Goal: Transaction & Acquisition: Subscribe to service/newsletter

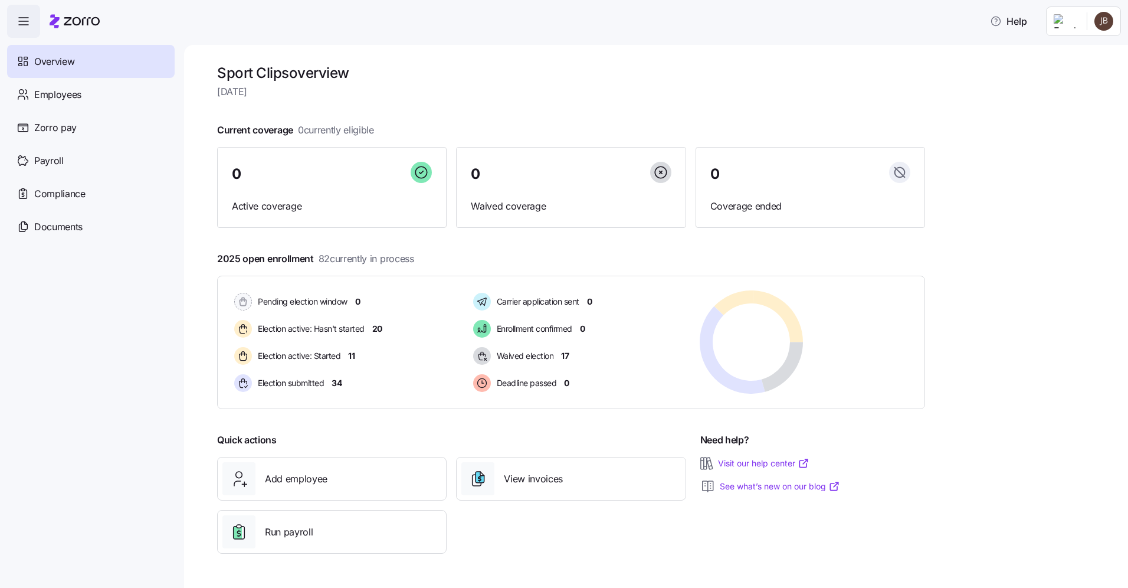
click at [1094, 24] on html "Help Overview Employees Zorro pay Payroll Compliance Documents Sport Clips over…" at bounding box center [564, 290] width 1128 height 580
click at [1071, 58] on div "Personal view" at bounding box center [1068, 53] width 70 height 13
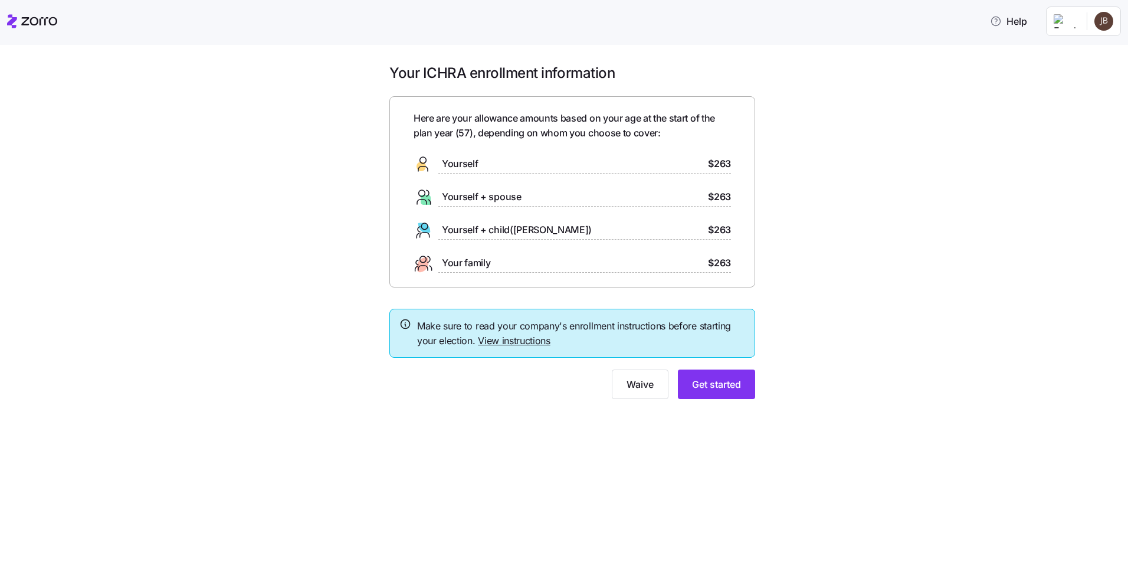
click at [1071, 20] on html "Help Your ICHRA enrollment information Here are your allowance amounts based on…" at bounding box center [564, 290] width 1128 height 580
click at [1063, 51] on div "Admin view" at bounding box center [1063, 53] width 61 height 13
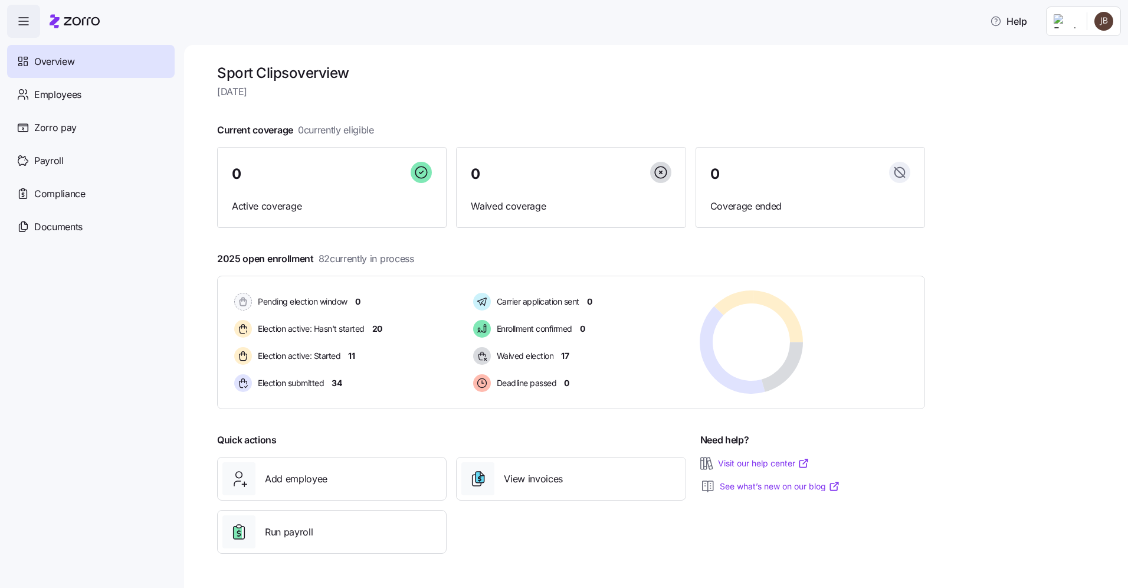
click at [23, 25] on icon "button" at bounding box center [23, 25] width 9 height 0
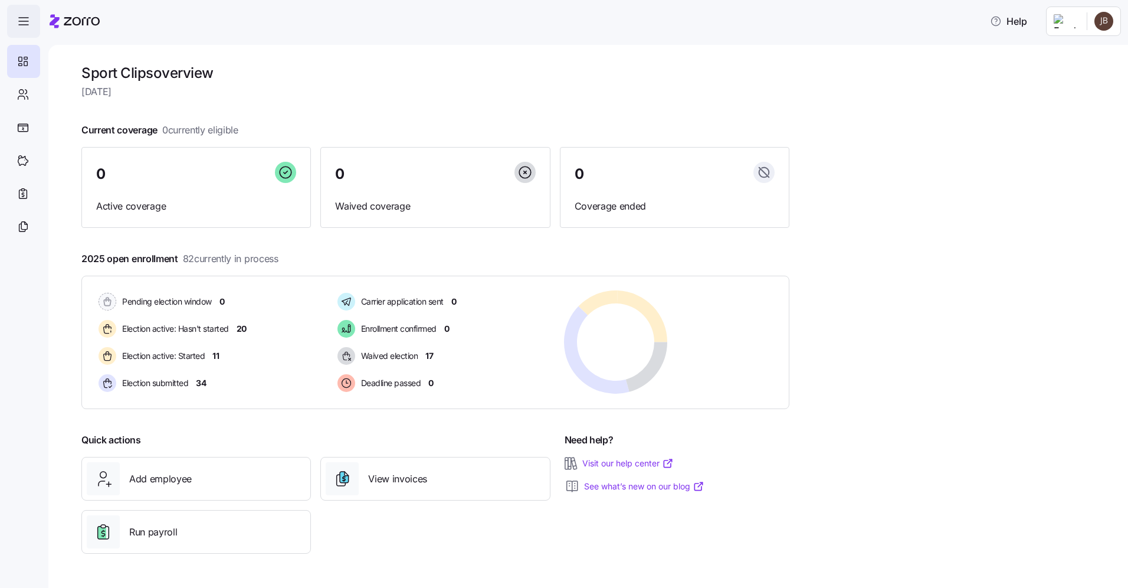
click at [23, 25] on icon "button" at bounding box center [23, 25] width 9 height 0
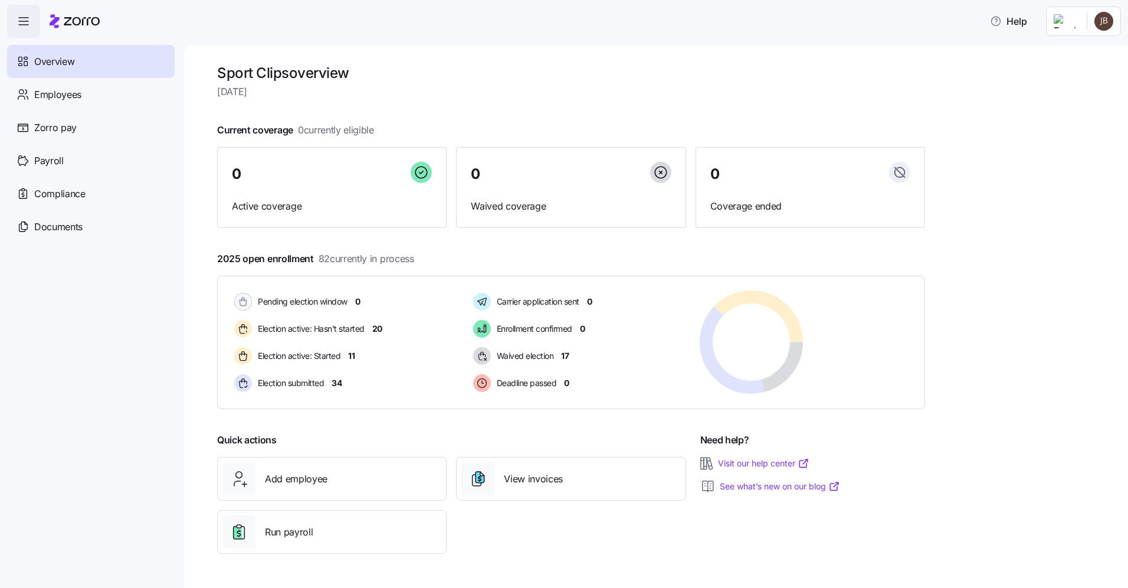
click at [1101, 21] on html "Help Overview Employees Zorro pay Payroll Compliance Documents Sport Clips over…" at bounding box center [564, 290] width 1128 height 580
click at [1063, 103] on div "Company setup" at bounding box center [1072, 100] width 78 height 13
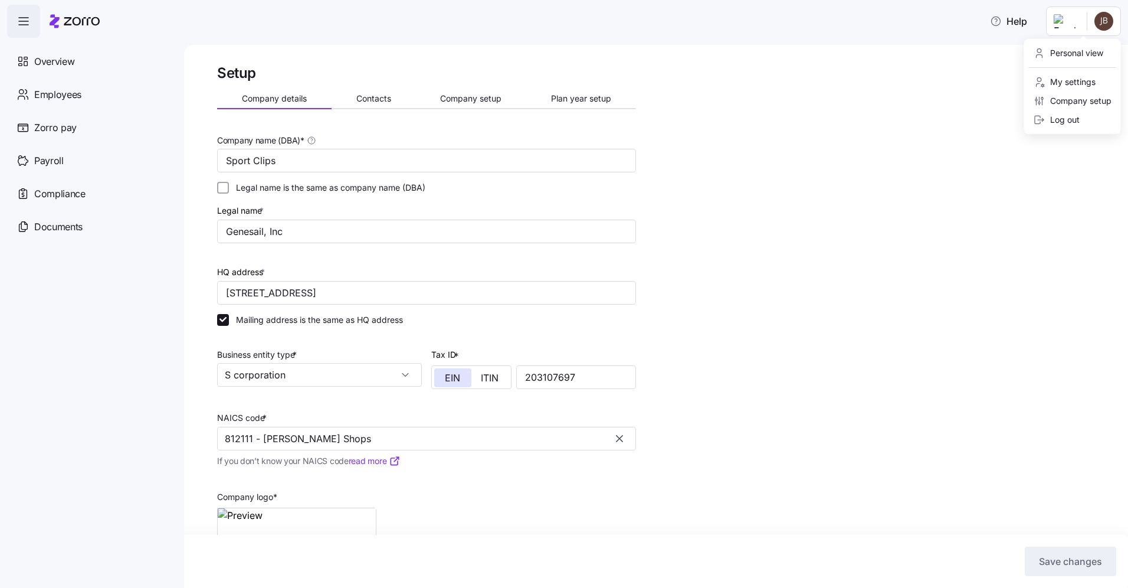
click at [1109, 23] on html "Help Overview Employees Zorro pay Payroll Compliance Documents Setup Company de…" at bounding box center [564, 290] width 1128 height 580
click at [1064, 80] on div "My settings" at bounding box center [1064, 82] width 62 height 13
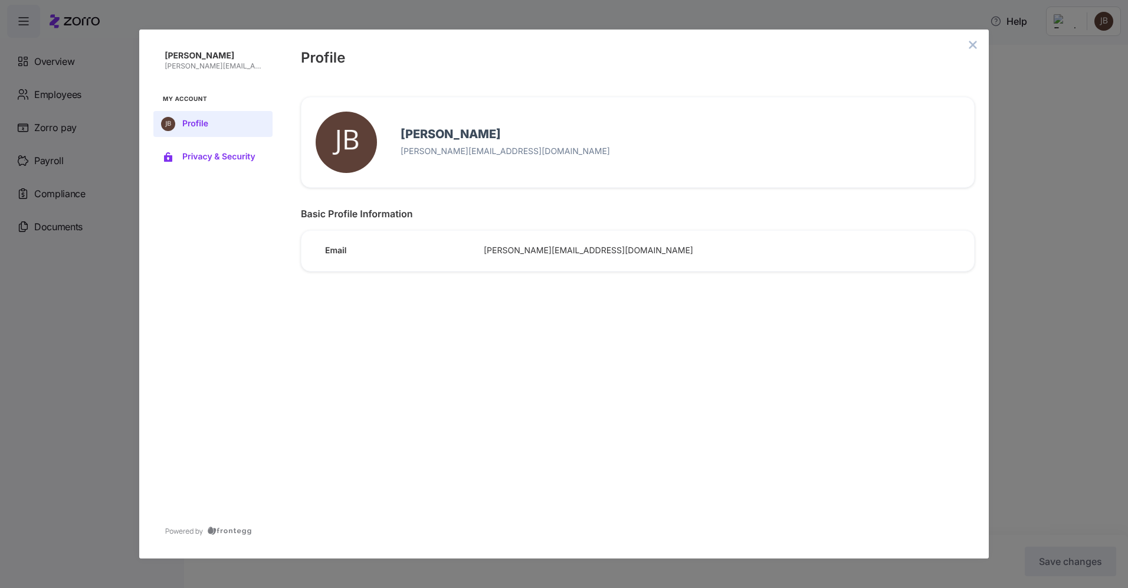
click at [203, 160] on span "Privacy & Security" at bounding box center [222, 156] width 80 height 9
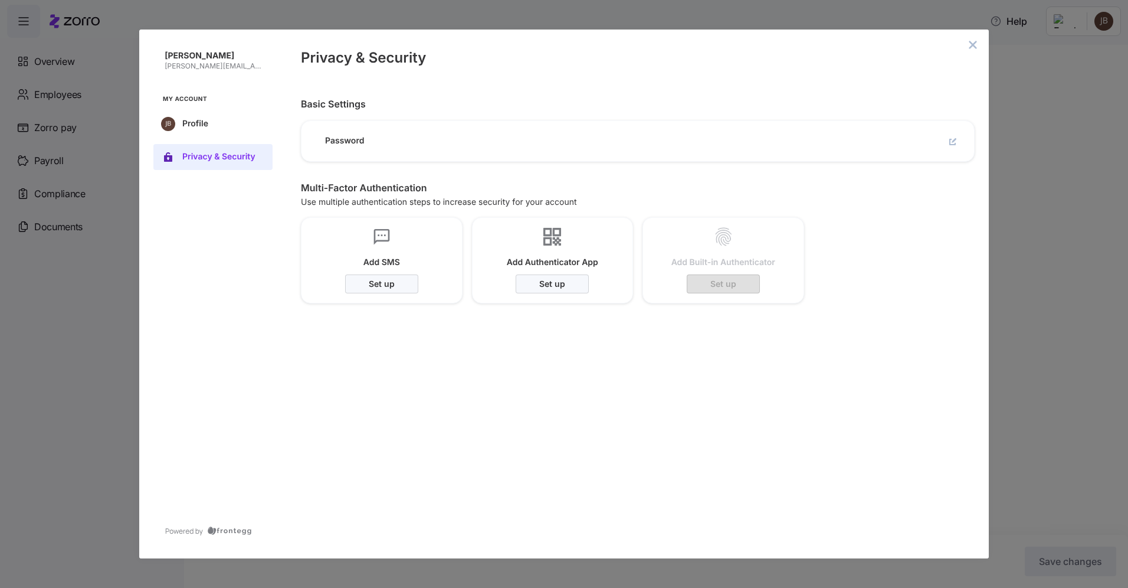
click at [372, 143] on span "Password" at bounding box center [399, 141] width 149 height 11
click at [953, 142] on icon "edit" at bounding box center [952, 141] width 7 height 7
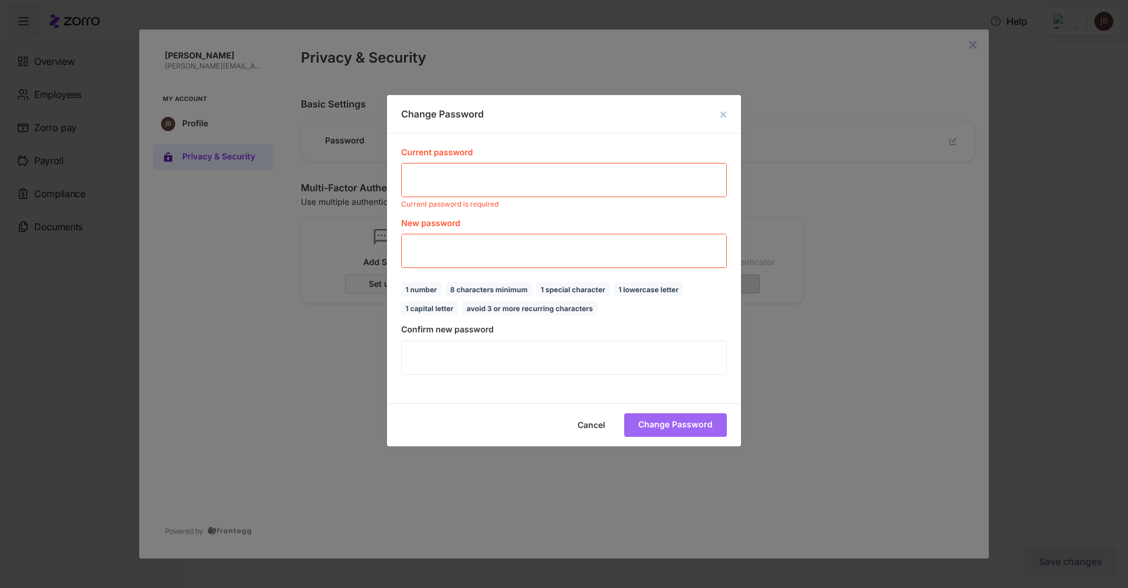
click at [531, 149] on div "Current password ​ Current password is required New password ​ 8 characters min…" at bounding box center [564, 268] width 354 height 270
click at [250, 120] on div "Change Password Current password ​ Current password is required New password ​ …" at bounding box center [564, 294] width 1128 height 588
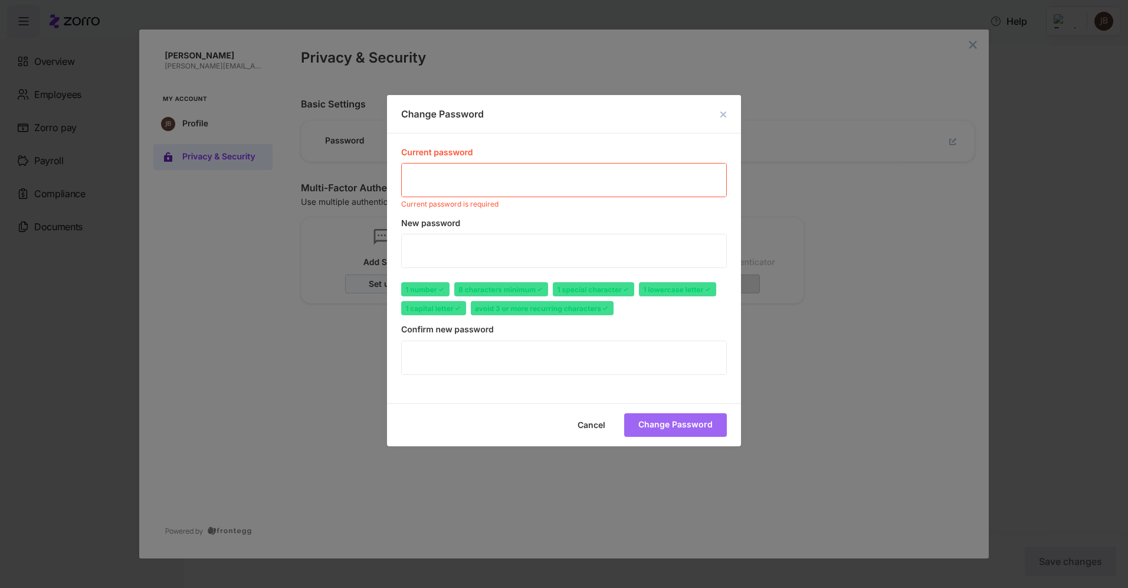
click at [718, 122] on button "close dialog" at bounding box center [723, 114] width 14 height 14
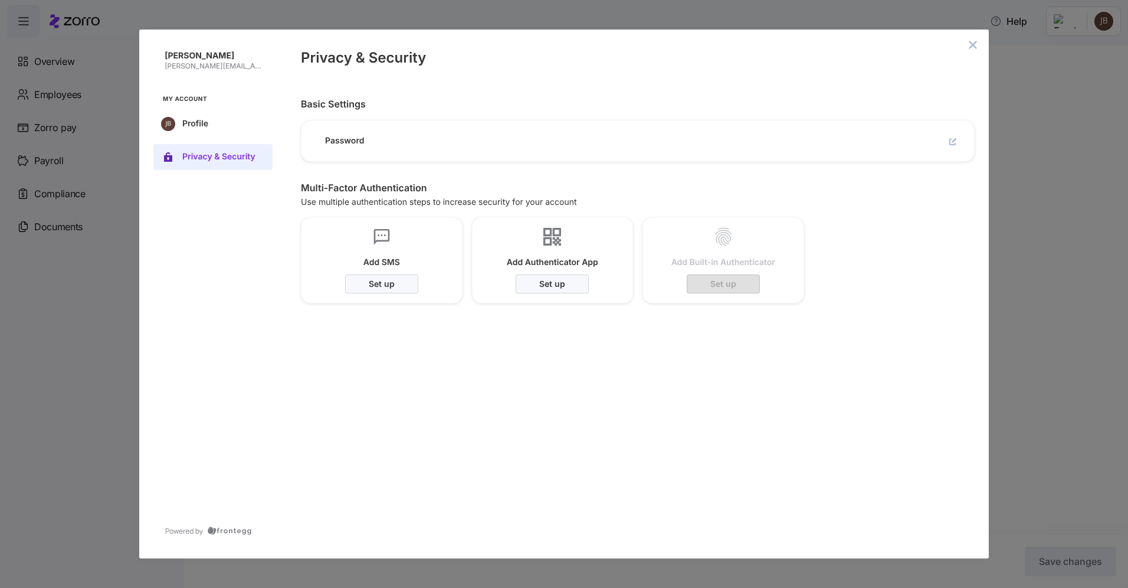
click at [872, 299] on div "Add SMS Set up Add Authenticator App Set up Add Built-in Authenticator Set up" at bounding box center [628, 250] width 693 height 105
click at [194, 125] on span "Profile" at bounding box center [222, 123] width 80 height 9
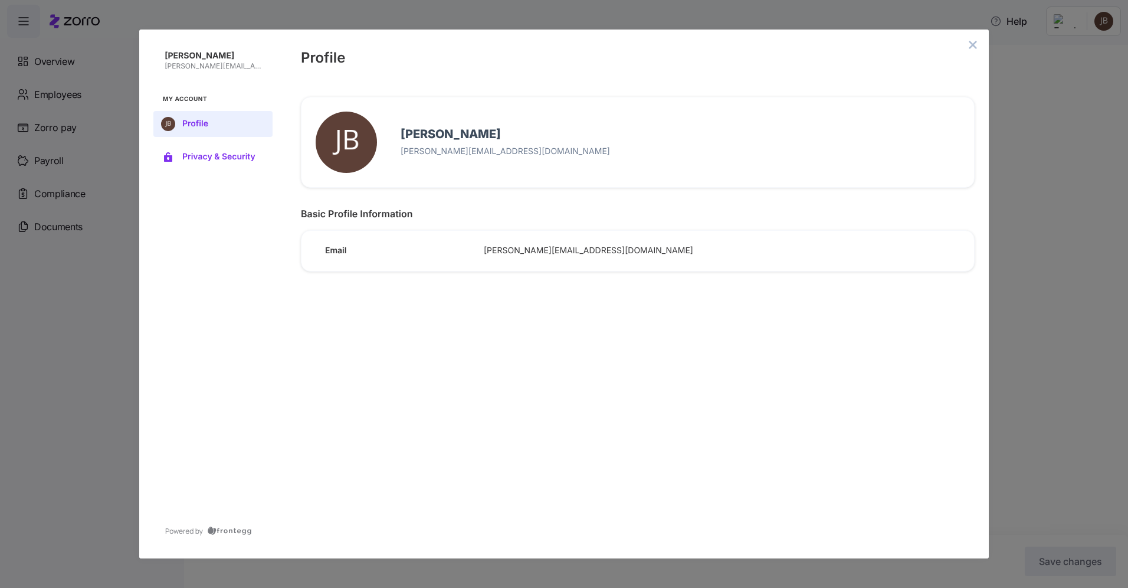
click at [178, 156] on button "Privacy & Security" at bounding box center [212, 157] width 119 height 26
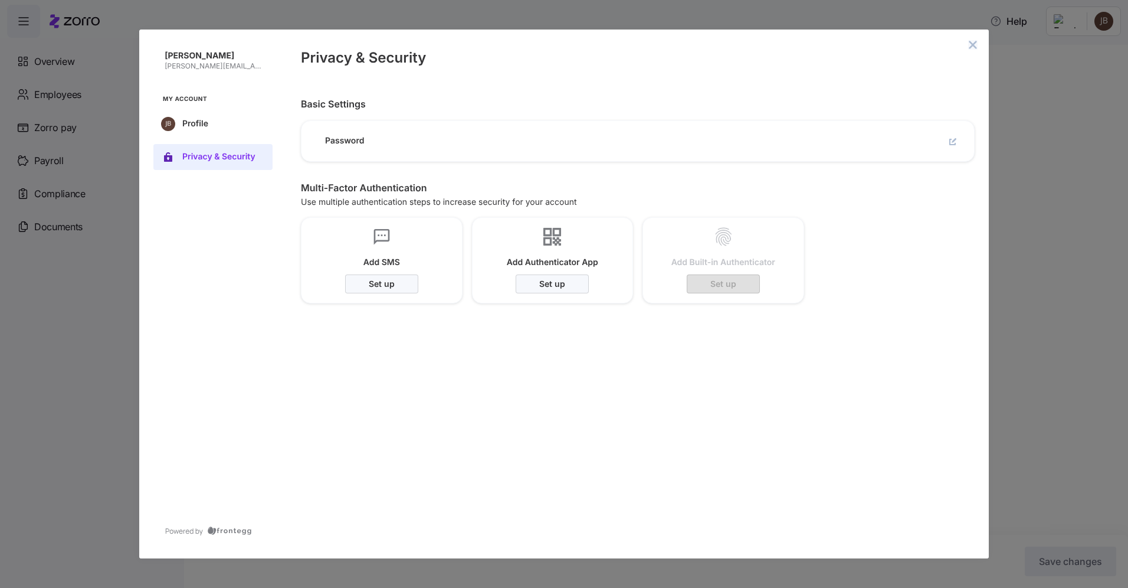
click at [971, 44] on icon "close admin-box" at bounding box center [972, 44] width 9 height 9
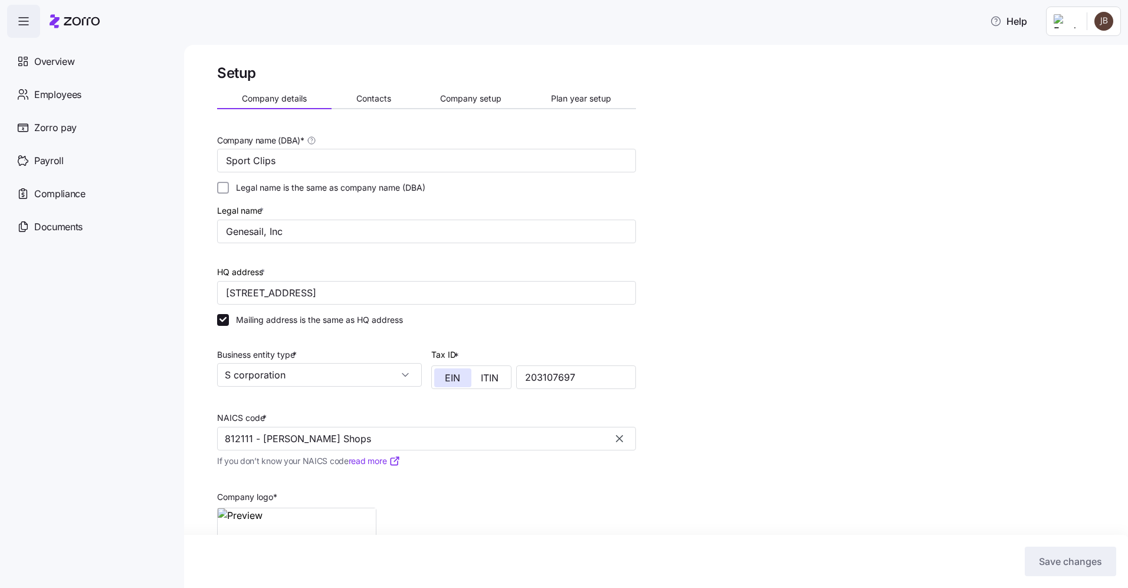
click at [1064, 24] on html "Help Overview Employees Zorro pay Payroll Compliance Documents Setup Company de…" at bounding box center [564, 290] width 1128 height 580
click at [1062, 103] on div "Company setup" at bounding box center [1072, 100] width 78 height 13
click at [1062, 21] on html "Help Overview Employees Zorro pay Payroll Compliance Documents Setup Company de…" at bounding box center [564, 290] width 1128 height 580
click at [1055, 99] on div "Company setup" at bounding box center [1072, 100] width 78 height 13
click at [1103, 22] on html "Help Overview Employees Zorro pay Payroll Compliance Documents Setup Company de…" at bounding box center [564, 290] width 1128 height 580
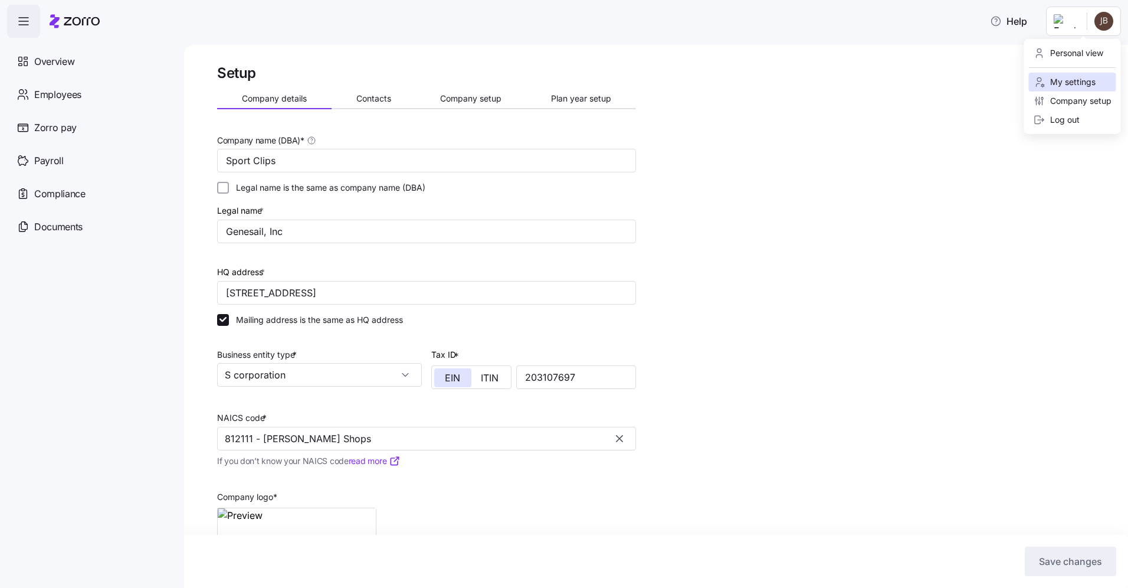
click at [1066, 78] on div "My settings" at bounding box center [1064, 82] width 62 height 13
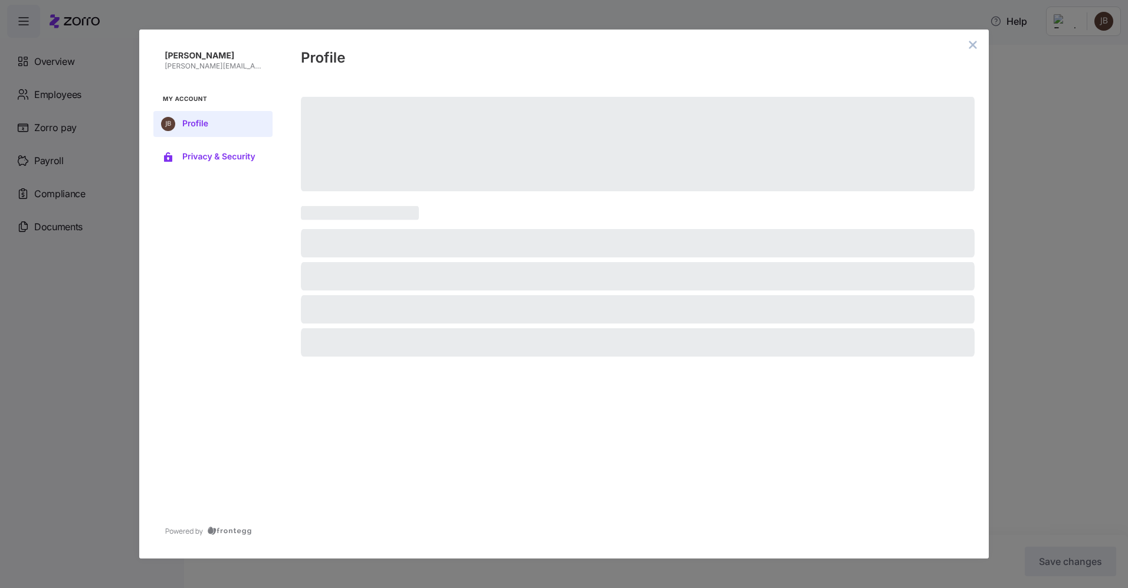
click at [198, 158] on span "Privacy & Security" at bounding box center [222, 156] width 80 height 9
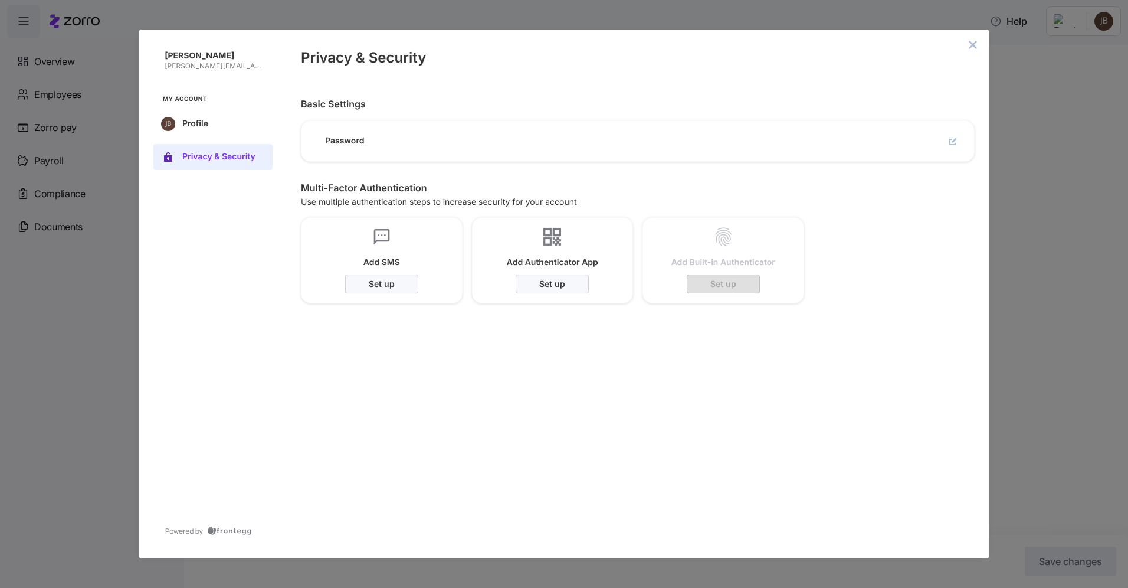
click at [351, 137] on span "Password" at bounding box center [399, 141] width 149 height 11
click at [386, 143] on span "Password" at bounding box center [399, 141] width 149 height 11
click at [956, 139] on button "edit" at bounding box center [953, 141] width 14 height 14
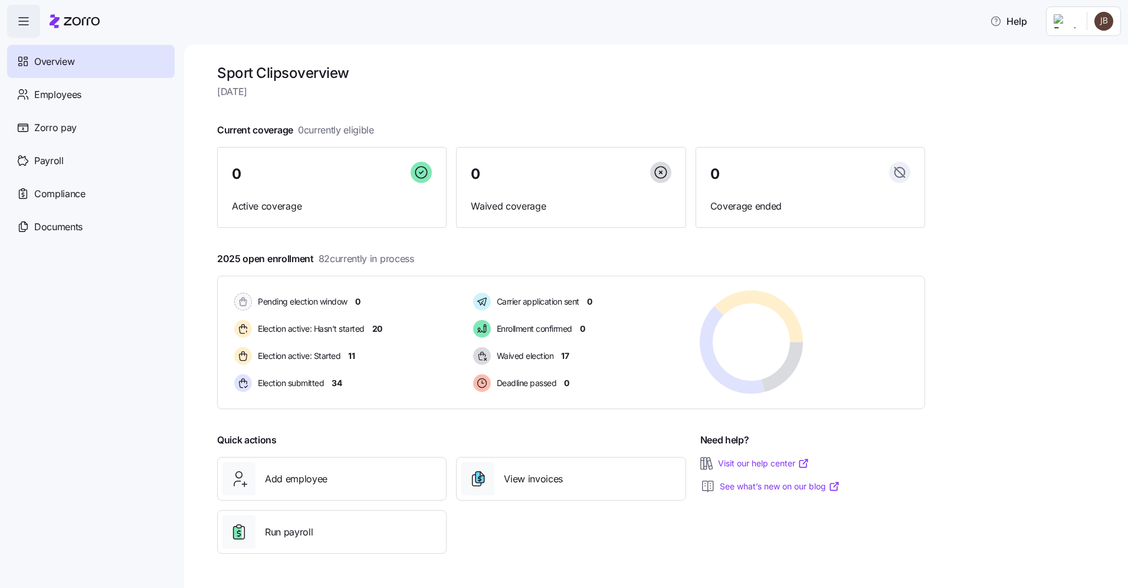
click at [1104, 21] on html "Help Overview Employees Zorro pay Payroll Compliance Documents Sport Clips over…" at bounding box center [564, 290] width 1128 height 580
click at [1082, 52] on div "Personal view" at bounding box center [1068, 53] width 70 height 13
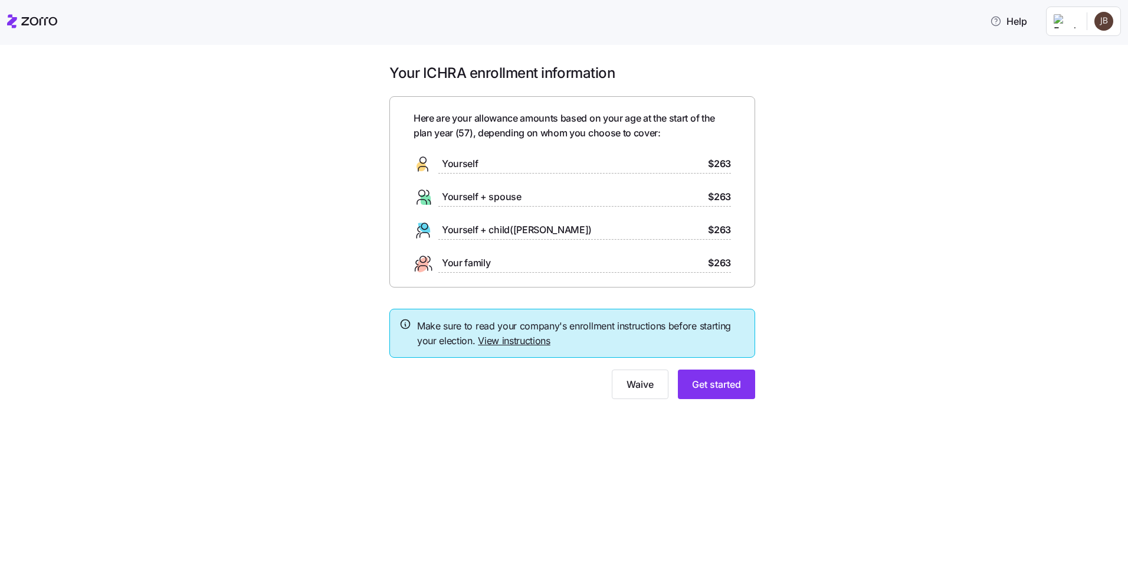
click at [454, 171] on div "Yourself" at bounding box center [446, 164] width 64 height 19
click at [454, 165] on span "Yourself" at bounding box center [460, 163] width 36 height 15
click at [718, 163] on span "$263" at bounding box center [719, 163] width 23 height 15
click at [711, 383] on span "Get started" at bounding box center [716, 384] width 49 height 14
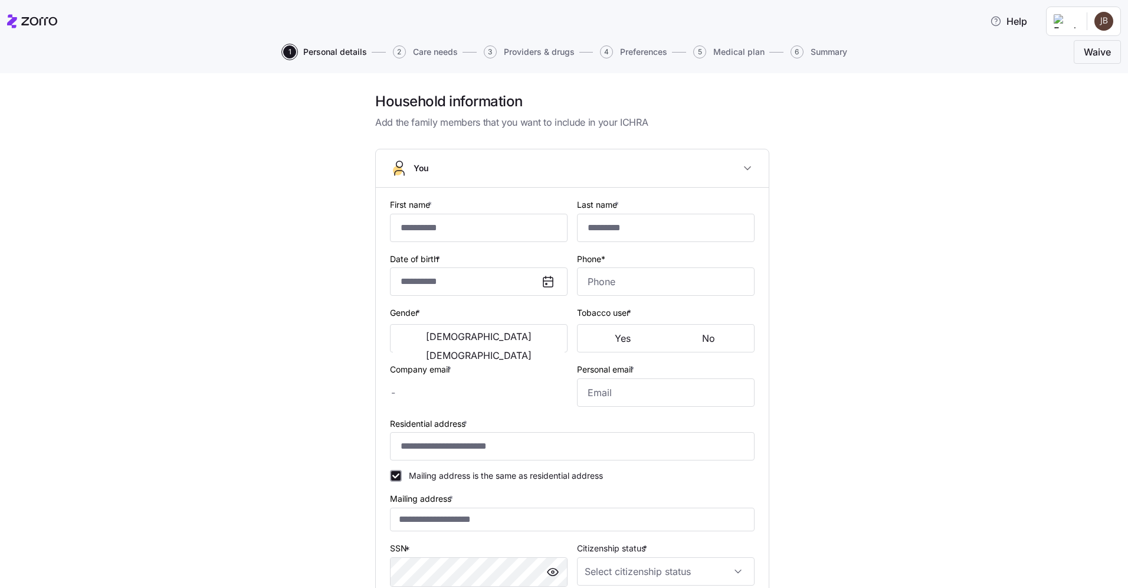
type input "*****"
type input "******"
type input "jason@genesail.com"
type input "**********"
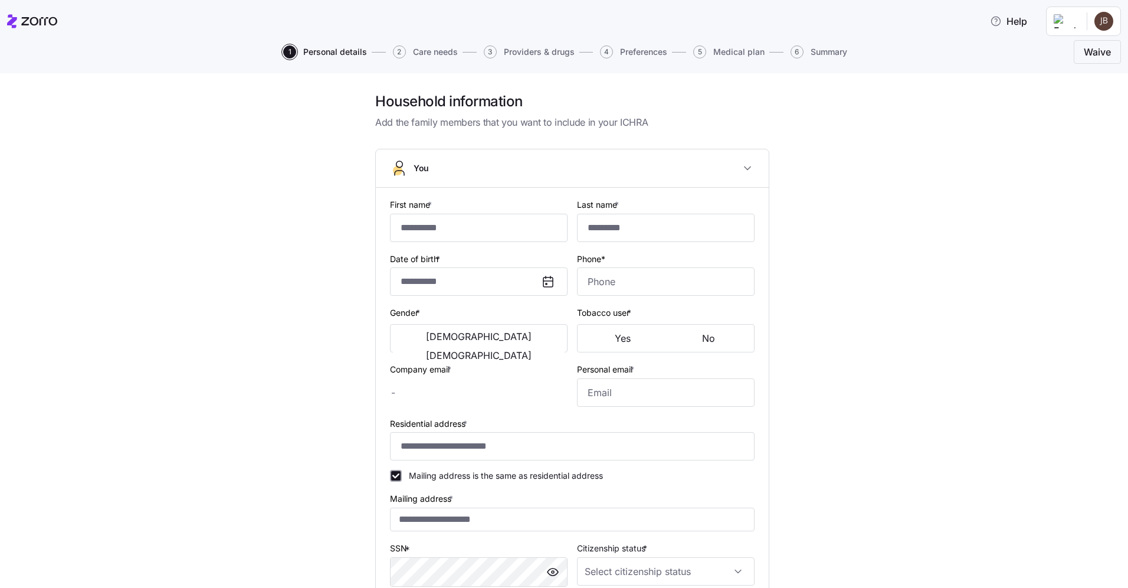
checkbox input "true"
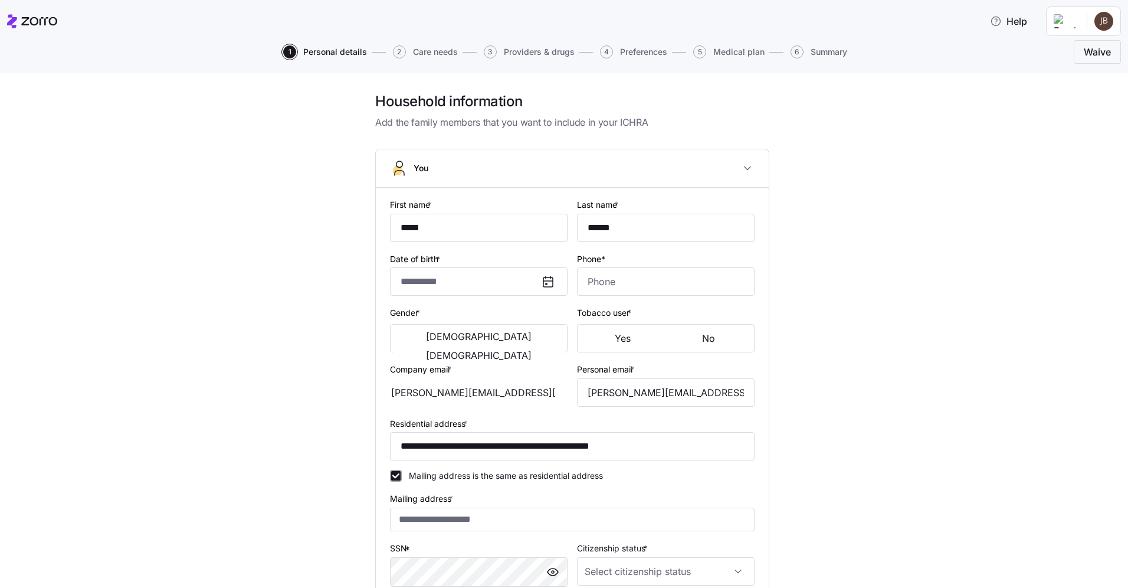
type input "**********"
type input "(208) 859-9358"
type input "US citizen"
type input "Married"
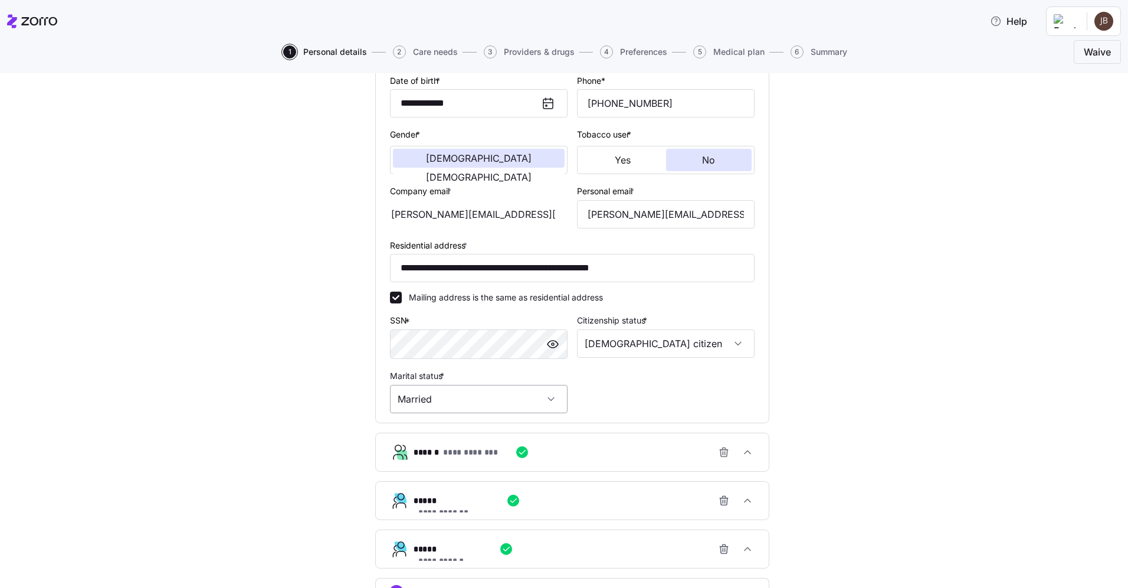
scroll to position [280, 0]
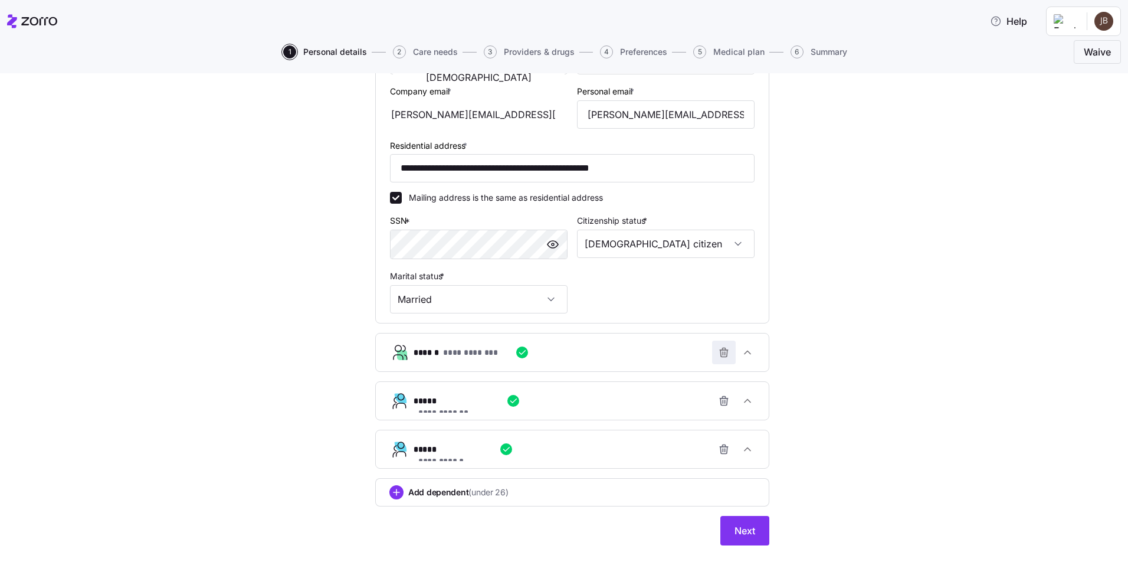
click at [720, 350] on icon "button" at bounding box center [724, 350] width 8 height 0
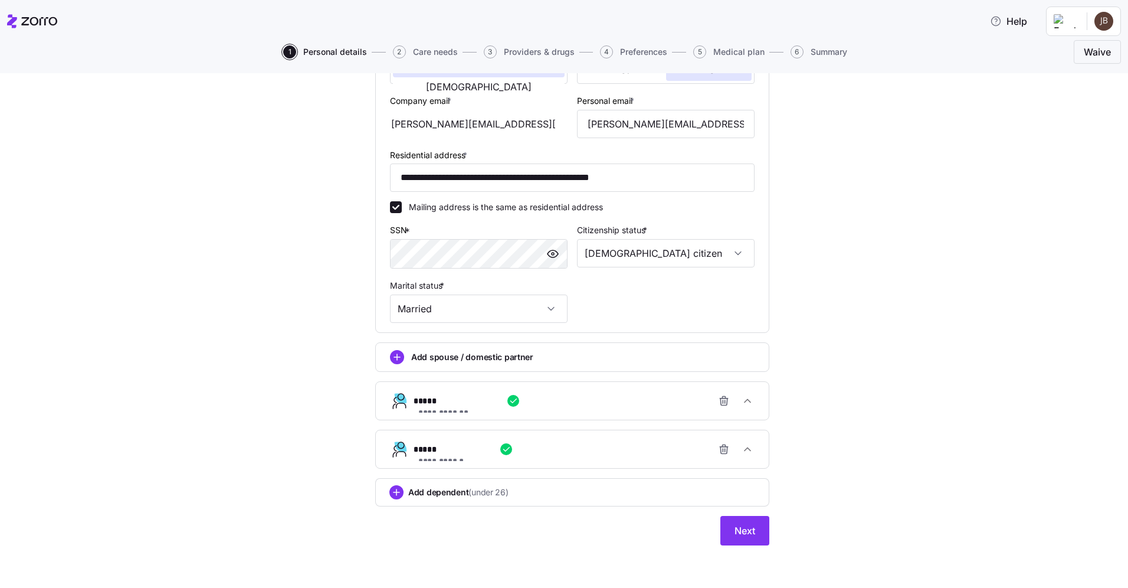
scroll to position [270, 0]
click at [720, 401] on icon "button" at bounding box center [724, 401] width 12 height 12
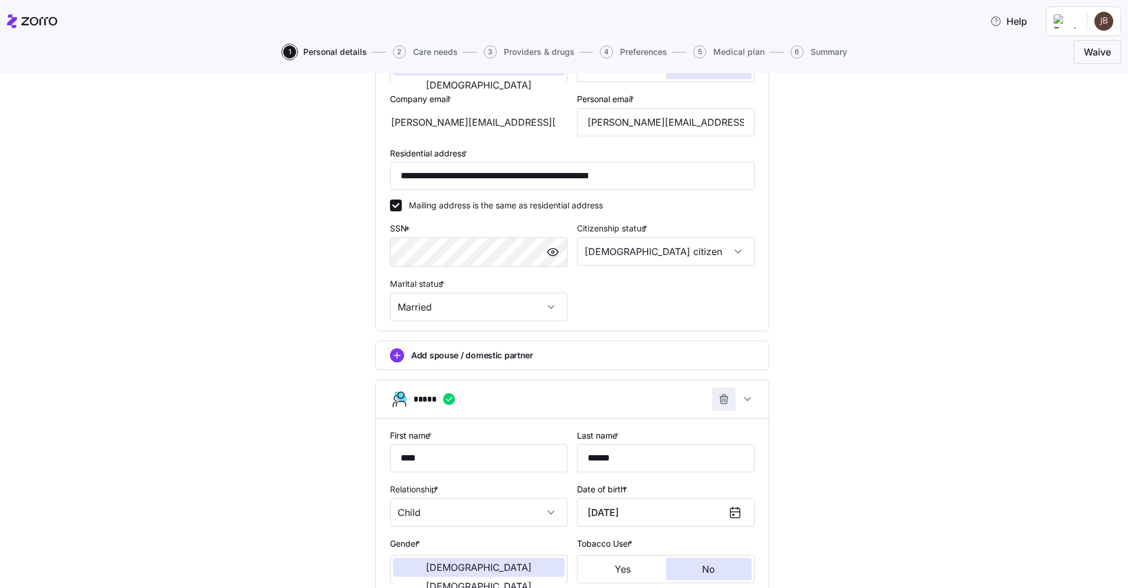
click at [725, 401] on icon "button" at bounding box center [725, 399] width 0 height 3
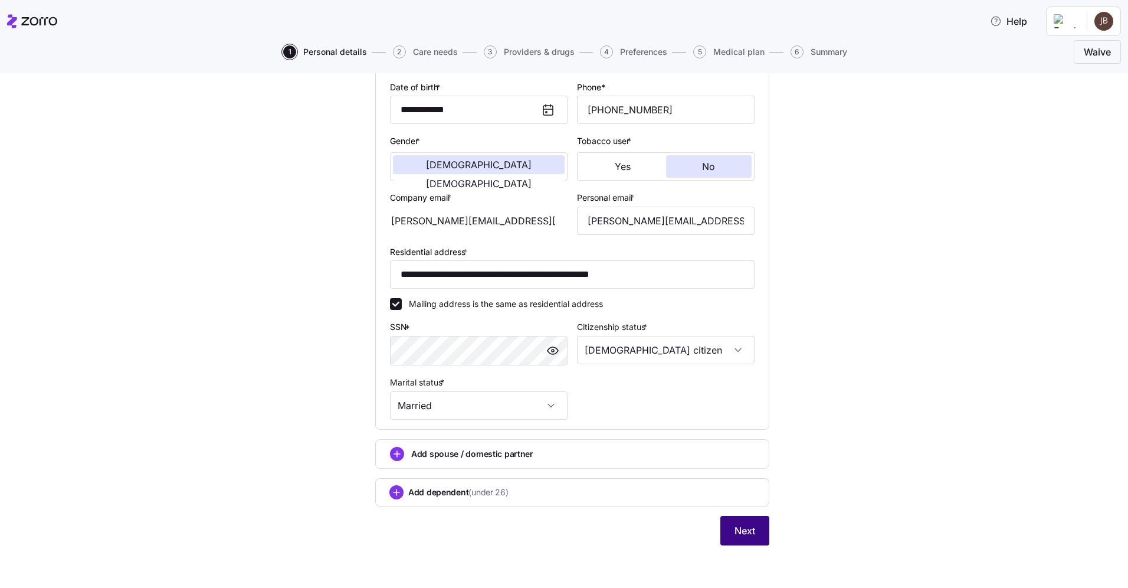
click at [750, 536] on span "Next" at bounding box center [744, 530] width 21 height 14
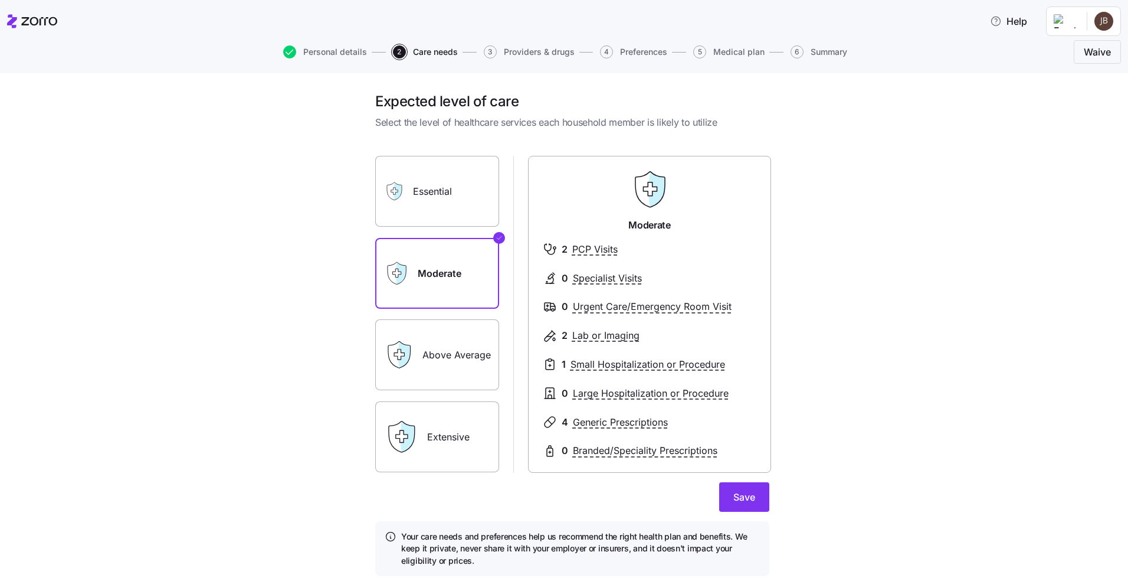
click at [456, 214] on label "Essential" at bounding box center [437, 191] width 124 height 71
click at [0, 0] on input "Essential" at bounding box center [0, 0] width 0 height 0
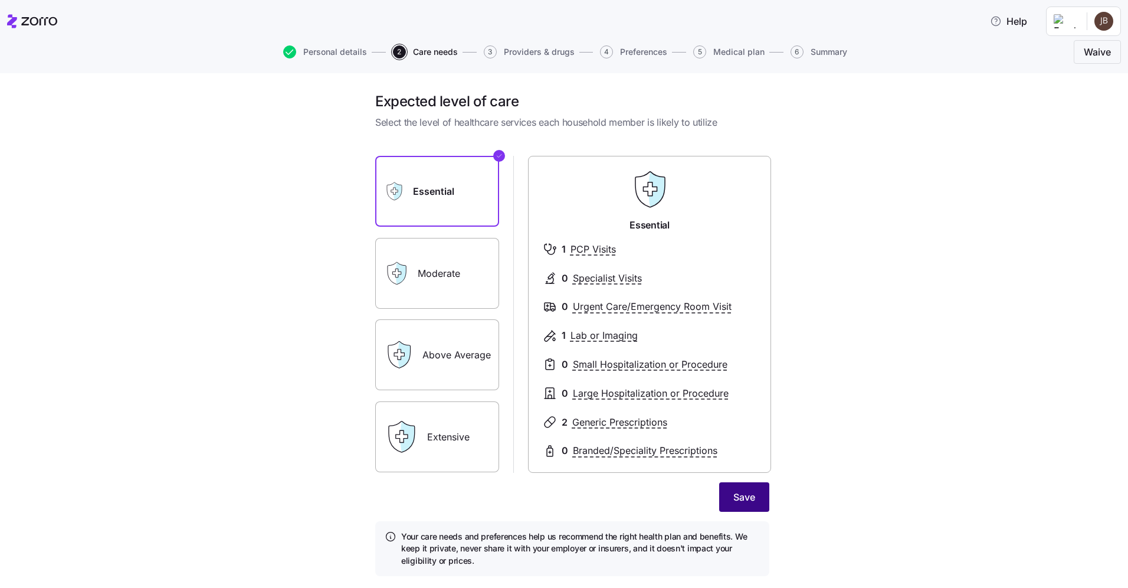
click at [750, 491] on span "Save" at bounding box center [744, 497] width 22 height 14
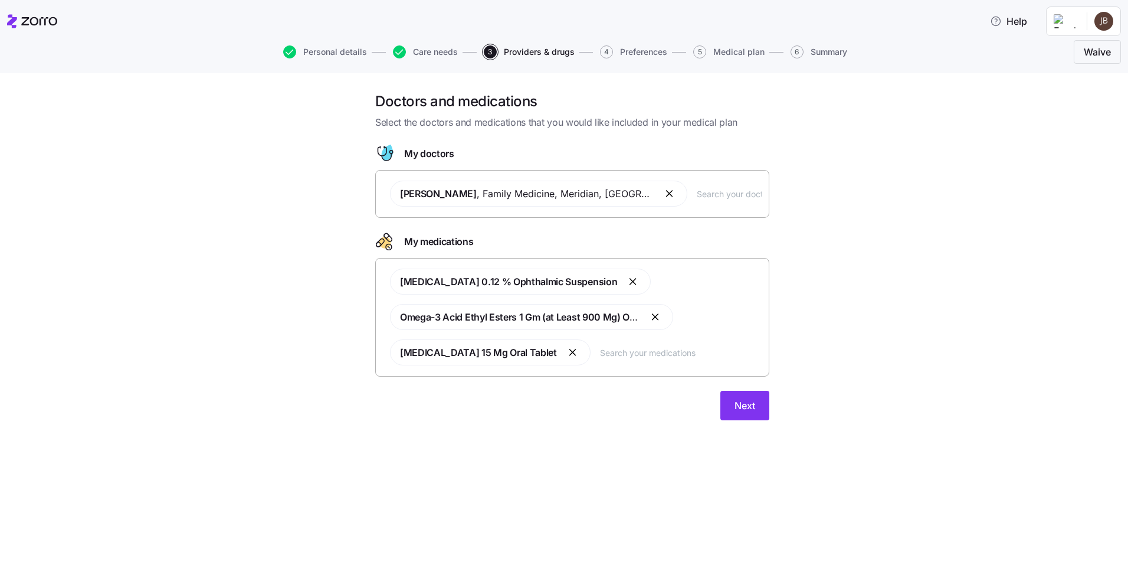
click at [663, 193] on button "button" at bounding box center [670, 193] width 14 height 14
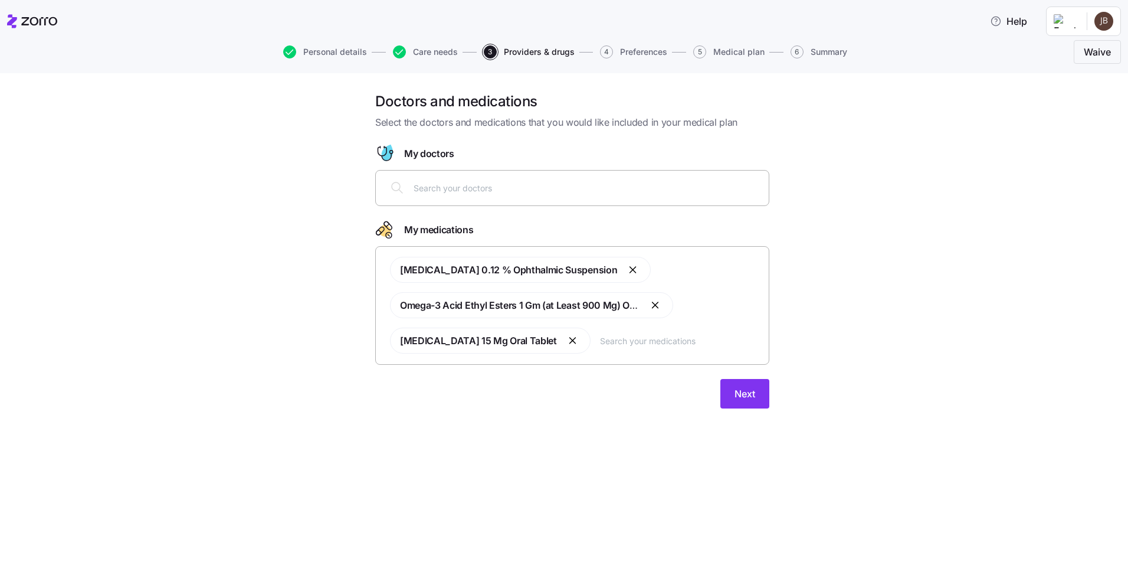
click at [626, 269] on button "button" at bounding box center [633, 269] width 14 height 14
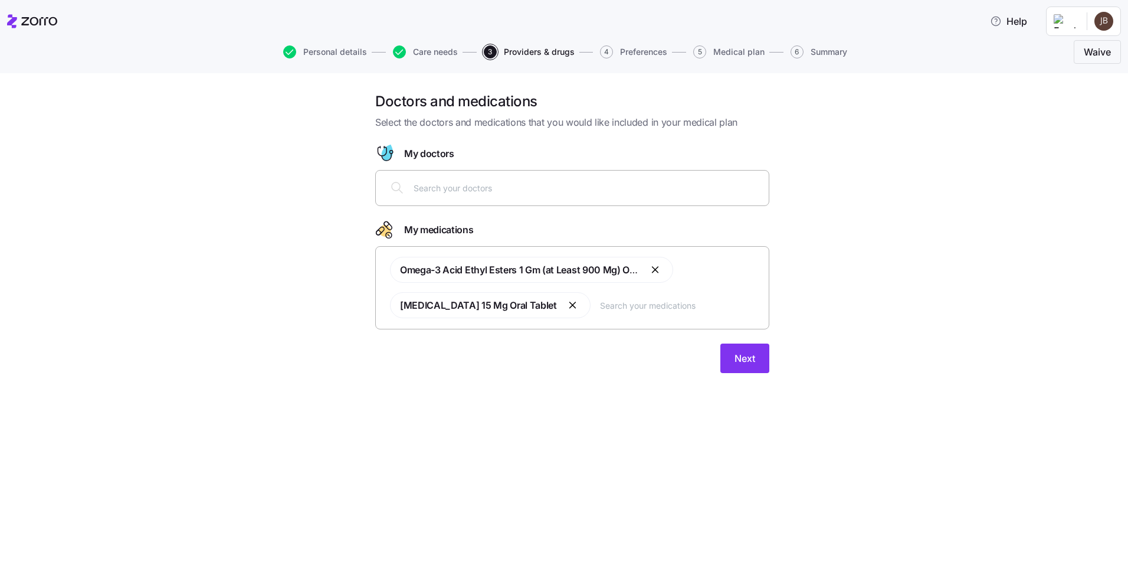
click at [658, 271] on button "button" at bounding box center [656, 269] width 14 height 14
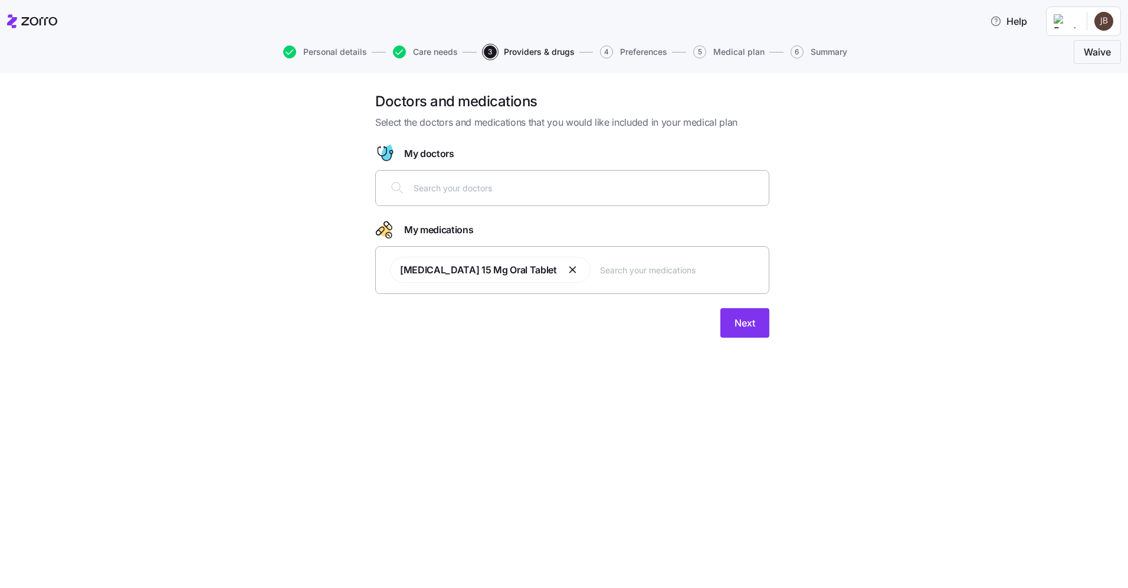
click at [566, 268] on button "button" at bounding box center [573, 269] width 14 height 14
click at [685, 317] on span "Skip" at bounding box center [686, 311] width 19 height 14
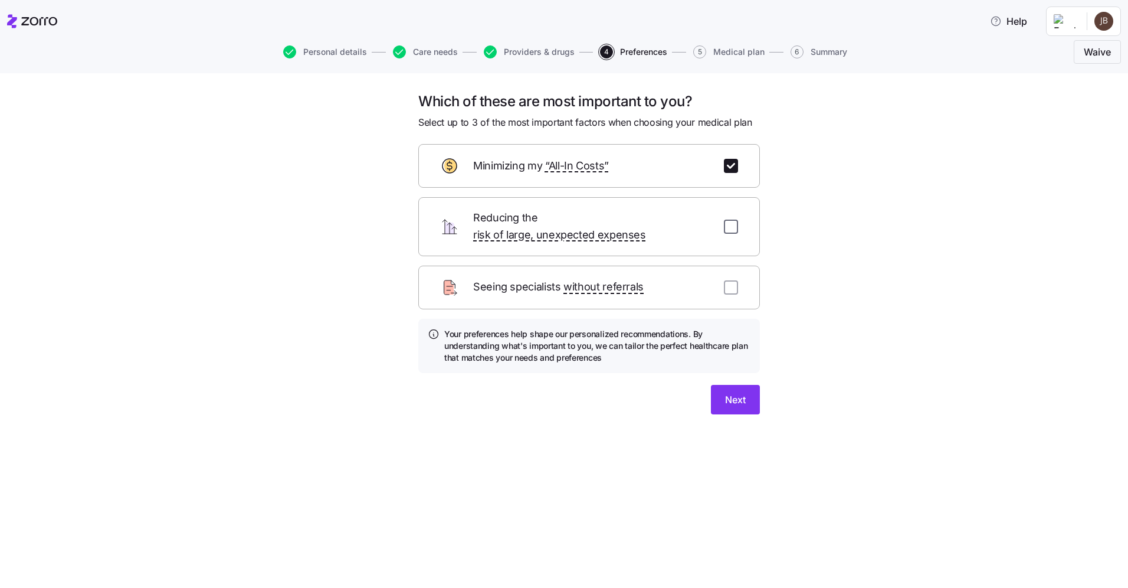
click at [731, 219] on input "checkbox" at bounding box center [731, 226] width 14 height 14
checkbox input "true"
click at [747, 391] on button "Next" at bounding box center [735, 399] width 49 height 29
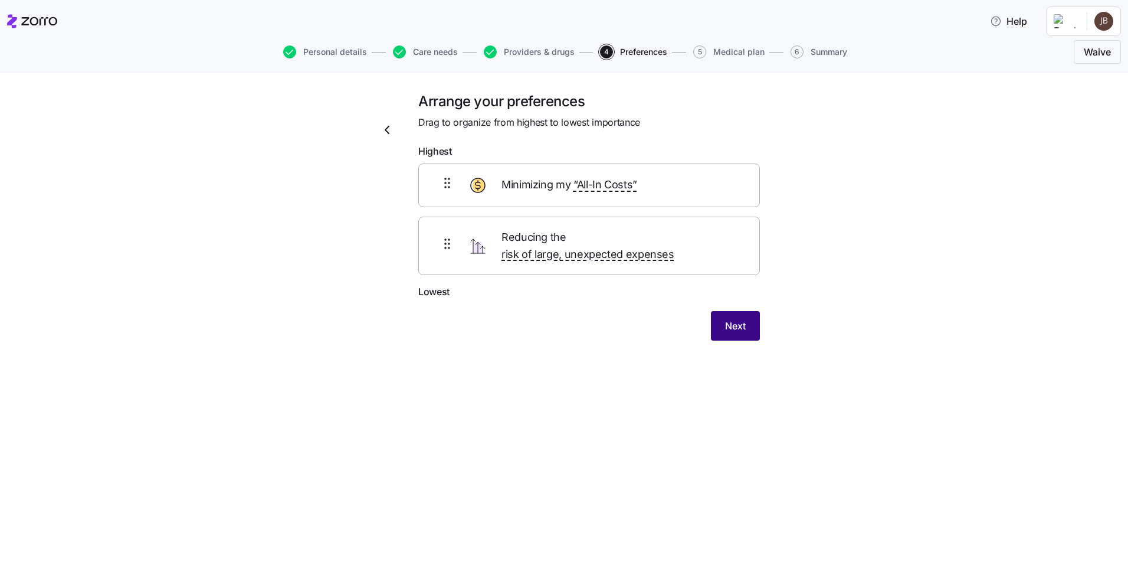
click at [740, 319] on span "Next" at bounding box center [735, 326] width 21 height 14
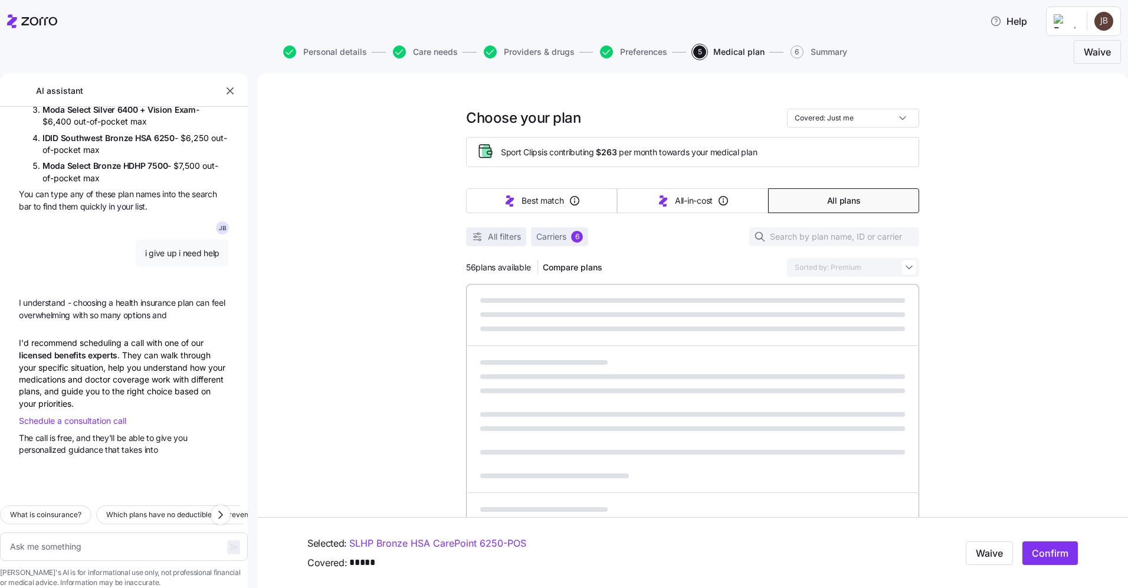
scroll to position [501, 0]
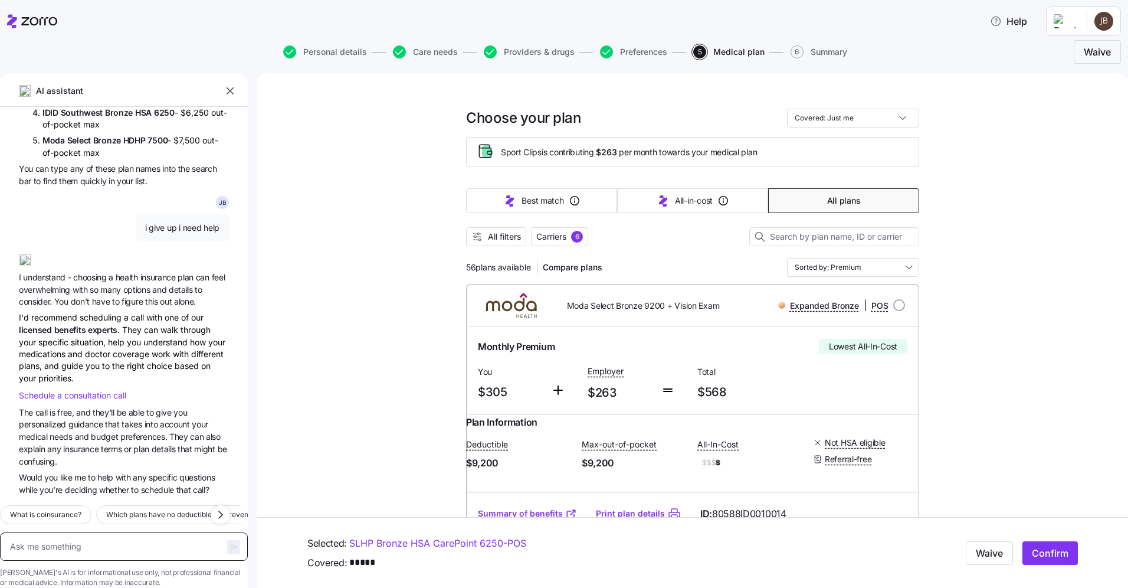
click at [76, 532] on textarea at bounding box center [124, 546] width 248 height 28
type textarea "x"
type textarea "I"
type textarea "x"
type textarea "I"
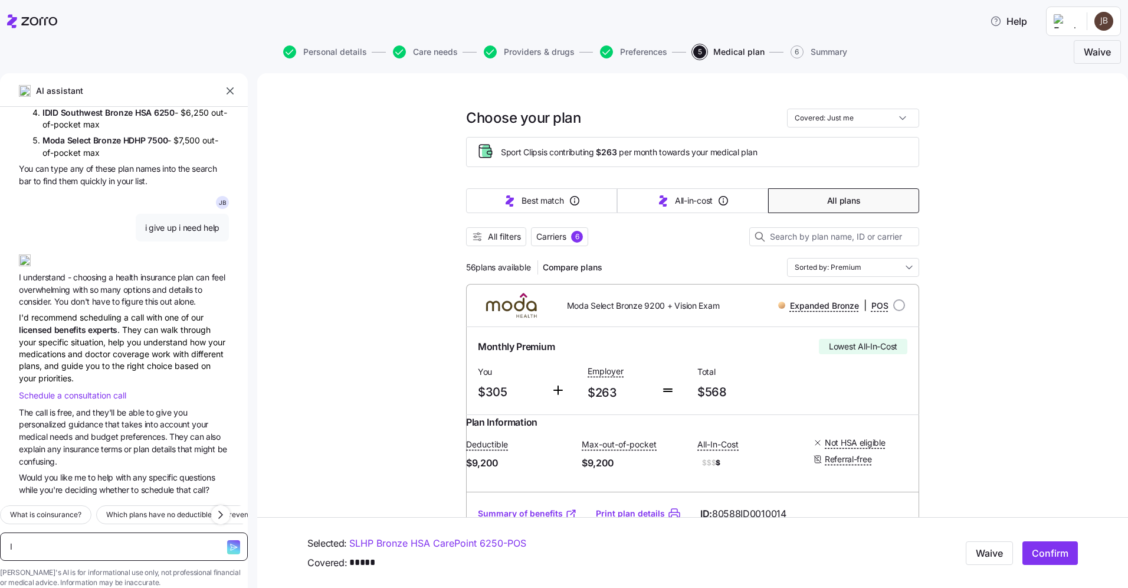
type textarea "x"
type textarea "I h"
type textarea "x"
type textarea "I ha"
type textarea "x"
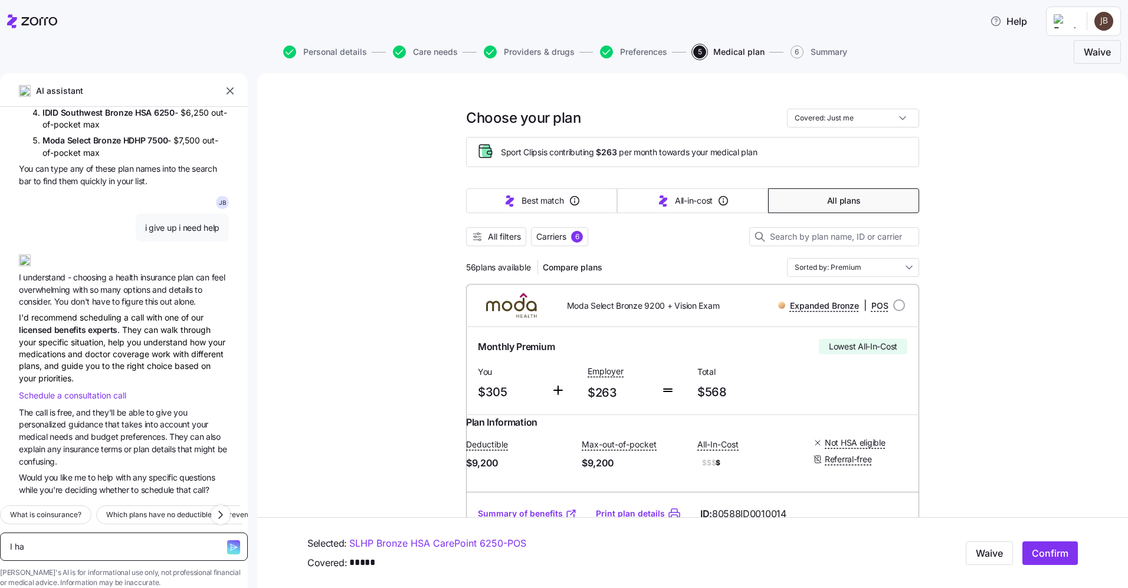
type textarea "I hav"
type textarea "x"
type textarea "I have"
type textarea "x"
type textarea "I have"
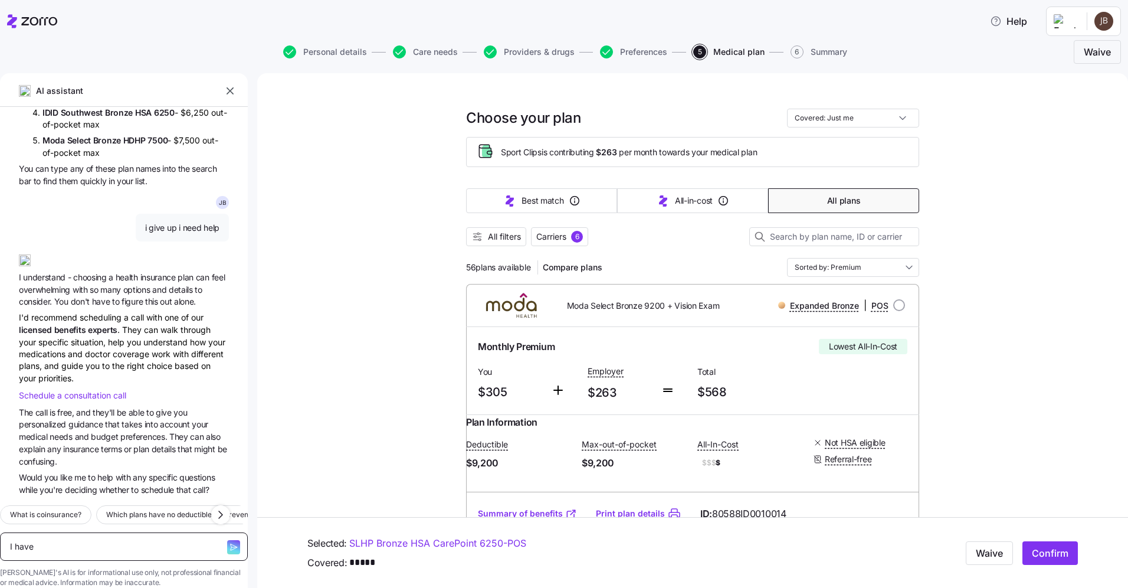
type textarea "x"
type textarea "I have a"
type textarea "x"
type textarea "I have a"
type textarea "x"
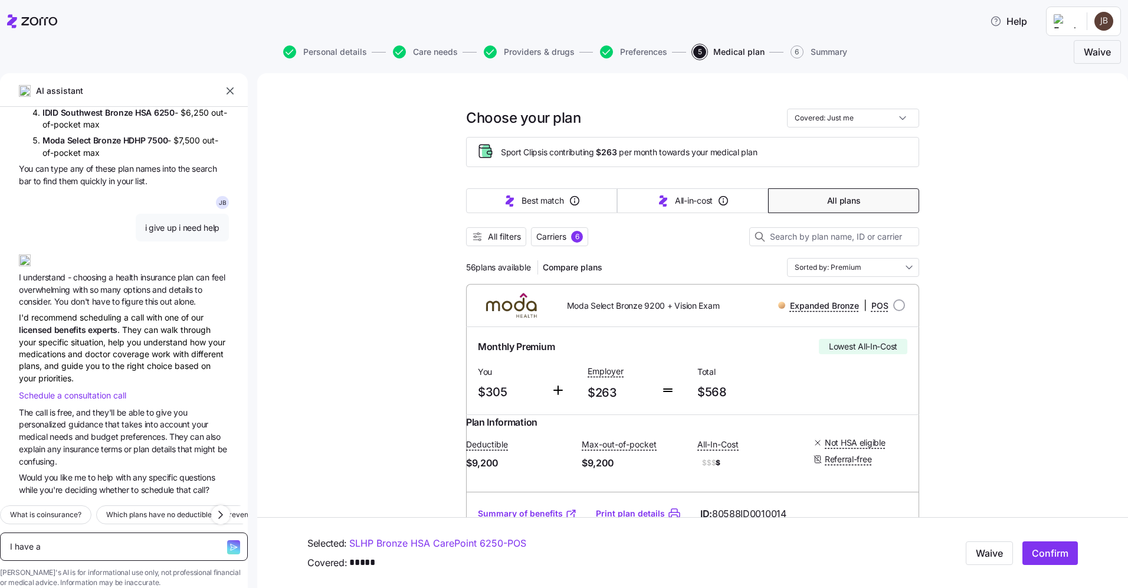
type textarea "I have a c"
type textarea "x"
type textarea "I have a co"
type textarea "x"
type textarea "I have a con"
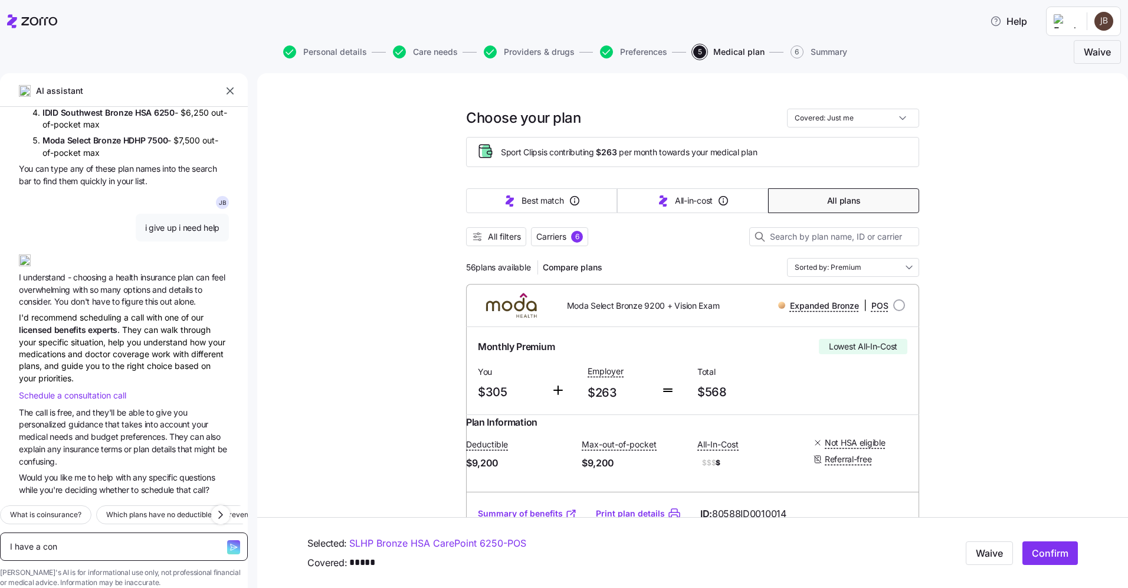
type textarea "x"
type textarea "I have a conc"
type textarea "x"
type textarea "I have a conce"
type textarea "x"
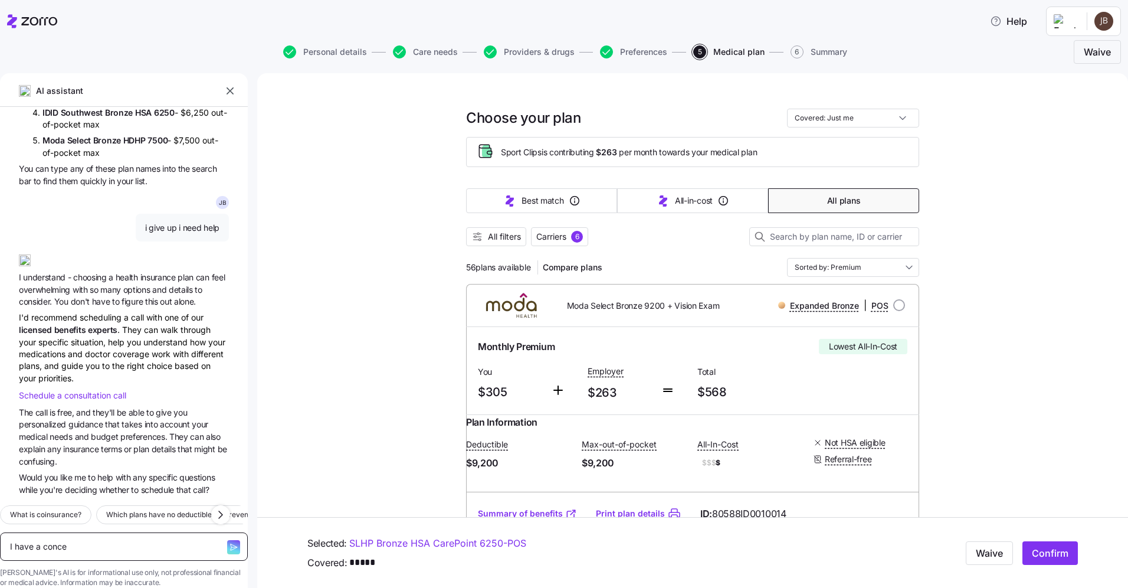
type textarea "I have a concei"
type textarea "x"
type textarea "I have a conceir"
type textarea "x"
type textarea "I have a conceirg"
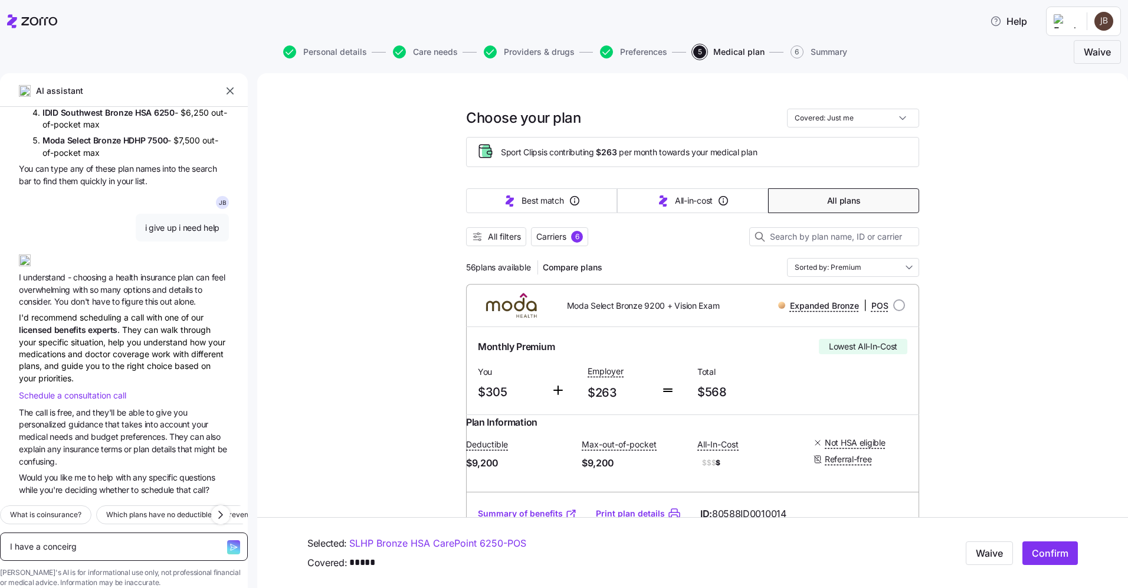
type textarea "x"
type textarea "I have a conceirge"
type textarea "x"
type textarea "I have a conceirge"
type textarea "x"
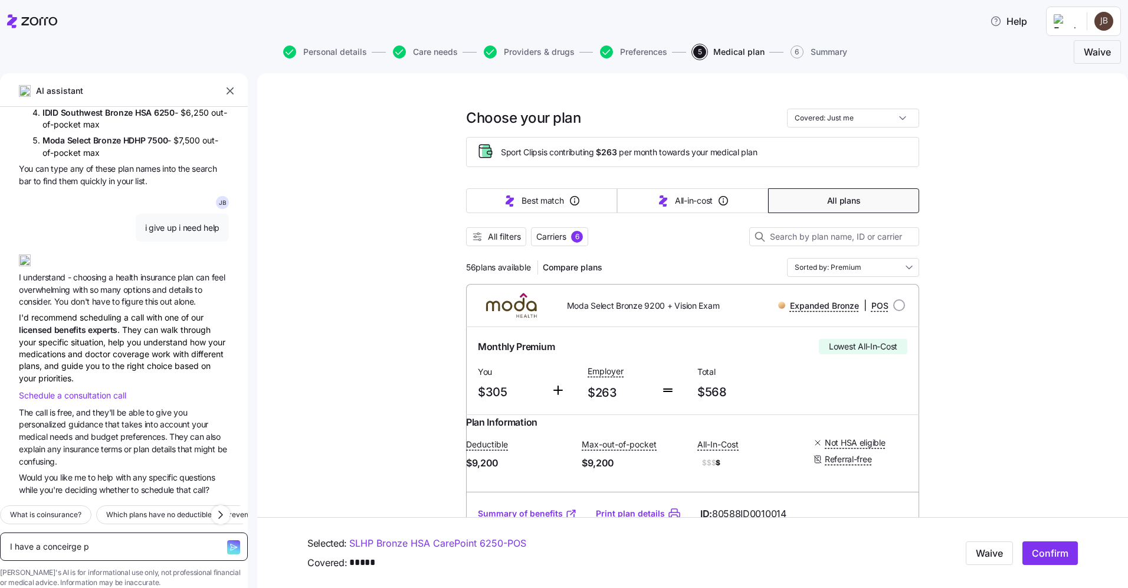
type textarea "I have a conceirge pl"
type textarea "x"
type textarea "I have a conceirge pla"
type textarea "x"
type textarea "I have a conceirge plan"
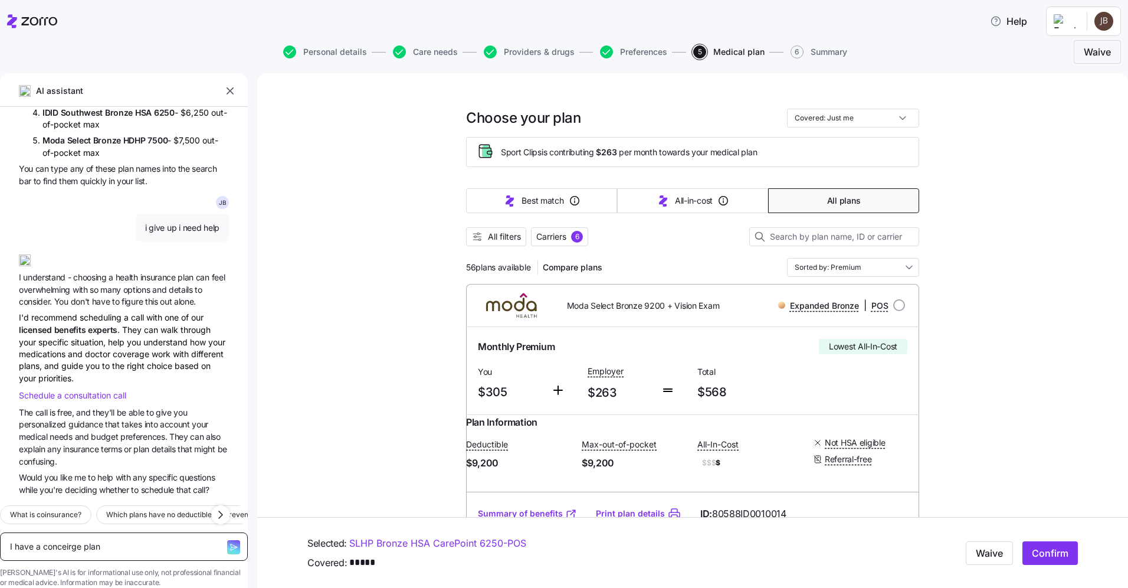
type textarea "x"
type textarea "I have a conceirge plan"
type textarea "x"
type textarea "I have a conceirge plan t"
type textarea "x"
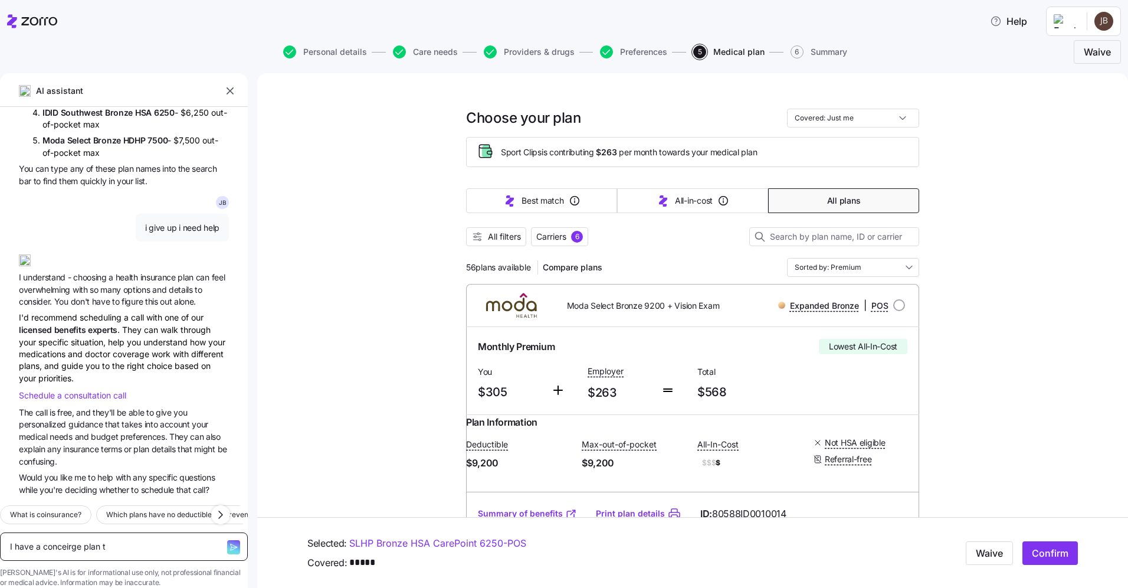
type textarea "I have a conceirge plan th"
type textarea "x"
type textarea "I have a conceirge plan tha"
type textarea "x"
type textarea "I have a conceirge plan that"
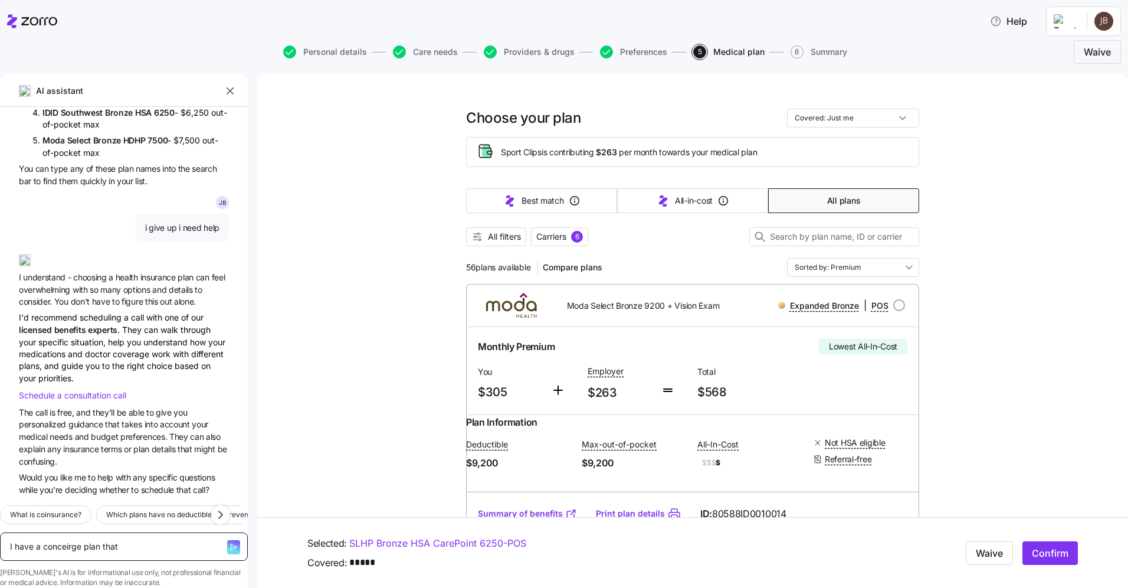
type textarea "x"
type textarea "I have a conceirge plan that"
type textarea "x"
type textarea "I have a conceirge plan that I"
type textarea "x"
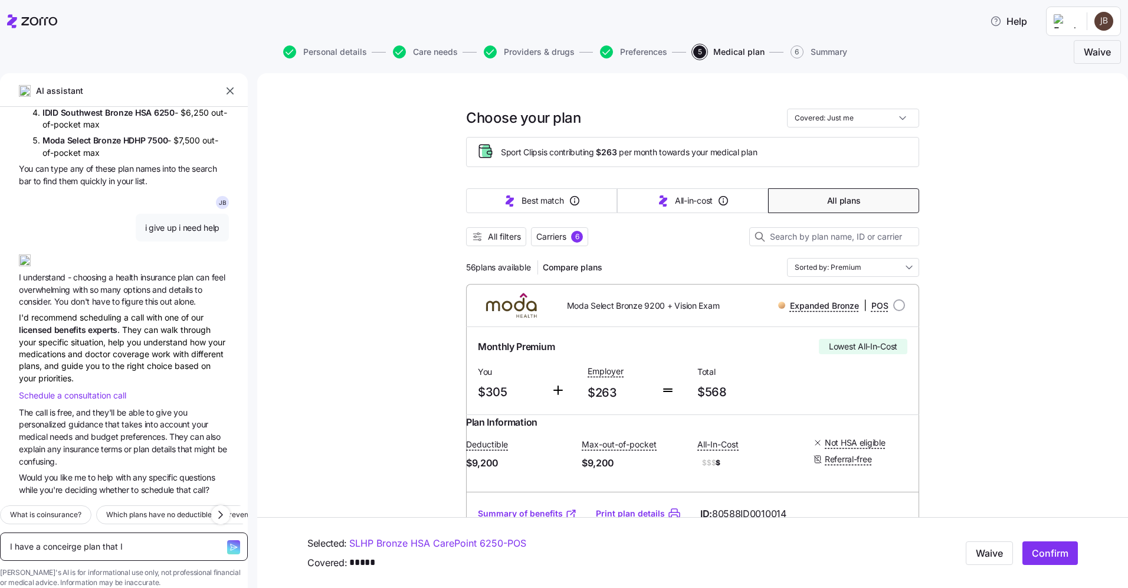
type textarea "I have a conceirge plan that I"
type textarea "x"
type textarea "I have a conceirge plan that I u"
type textarea "x"
type textarea "I have a conceirge plan that I us"
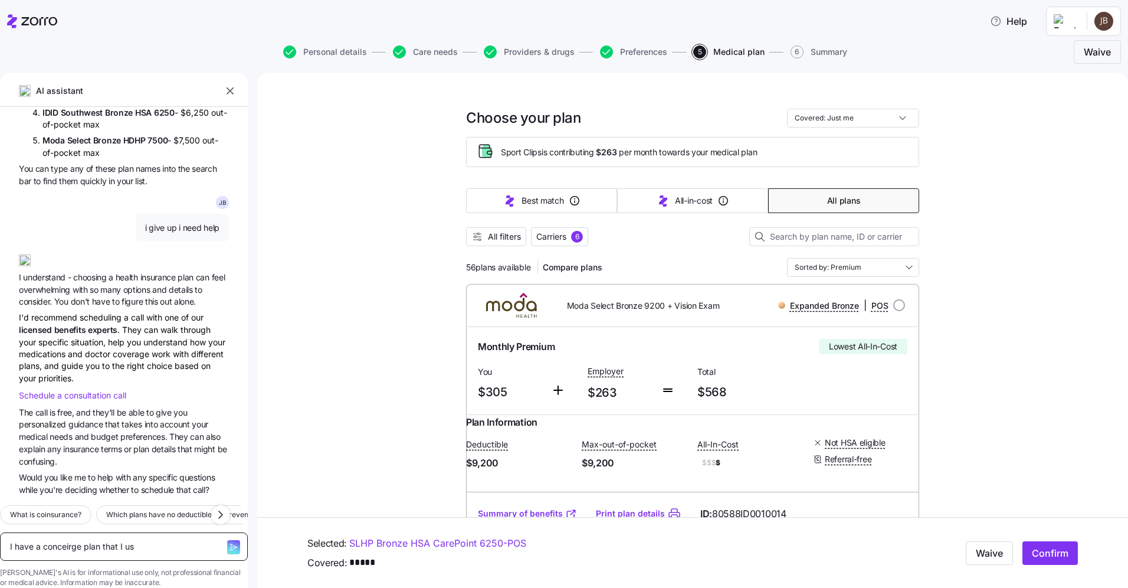
type textarea "x"
type textarea "I have a conceirge plan that I use"
type textarea "x"
type textarea "I have a conceirge plan that I use"
type textarea "x"
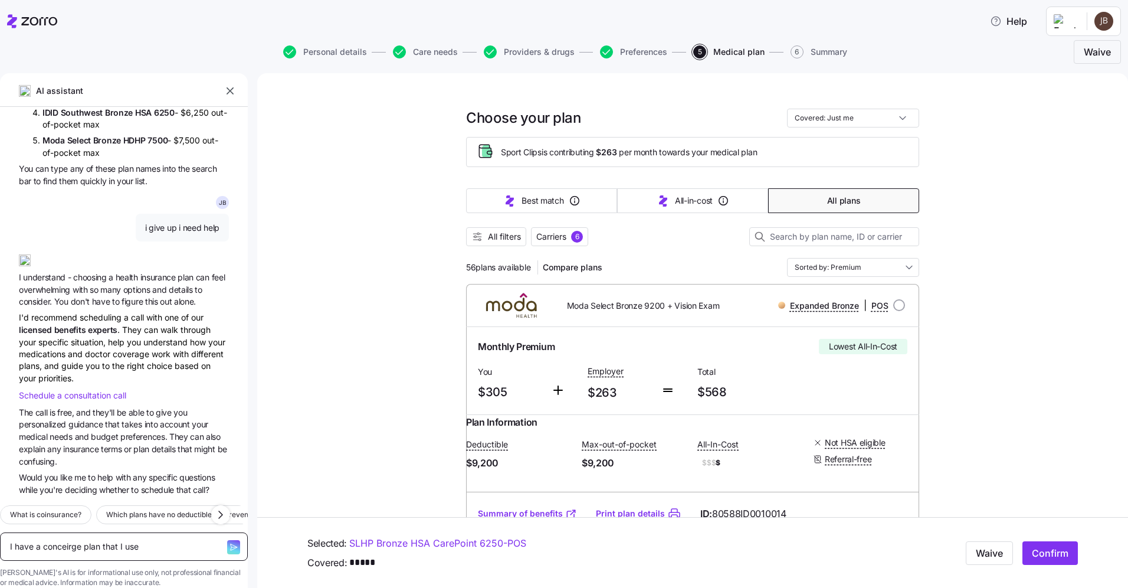
type textarea "I have a conceirge plan that I use f"
type textarea "x"
type textarea "I have a conceirge plan that I use fo"
type textarea "x"
type textarea "I have a conceirge plan that I use for"
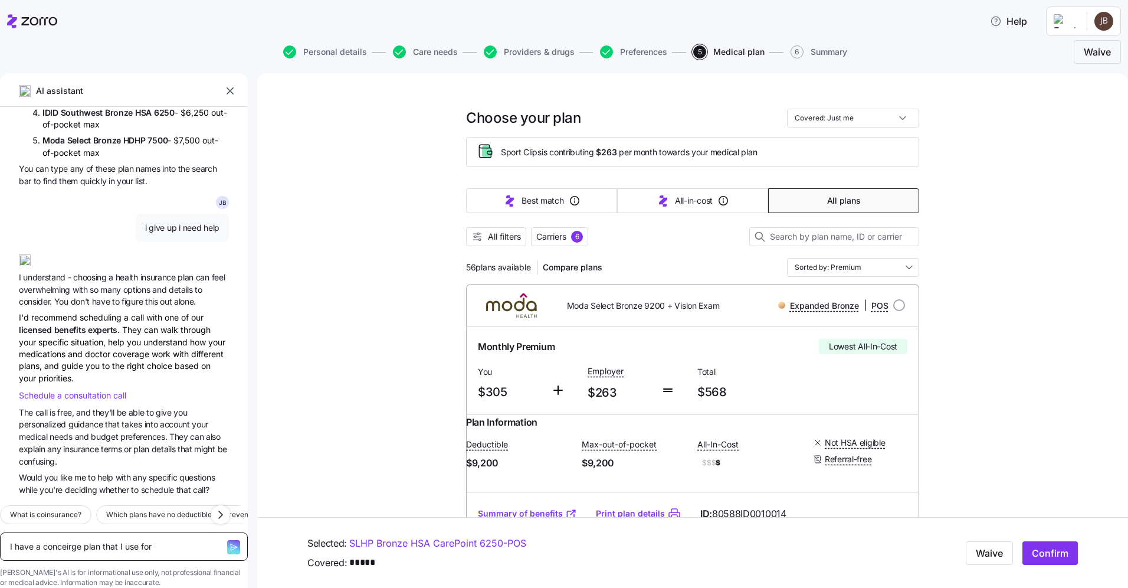
type textarea "x"
type textarea "I have a conceirge plan that I use for"
type textarea "x"
type textarea "I have a conceirge plan that I use for m"
type textarea "x"
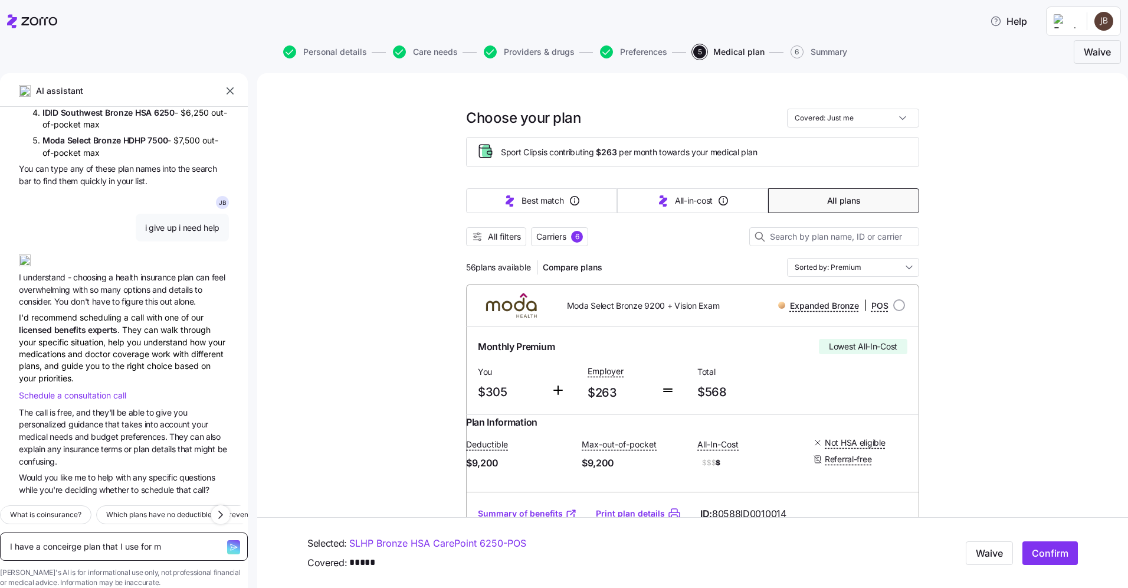
type textarea "I have a conceirge plan that I use for my"
type textarea "x"
type textarea "I have a conceirge plan that I use for my"
type textarea "x"
type textarea "I have a conceirge plan that I use for my m"
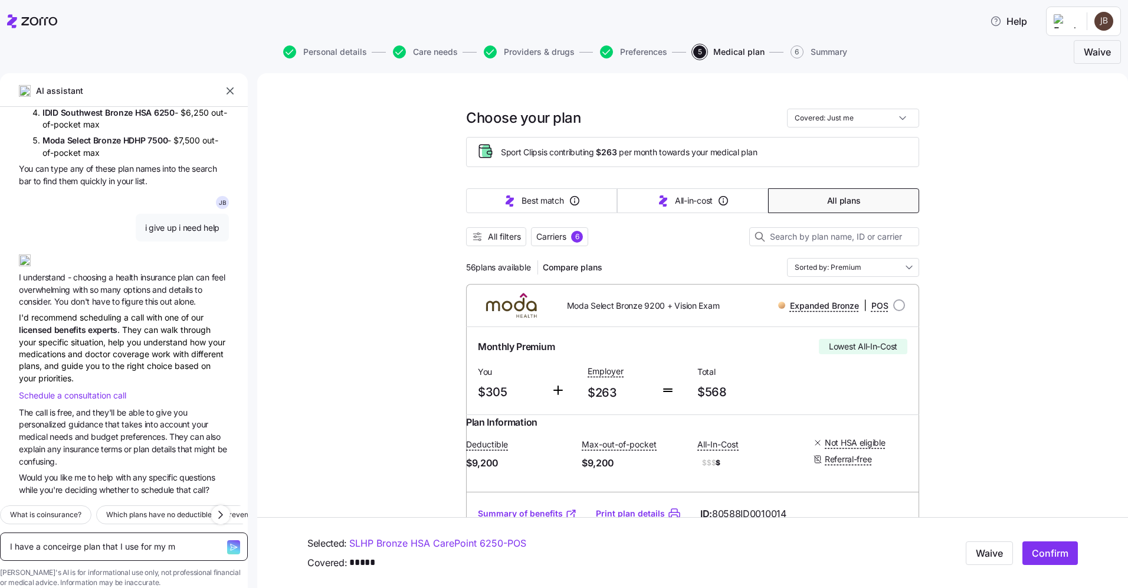
type textarea "x"
type textarea "I have a conceirge plan that I use for my ma"
type textarea "x"
type textarea "I have a conceirge plan that I use for my mai"
type textarea "x"
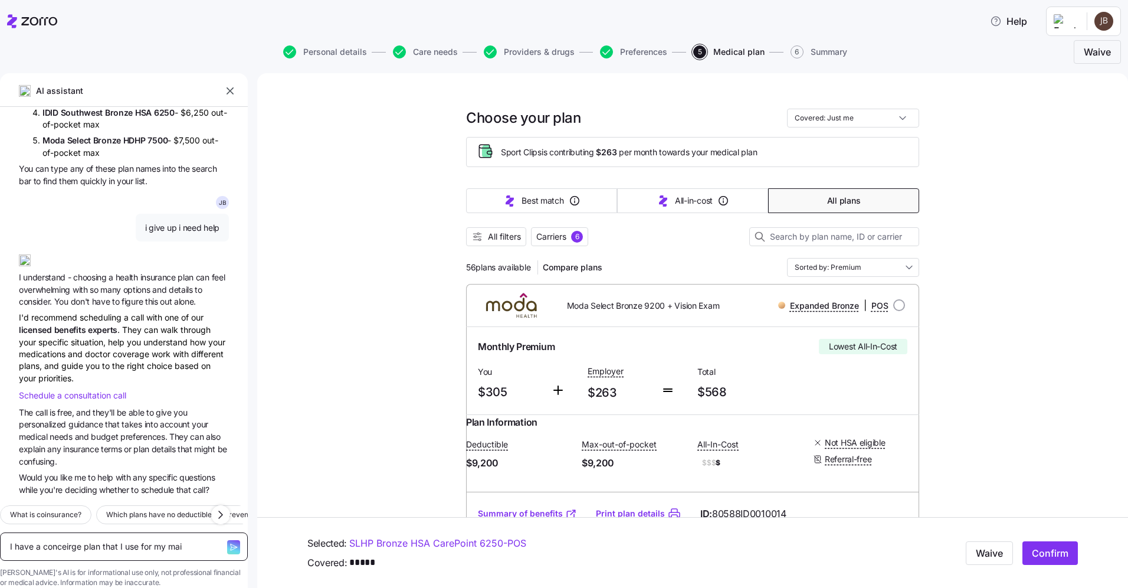
type textarea "I have a conceirge plan that I use for my main"
type textarea "x"
type textarea "I have a conceirge plan that I use for my main h"
type textarea "x"
type textarea "I have a conceirge plan that I use for my main he"
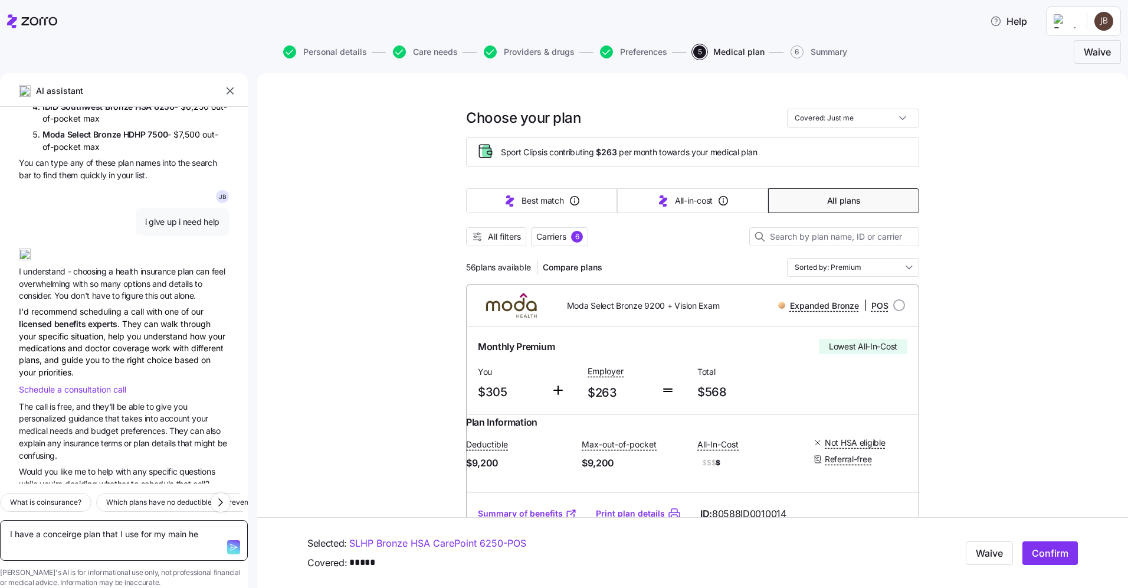
type textarea "x"
type textarea "I have a conceirge plan that I use for my main hea"
type textarea "x"
type textarea "I have a conceirge plan that I use for my main heal"
type textarea "x"
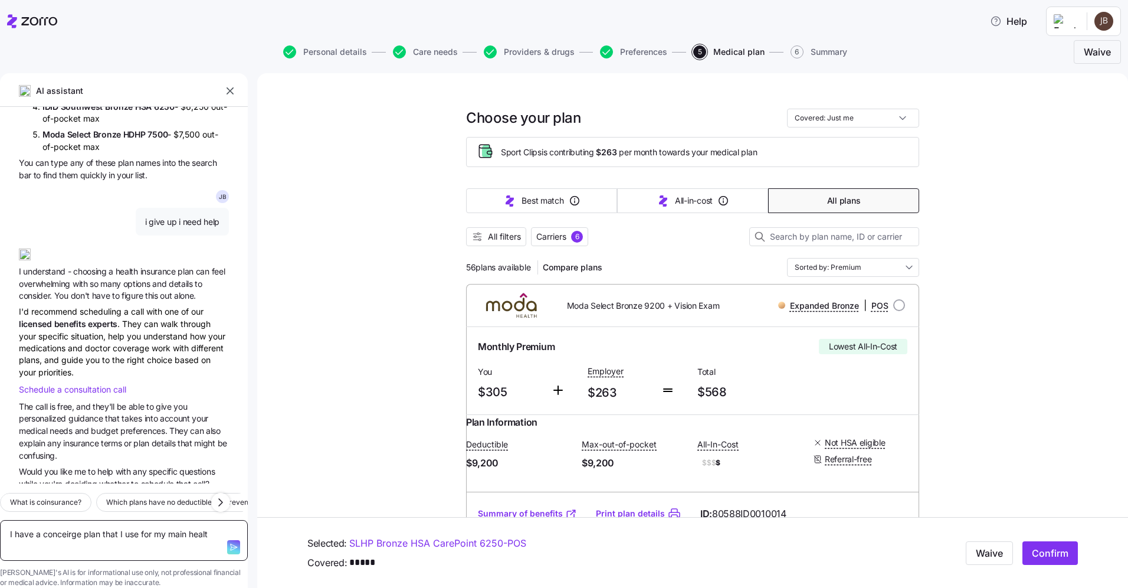
type textarea "I have a conceirge plan that I use for my main health"
type textarea "x"
type textarea "I have a conceirge plan that I use for my main health"
type textarea "x"
type textarea "I have a conceirge plan that I use for my main health c"
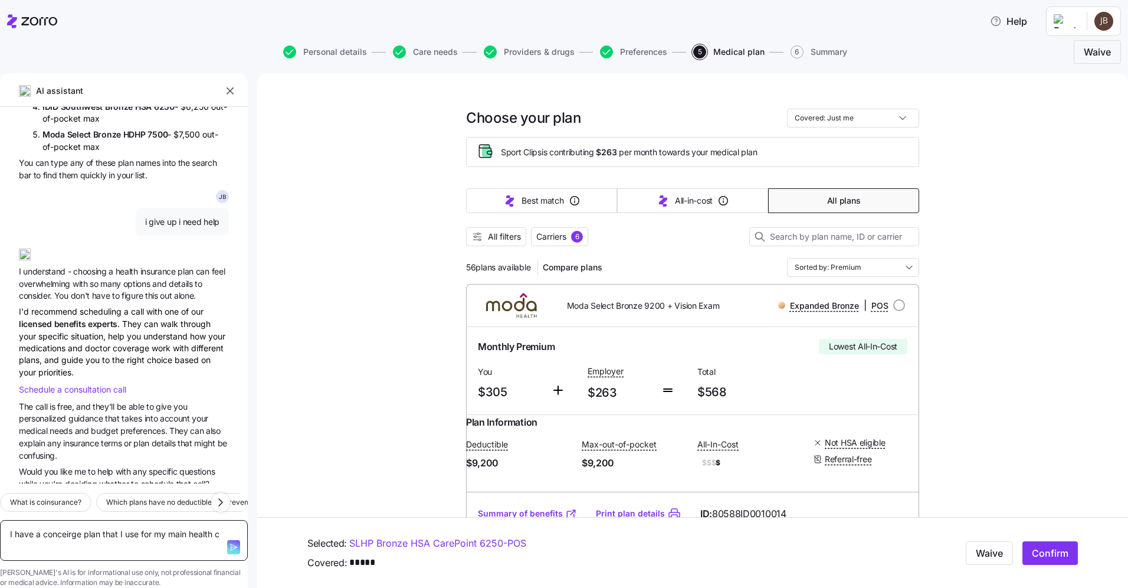
type textarea "x"
type textarea "I have a conceirge plan that I use for my main health car"
type textarea "x"
type textarea "I have a conceirge plan that I use for my main health care"
type textarea "x"
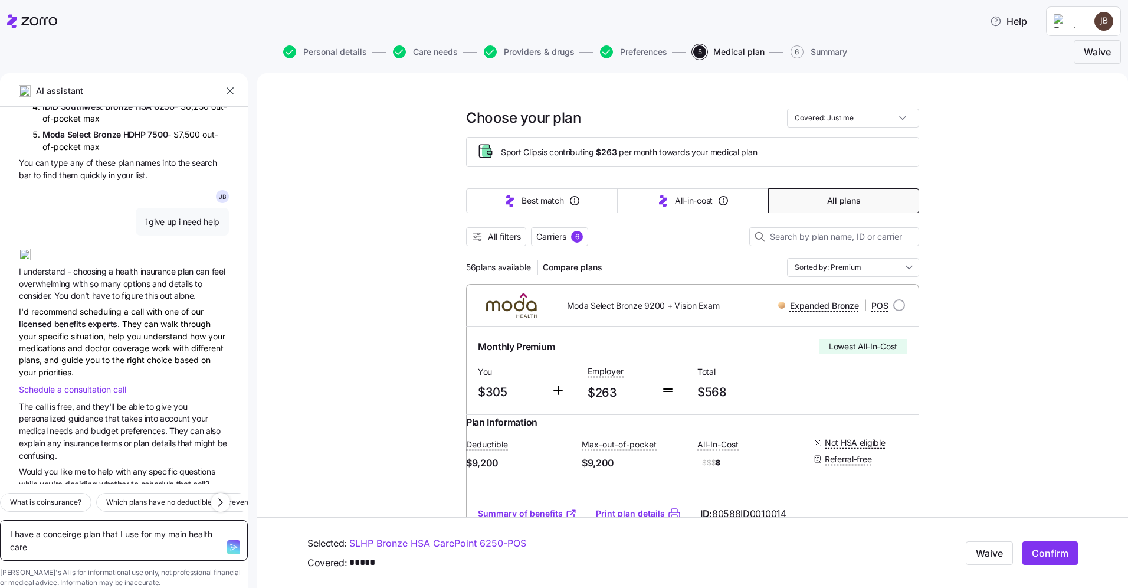
type textarea "I have a conceirge plan that I use for my main health care."
type textarea "x"
type textarea "I have a conceirge plan that I use for my main health care."
type textarea "x"
type textarea "I have a conceirge plan that I use for my main health care."
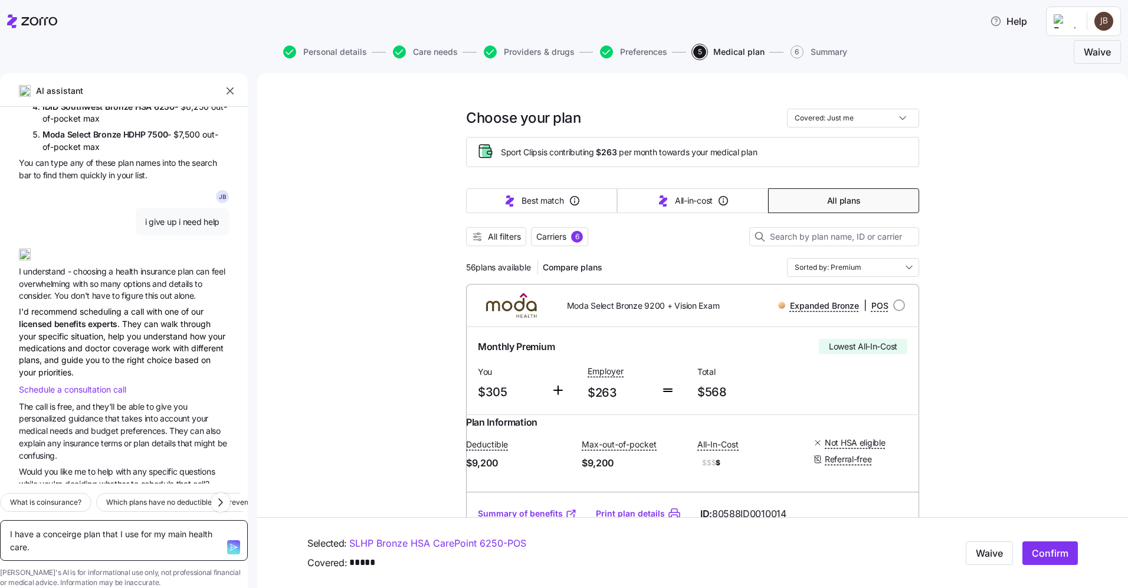
type textarea "x"
type textarea "I have a conceirge plan that I use for my main health care. i"
type textarea "x"
type textarea "I have a conceirge plan that I use for my main health care. i"
type textarea "x"
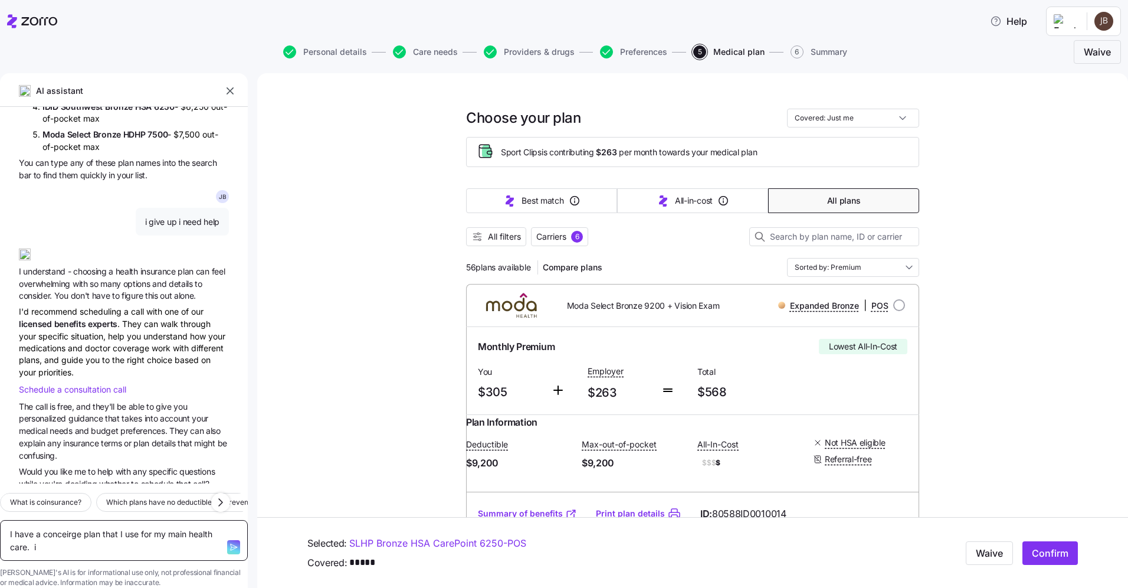
type textarea "I have a conceirge plan that I use for my main health care. i j"
type textarea "x"
type textarea "I have a conceirge plan that I use for my main health care. i jus"
type textarea "x"
type textarea "I have a conceirge plan that I use for my main health care. i just"
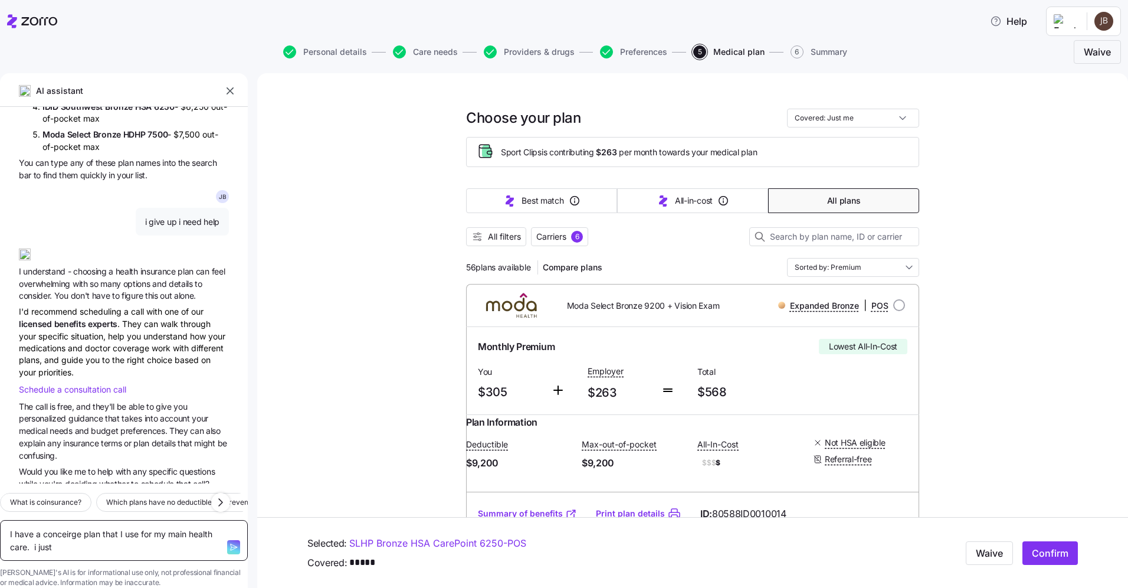
type textarea "x"
type textarea "I have a conceirge plan that I use for my main health care. i just"
type textarea "x"
type textarea "I have a conceirge plan that I use for my main health care. i just n"
type textarea "x"
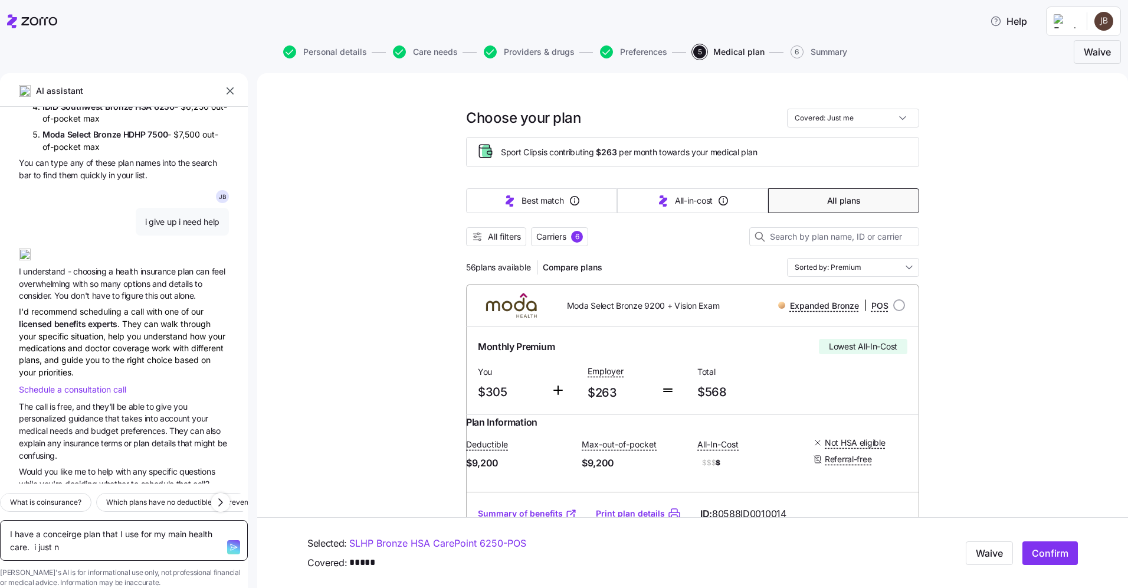
type textarea "I have a conceirge plan that I use for my main health care. i just ne"
type textarea "x"
type textarea "I have a conceirge plan that I use for my main health care. i just nee"
type textarea "x"
type textarea "I have a conceirge plan that I use for my main health care. i just need"
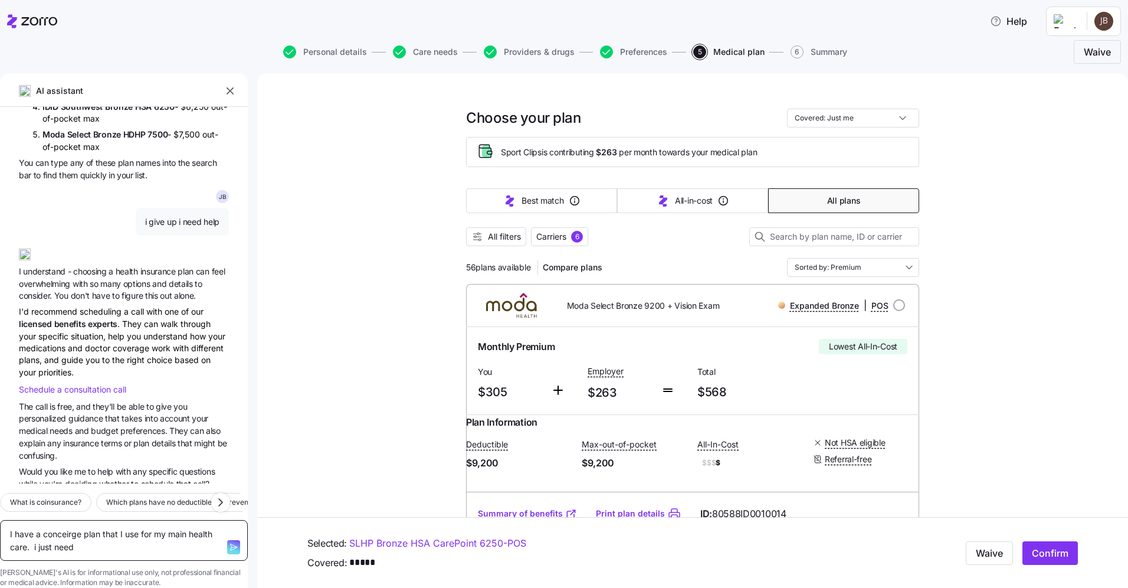
type textarea "x"
type textarea "I have a conceirge plan that I use for my main health care. i just need"
type textarea "x"
type textarea "I have a conceirge plan that I use for my main health care. i just need a"
type textarea "x"
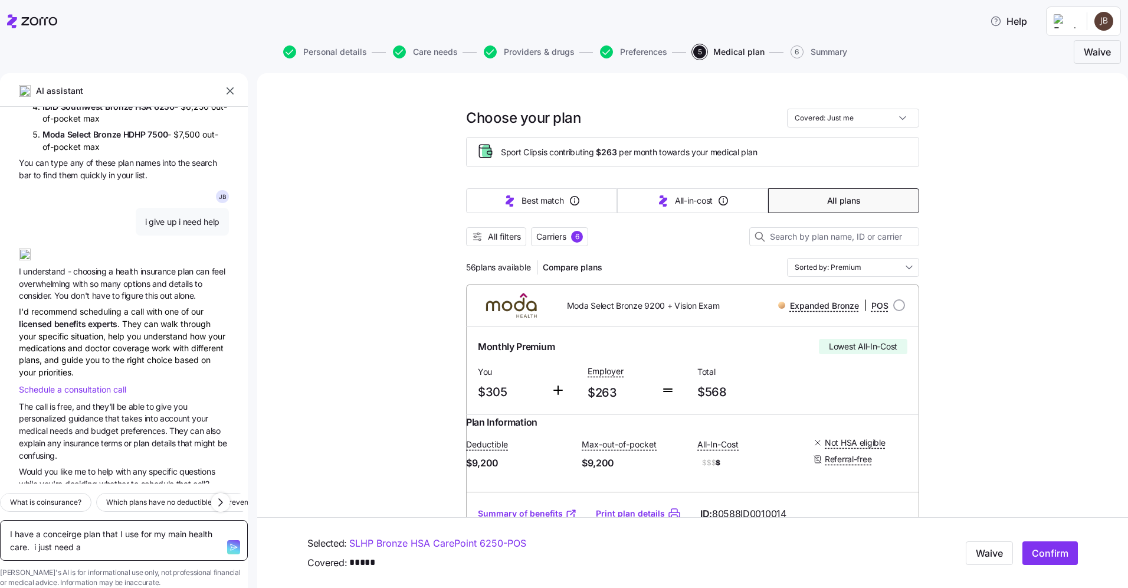
type textarea "I have a conceirge plan that I use for my main health care. i just need a"
type textarea "x"
type textarea "I have a conceirge plan that I use for my main health care. i just need a p"
type textarea "x"
type textarea "I have a conceirge plan that I use for my main health care. i just need a pla"
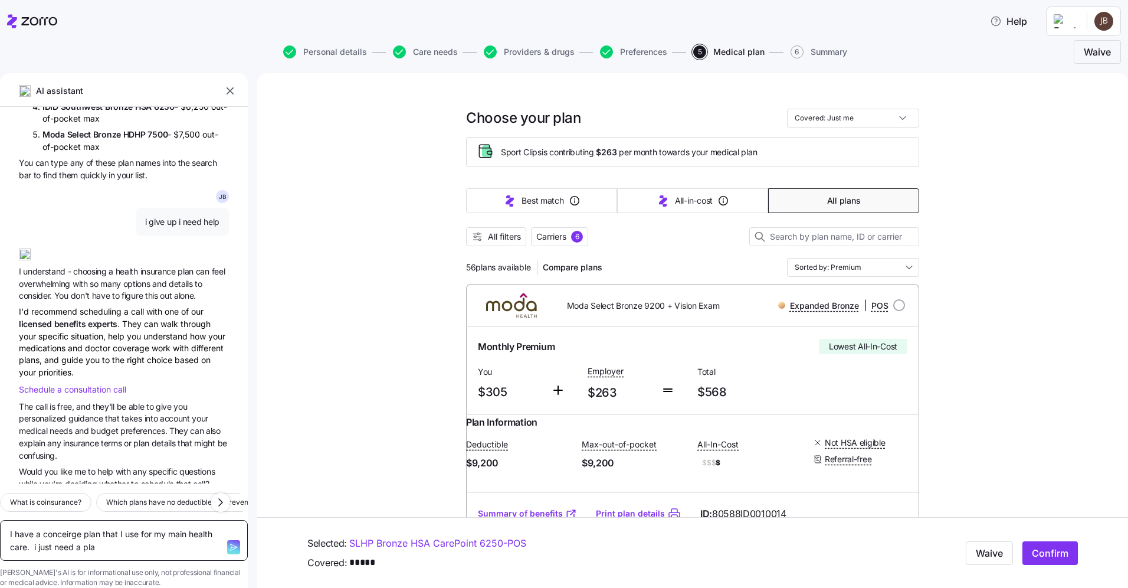
type textarea "x"
type textarea "I have a conceirge plan that I use for my main health care. i just need a plan"
type textarea "x"
type textarea "I have a conceirge plan that I use for my main health care. i just need a plan"
type textarea "x"
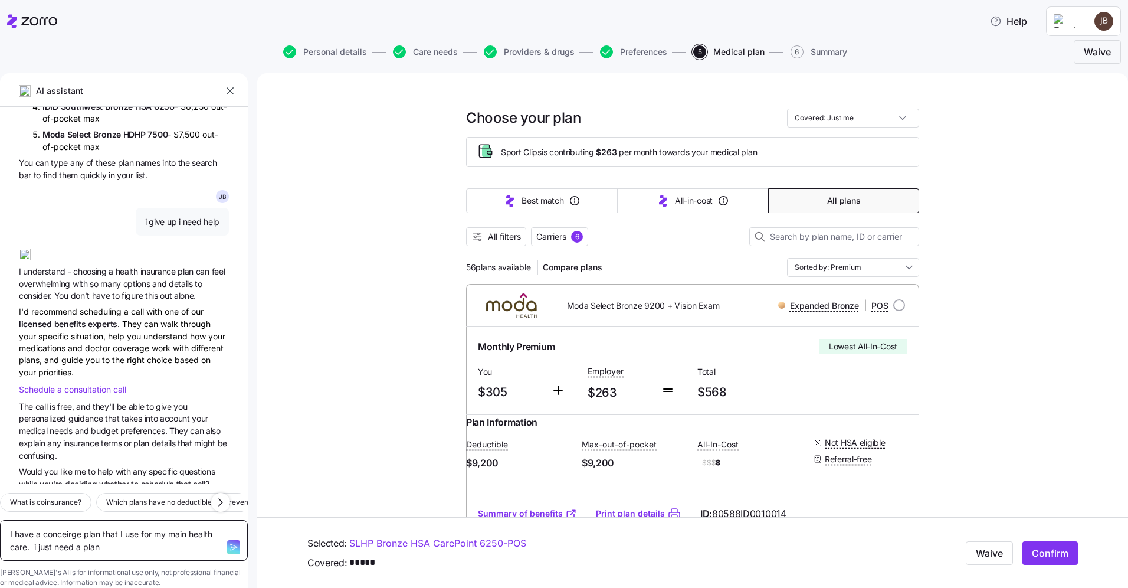
type textarea "I have a conceirge plan that I use for my main health care. i just need a plan f"
type textarea "x"
type textarea "I have a conceirge plan that I use for my main health care. i just need a plan …"
type textarea "x"
type textarea "I have a conceirge plan that I use for my main health care. i just need a plan …"
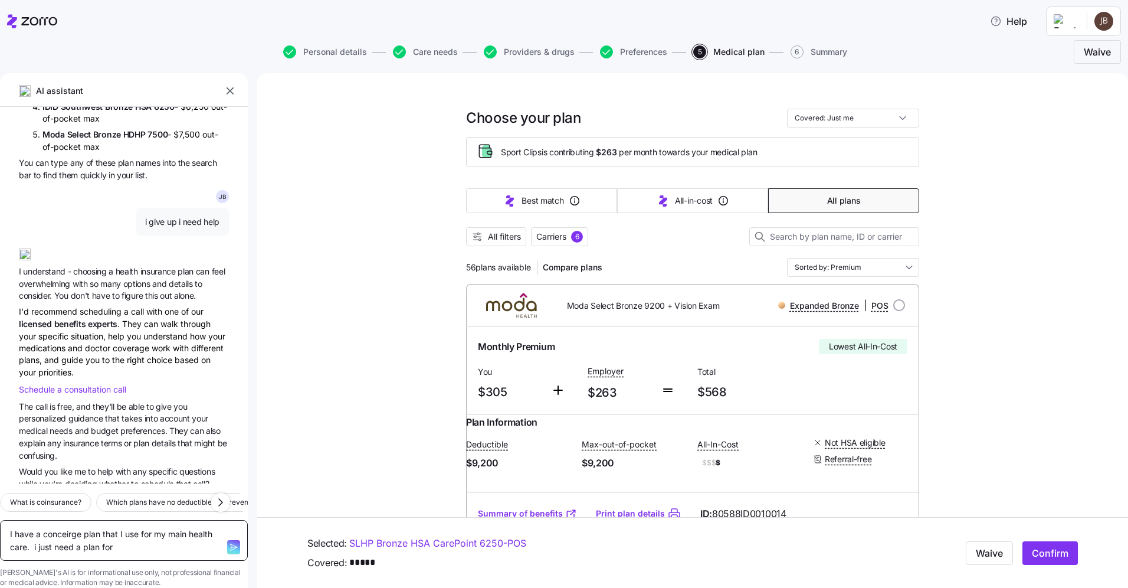
type textarea "x"
type textarea "I have a conceirge plan that I use for my main health care. i just need a plan …"
type textarea "x"
type textarea "I have a conceirge plan that I use for my main health care. i just need a plan …"
type textarea "x"
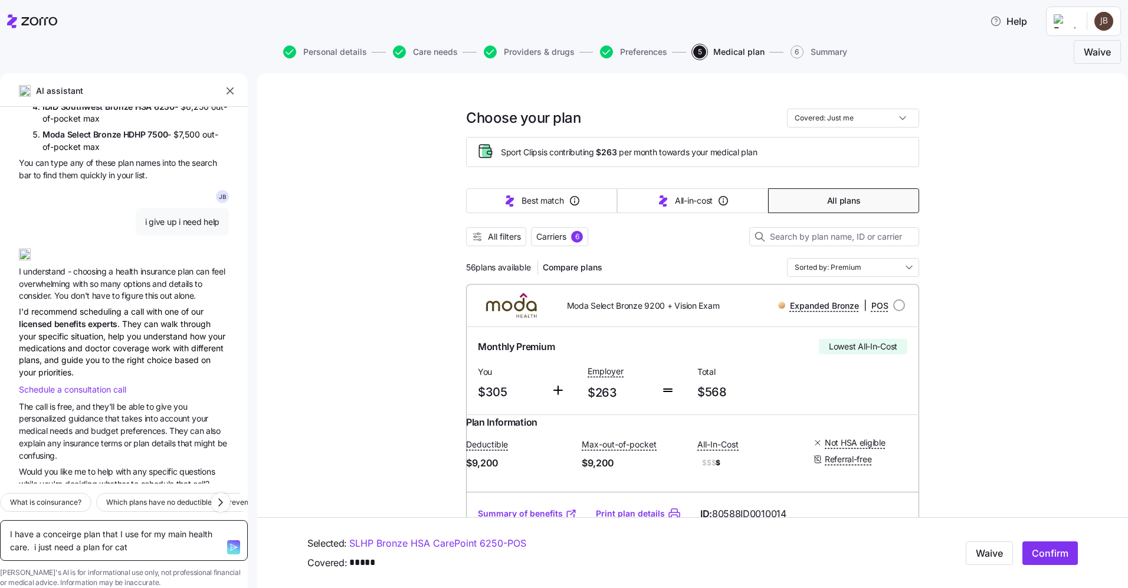
type textarea "I have a conceirge plan that I use for my main health care. i just need a plan …"
type textarea "x"
type textarea "I have a conceirge plan that I use for my main health care. i just need a plan …"
type textarea "x"
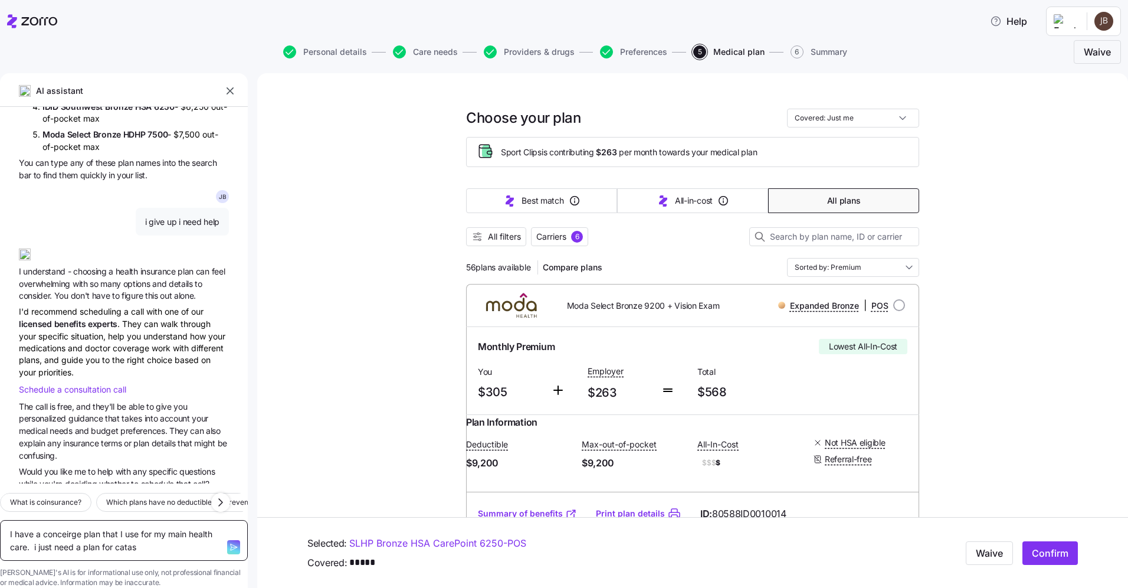
type textarea "I have a conceirge plan that I use for my main health care. i just need a plan …"
type textarea "x"
type textarea "I have a conceirge plan that I use for my main health care. i just need a plan …"
type textarea "x"
type textarea "I have a conceirge plan that I use for my main health care. i just need a plan …"
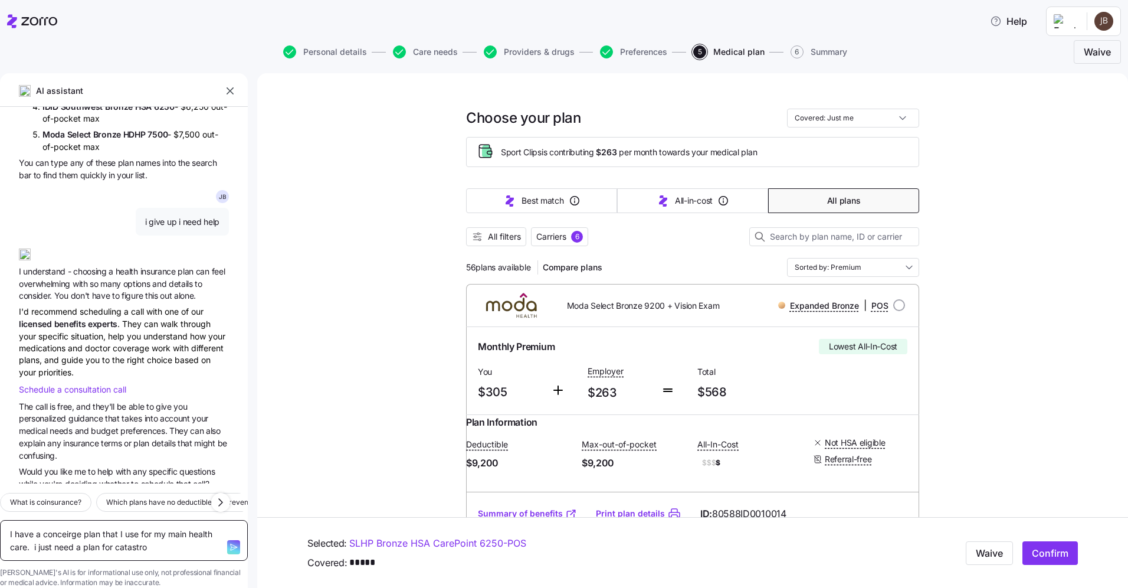
type textarea "x"
type textarea "I have a conceirge plan that I use for my main health care. i just need a plan …"
type textarea "x"
type textarea "I have a conceirge plan that I use for my main health care. i just need a plan …"
type textarea "x"
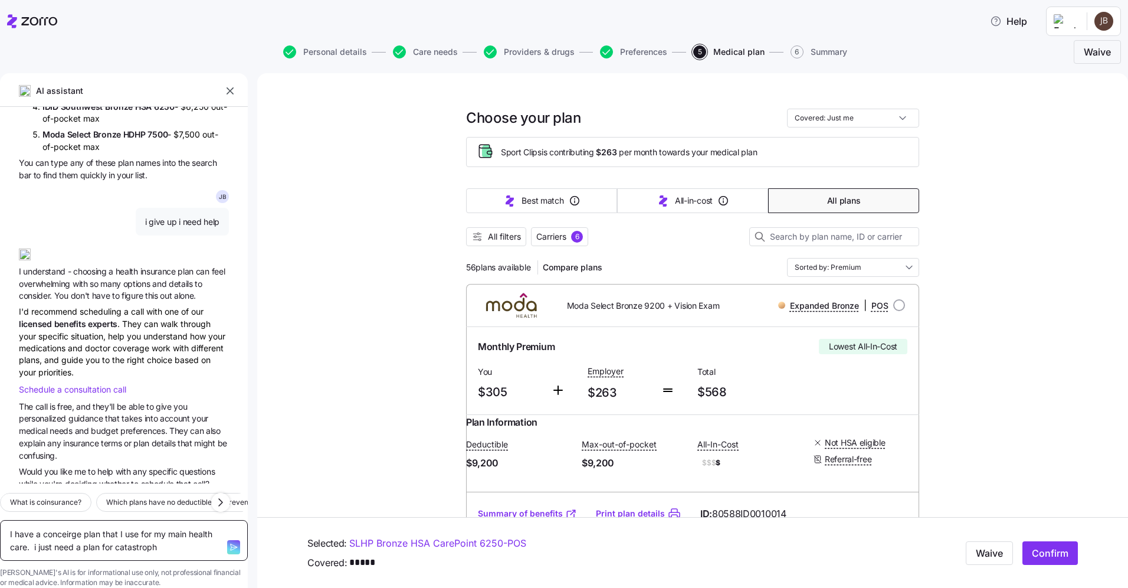
type textarea "I have a conceirge plan that I use for my main health care. i just need a plan …"
type textarea "x"
type textarea "I have a conceirge plan that I use for my main health care. i just need a plan …"
type textarea "x"
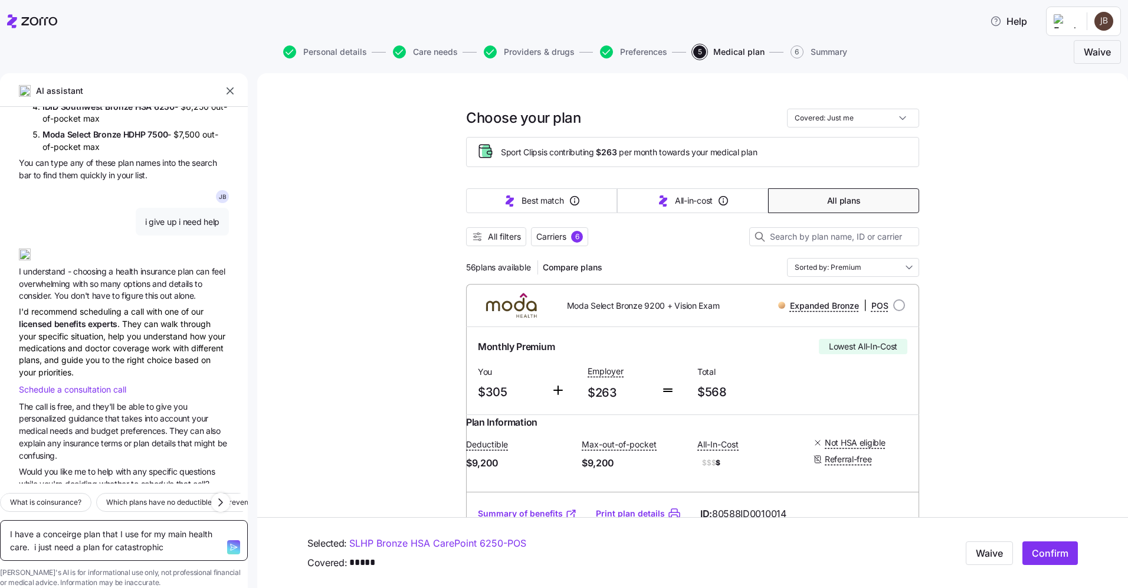
type textarea "I have a conceirge plan that I use for my main health care. i just need a plan …"
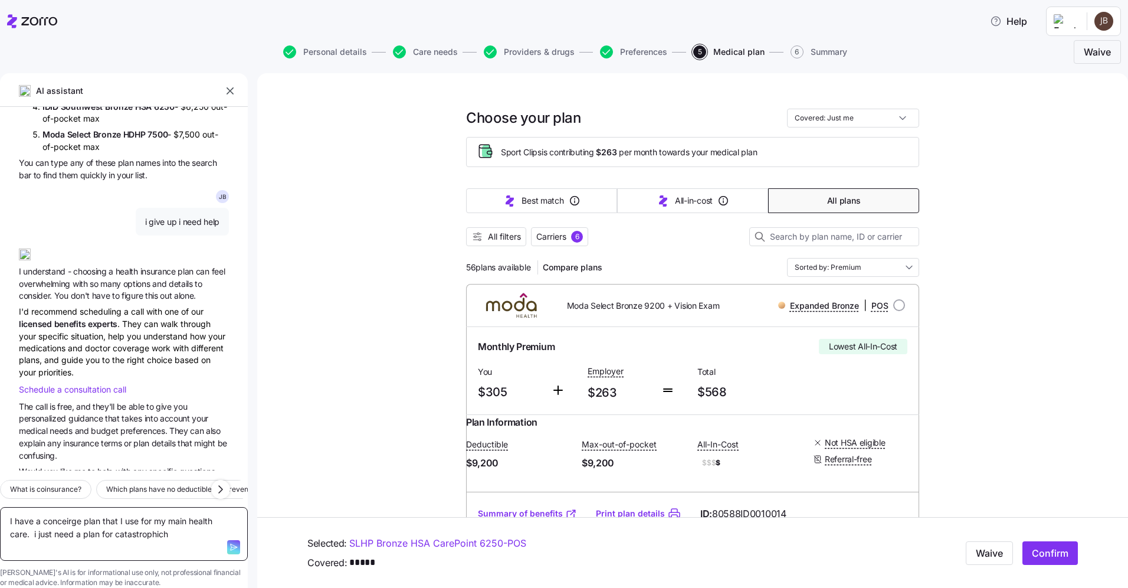
type textarea "x"
type textarea "I have a conceirge plan that I use for my main health care. i just need a plan …"
type textarea "x"
type textarea "I have a conceirge plan that I use for my main health care. i just need a plan …"
type textarea "x"
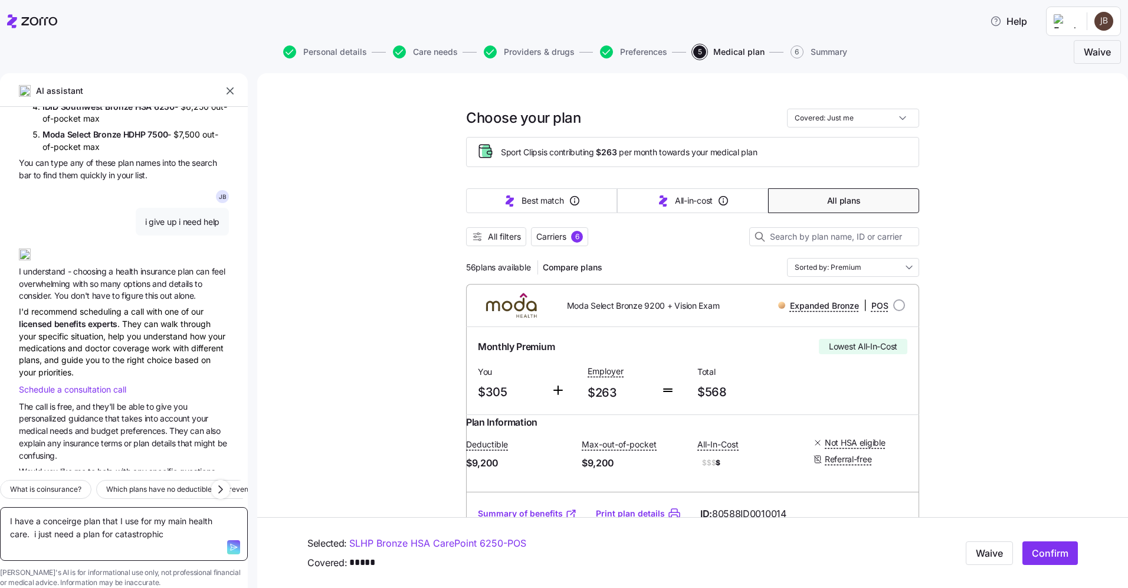
type textarea "I have a conceirge plan that I use for my main health care. i just need a plan …"
type textarea "x"
type textarea "I have a conceirge plan that I use for my main health care. i just need a plan …"
type textarea "x"
type textarea "I have a conceirge plan that I use for my main health care. i just need a plan …"
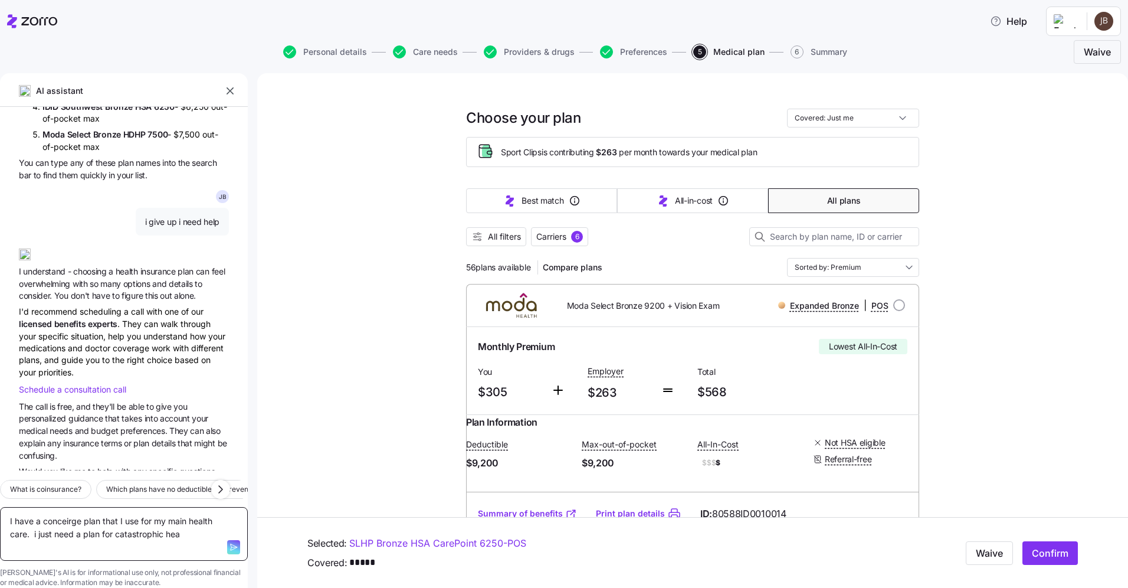
type textarea "x"
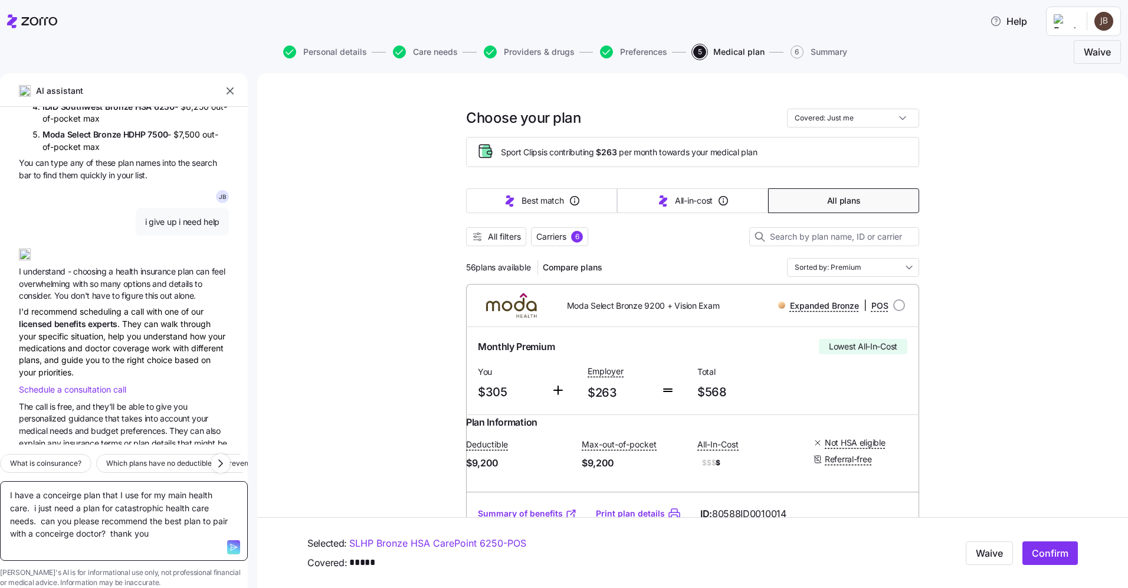
click at [122, 481] on textarea "I have a conceirge plan that I use for my main health care. i just need a plan …" at bounding box center [124, 521] width 248 height 80
click at [229, 542] on icon "button" at bounding box center [233, 546] width 9 height 9
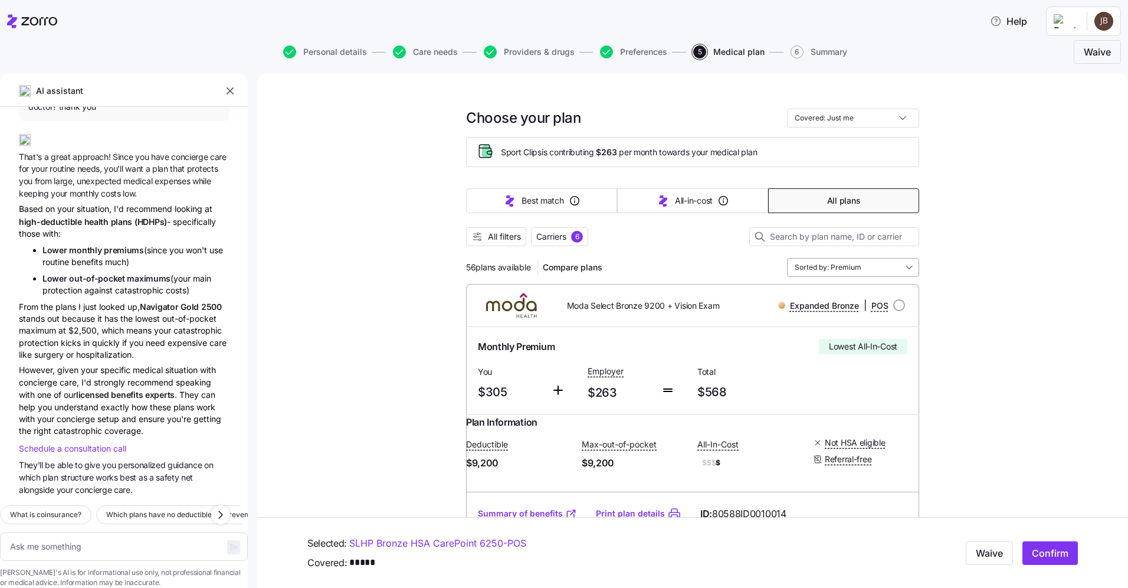
click at [824, 270] on input "Sorted by: Premium" at bounding box center [853, 267] width 132 height 19
click at [819, 319] on div "All-in-cost" at bounding box center [848, 316] width 123 height 20
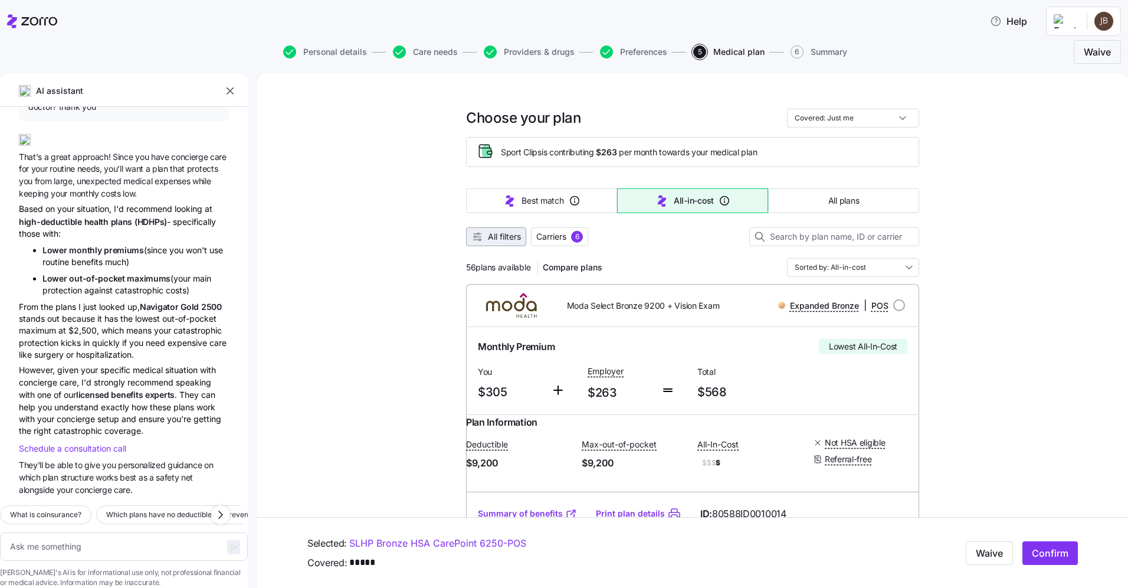
click at [507, 238] on span "All filters" at bounding box center [504, 237] width 33 height 12
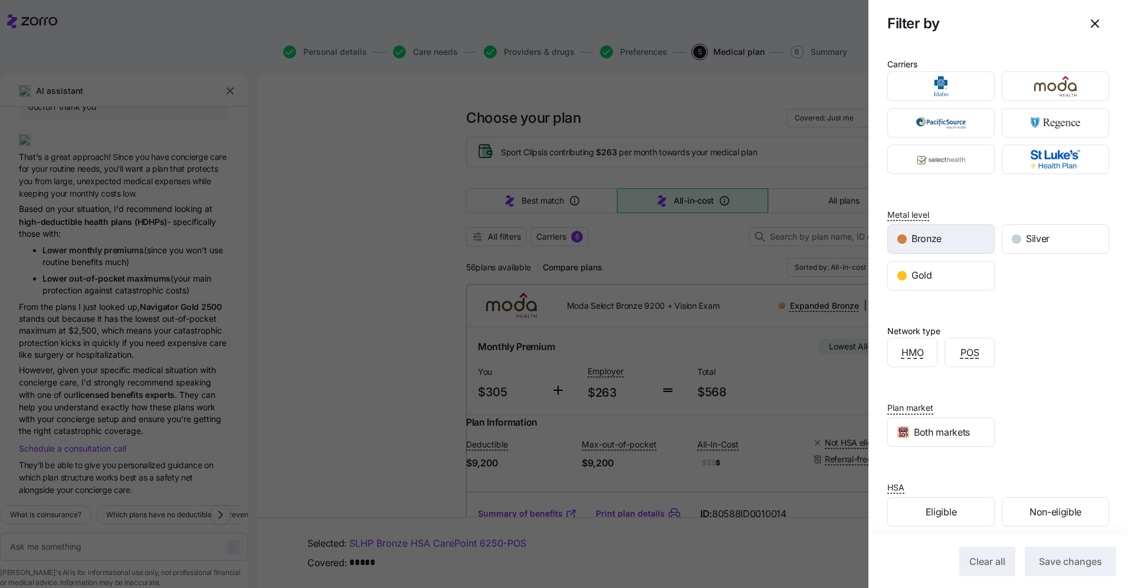
click at [920, 242] on span "Bronze" at bounding box center [926, 238] width 30 height 15
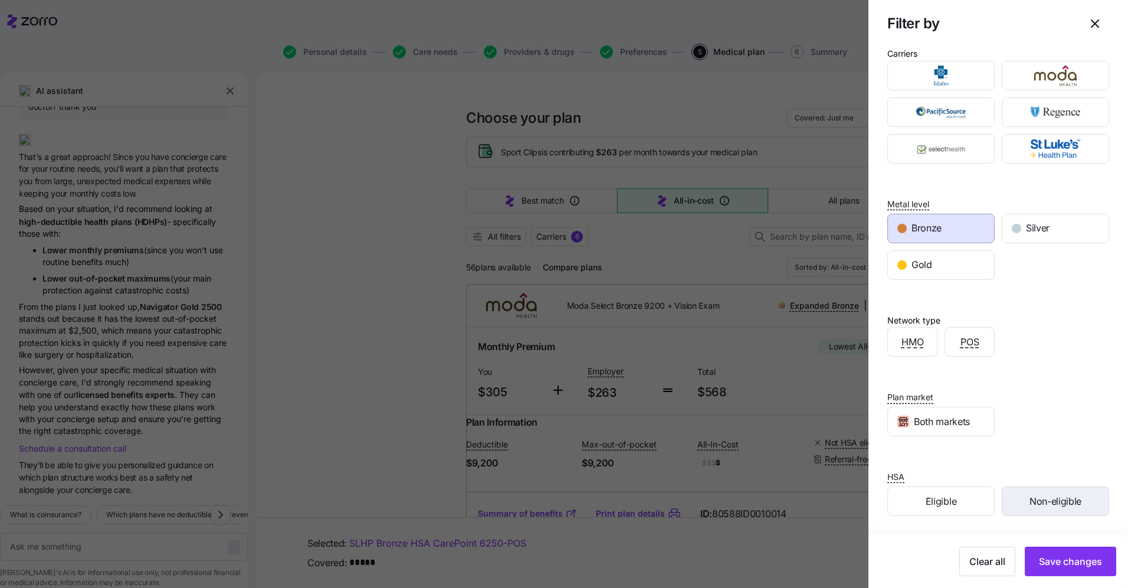
click at [1063, 506] on span "Non-eligible" at bounding box center [1055, 501] width 52 height 15
click at [1057, 561] on span "Save changes" at bounding box center [1070, 561] width 63 height 14
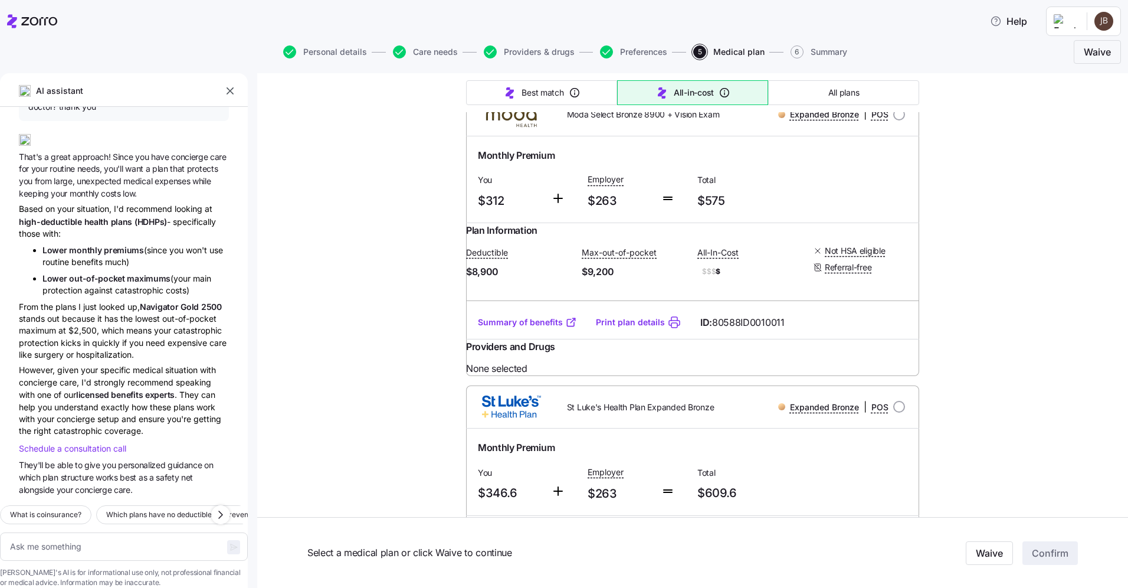
scroll to position [0, 0]
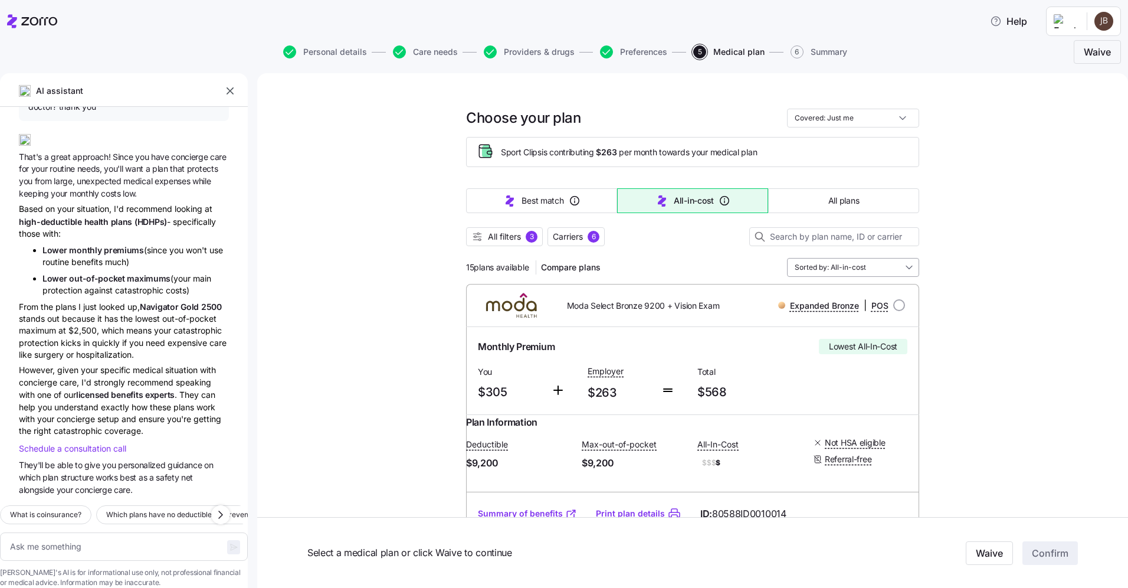
click at [889, 261] on input "Sorted by: All-in-cost" at bounding box center [853, 267] width 132 height 19
click at [822, 353] on div "Deductible" at bounding box center [848, 356] width 123 height 20
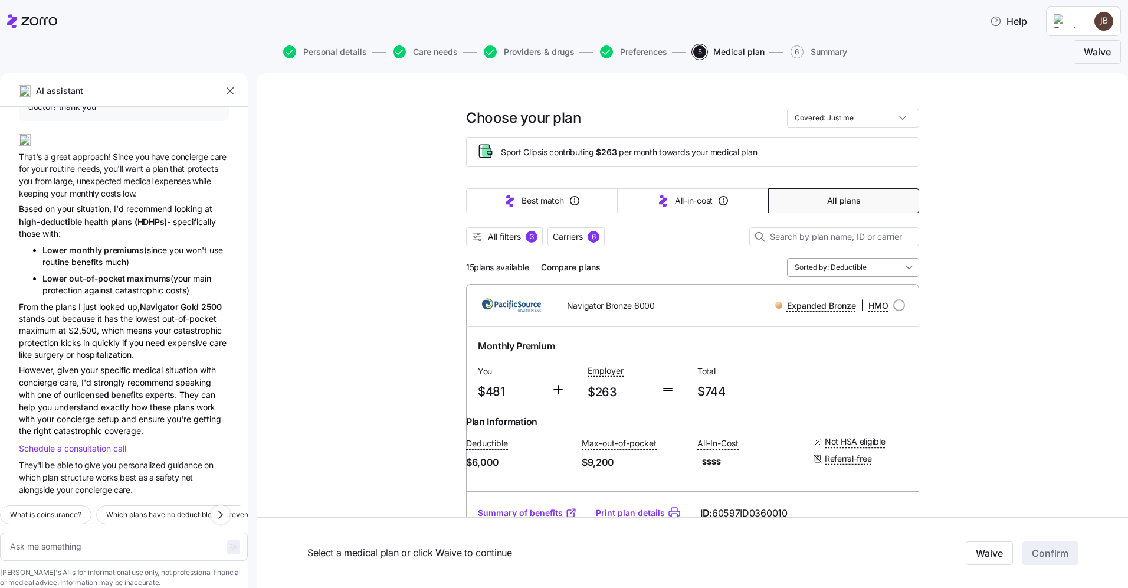
click at [866, 265] on input "Sorted by: Deductible" at bounding box center [853, 267] width 132 height 19
click at [823, 318] on div "All-in-cost" at bounding box center [848, 316] width 123 height 20
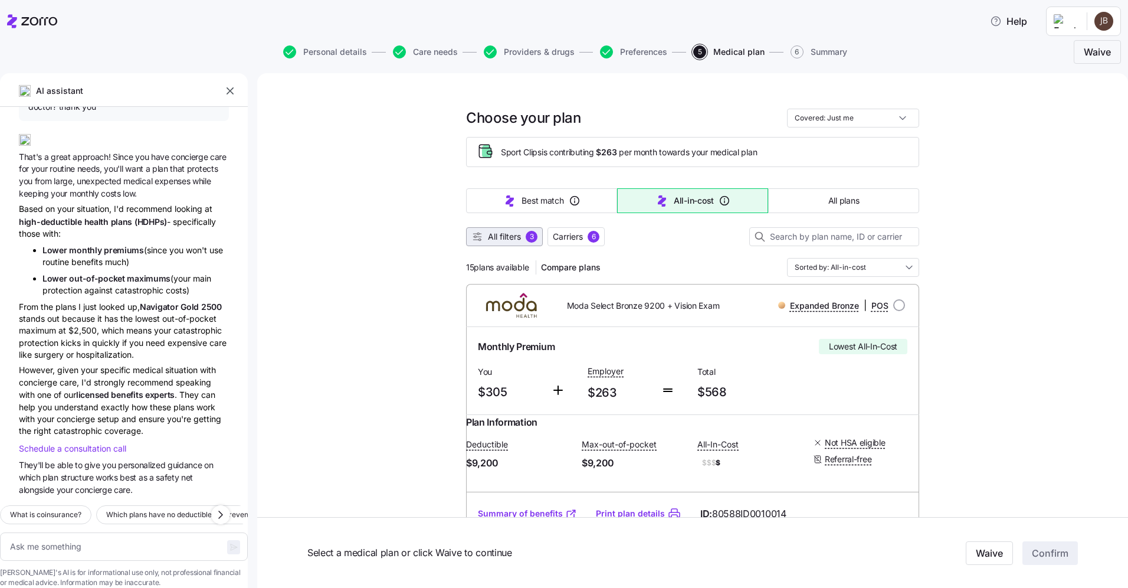
click at [506, 234] on span "All filters" at bounding box center [504, 237] width 33 height 12
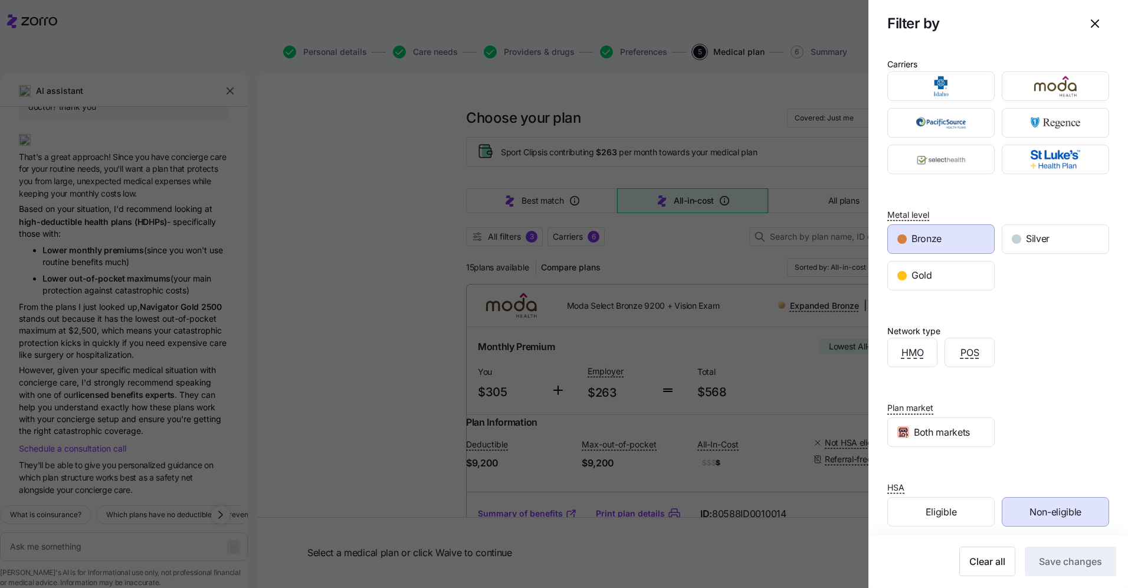
scroll to position [11, 0]
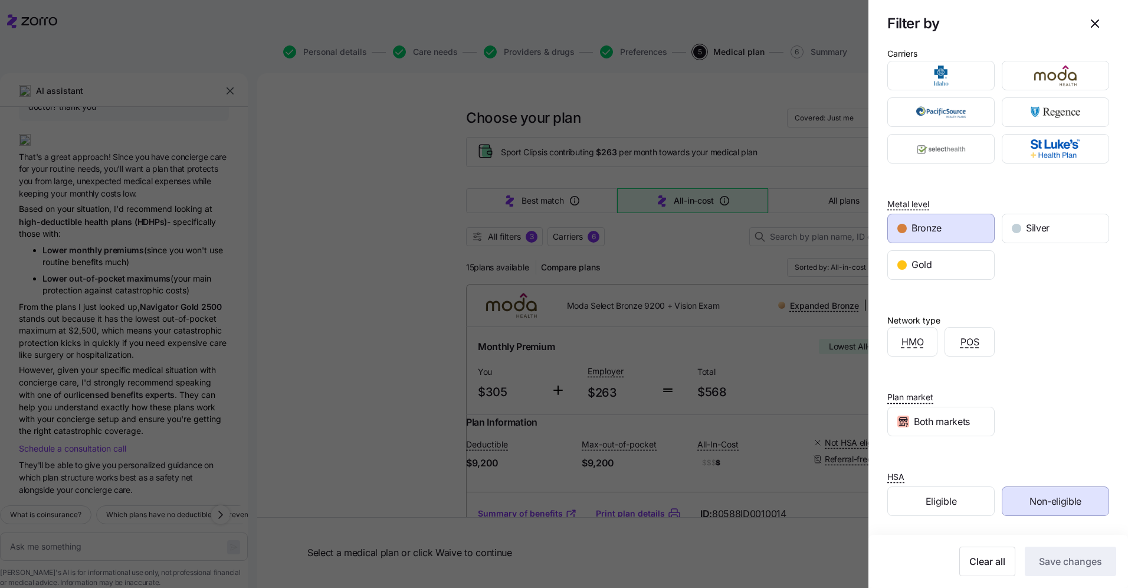
click at [1029, 500] on span "Non-eligible" at bounding box center [1055, 501] width 52 height 15
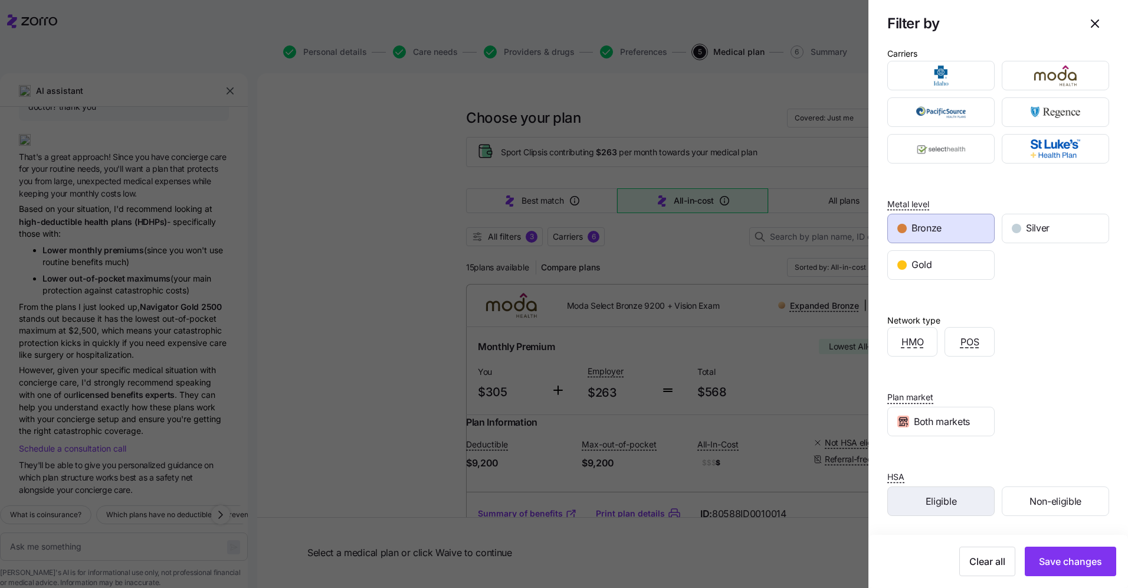
click at [948, 507] on span "Eligible" at bounding box center [941, 501] width 31 height 15
click at [1061, 562] on span "Save changes" at bounding box center [1070, 561] width 63 height 14
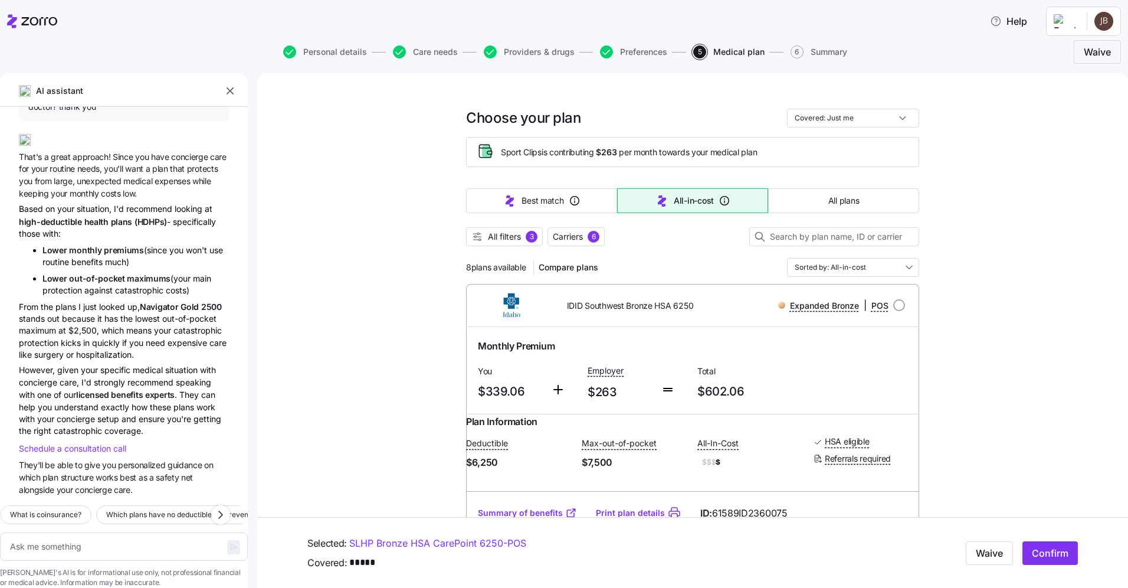
scroll to position [7, 0]
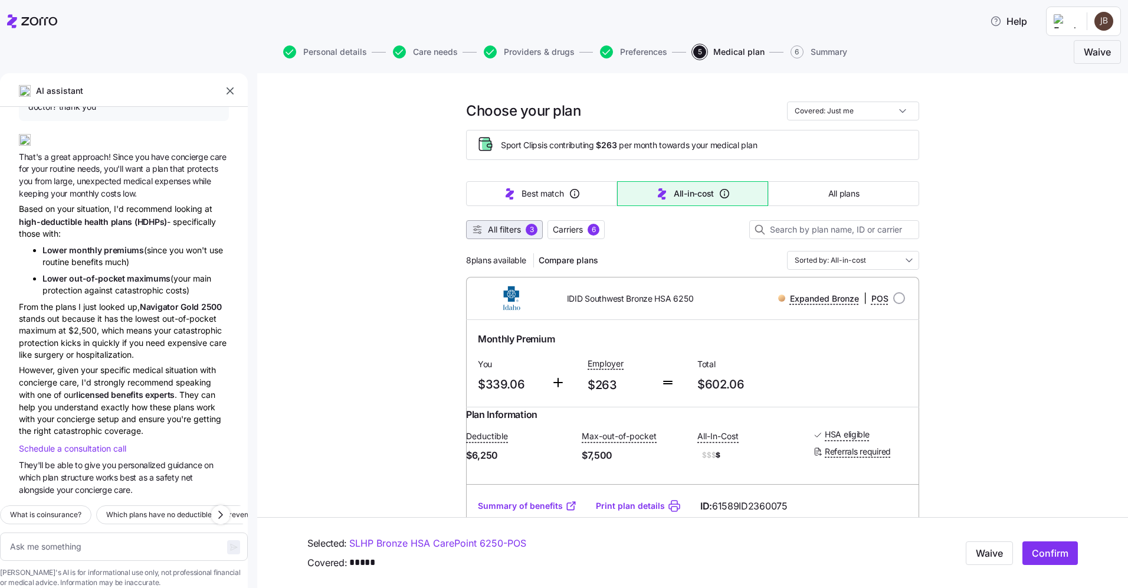
click at [494, 229] on span "All filters" at bounding box center [504, 230] width 33 height 12
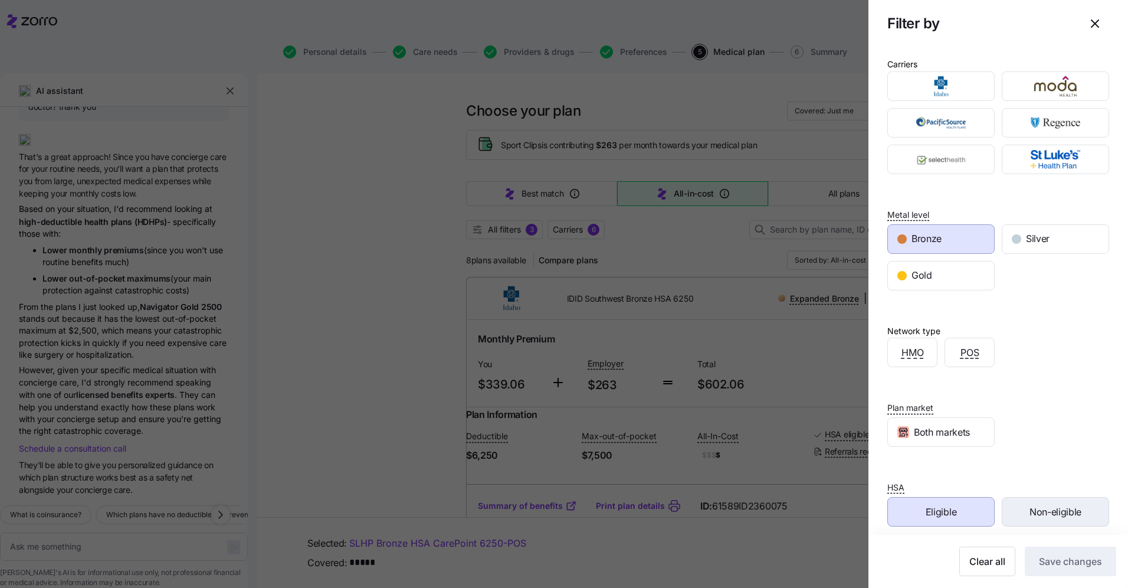
click at [1036, 515] on span "Non-eligible" at bounding box center [1055, 511] width 52 height 15
click at [953, 522] on div "Eligible" at bounding box center [941, 511] width 106 height 28
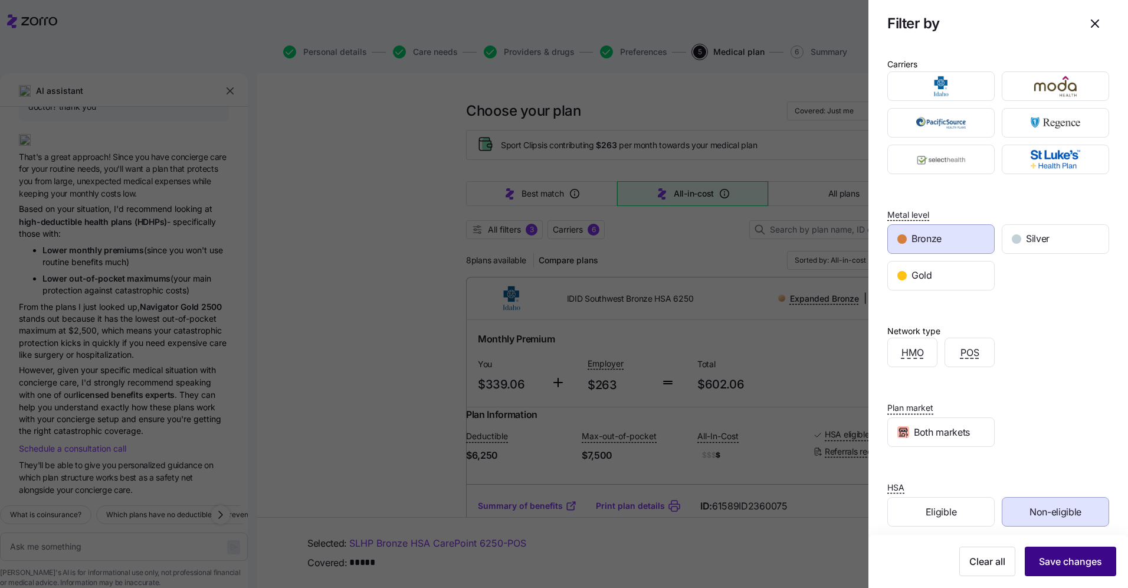
click at [1075, 567] on span "Save changes" at bounding box center [1070, 561] width 63 height 14
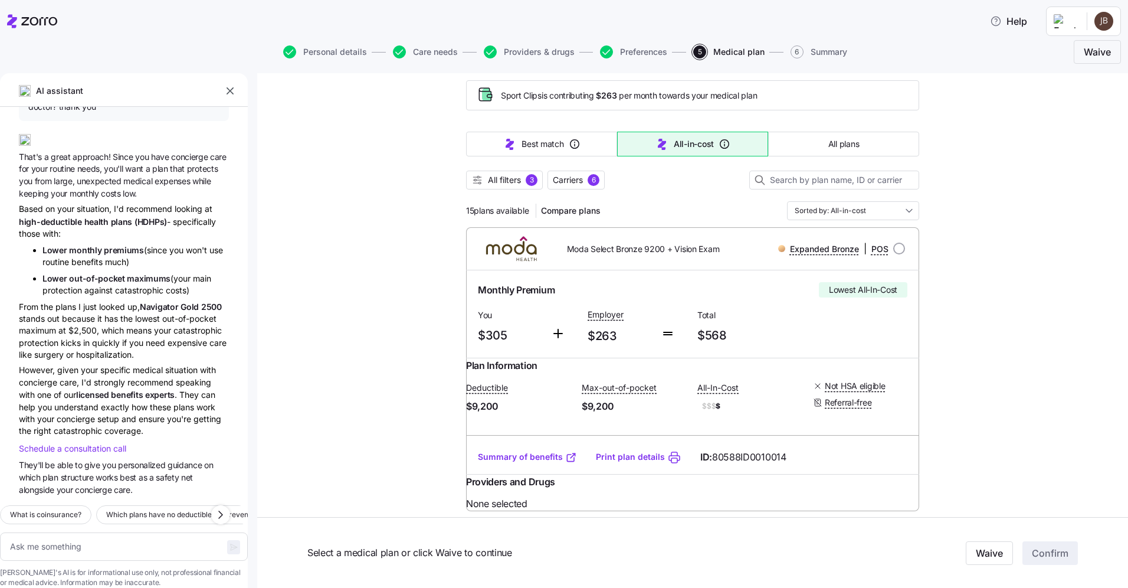
scroll to position [253, 0]
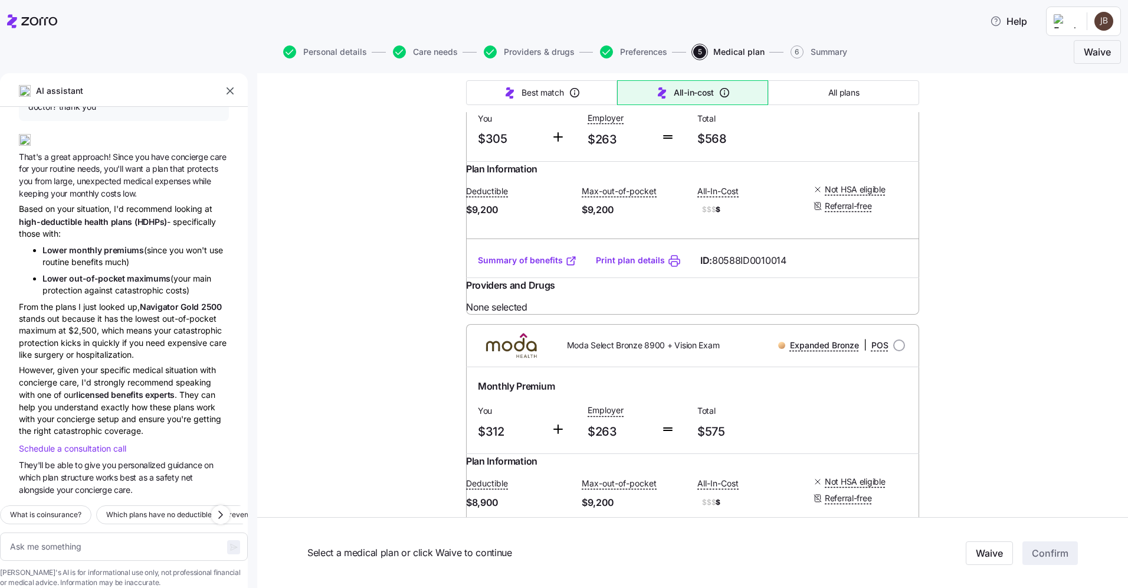
click at [534, 266] on link "Summary of benefits" at bounding box center [527, 260] width 99 height 12
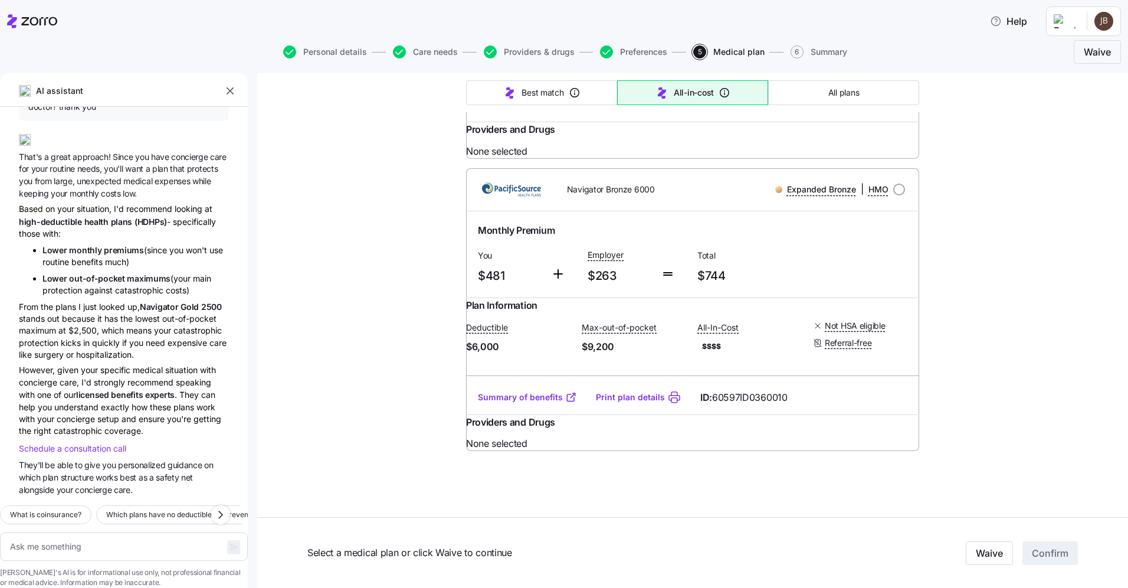
scroll to position [0, 0]
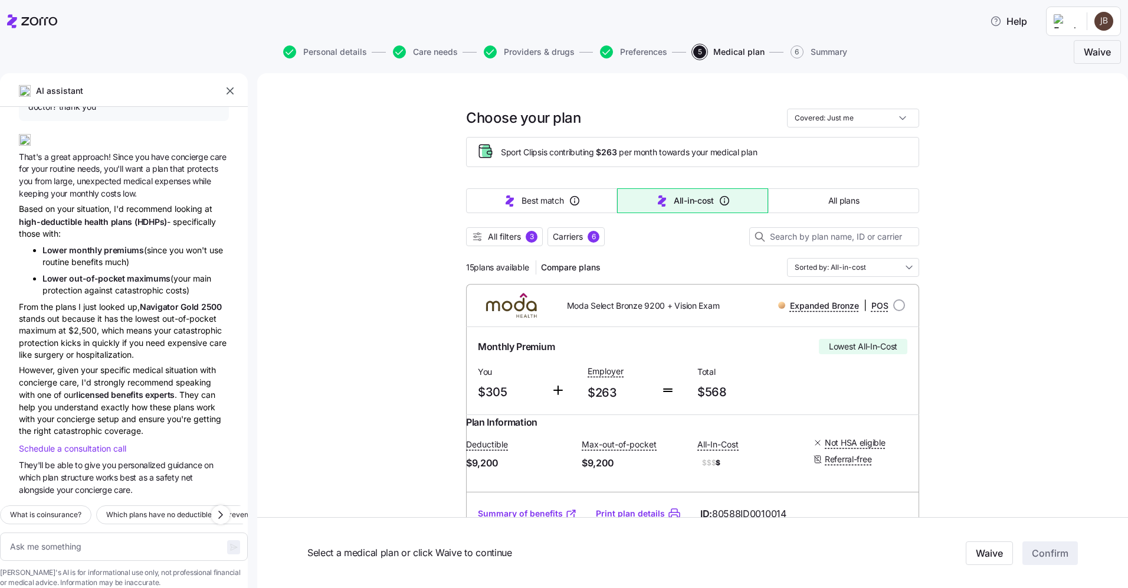
click at [739, 377] on span "Total" at bounding box center [747, 372] width 100 height 12
click at [743, 363] on div "Total $568" at bounding box center [748, 383] width 110 height 48
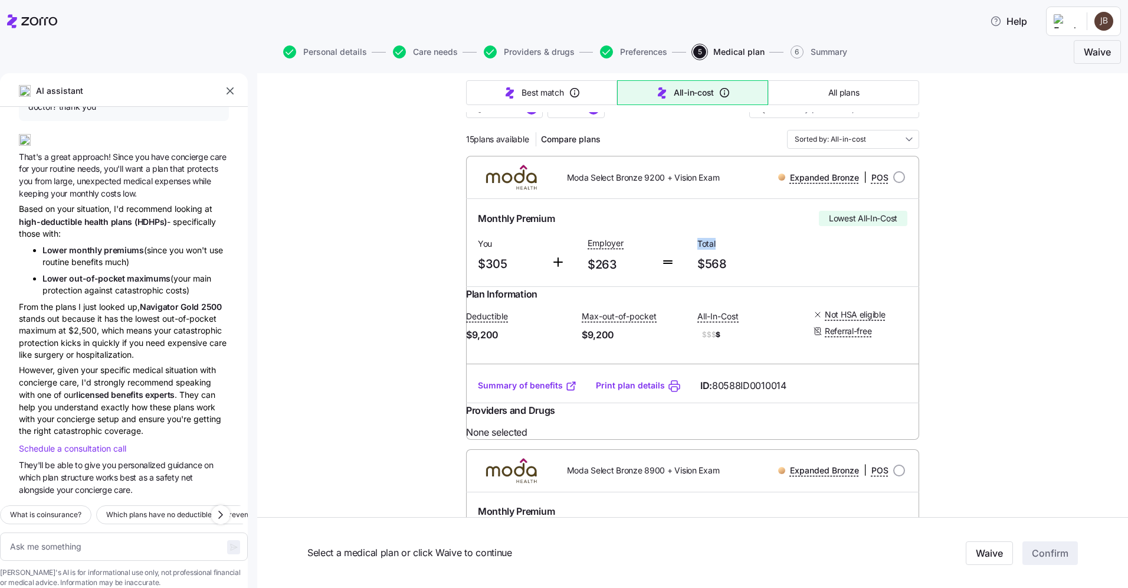
scroll to position [146, 0]
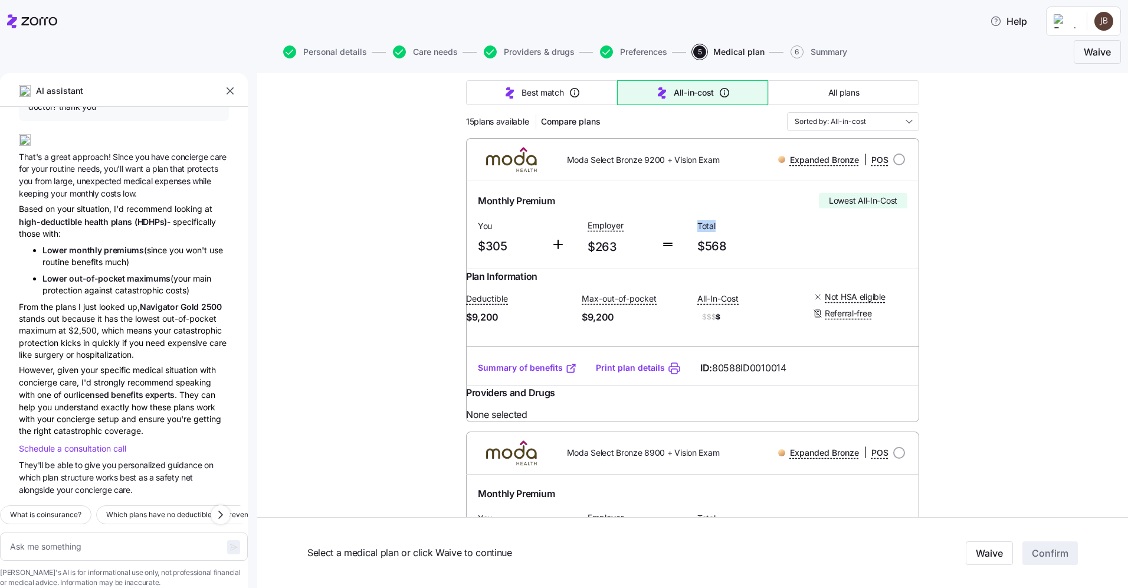
click at [894, 159] on input "radio" at bounding box center [899, 159] width 12 height 12
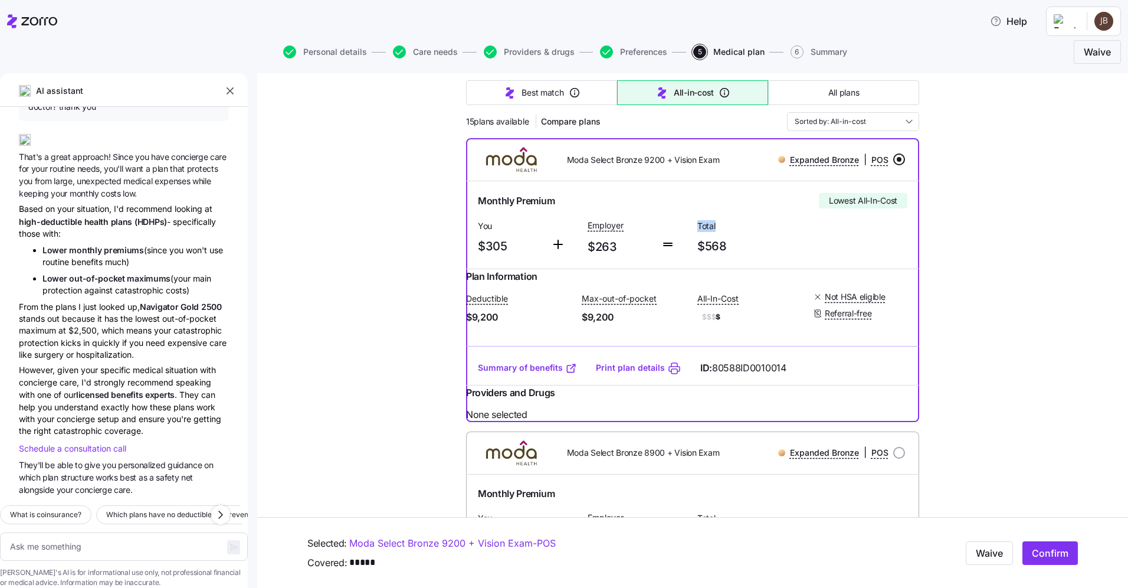
drag, startPoint x: 1042, startPoint y: 549, endPoint x: 951, endPoint y: 466, distance: 122.8
click at [1042, 548] on span "Confirm" at bounding box center [1050, 553] width 37 height 14
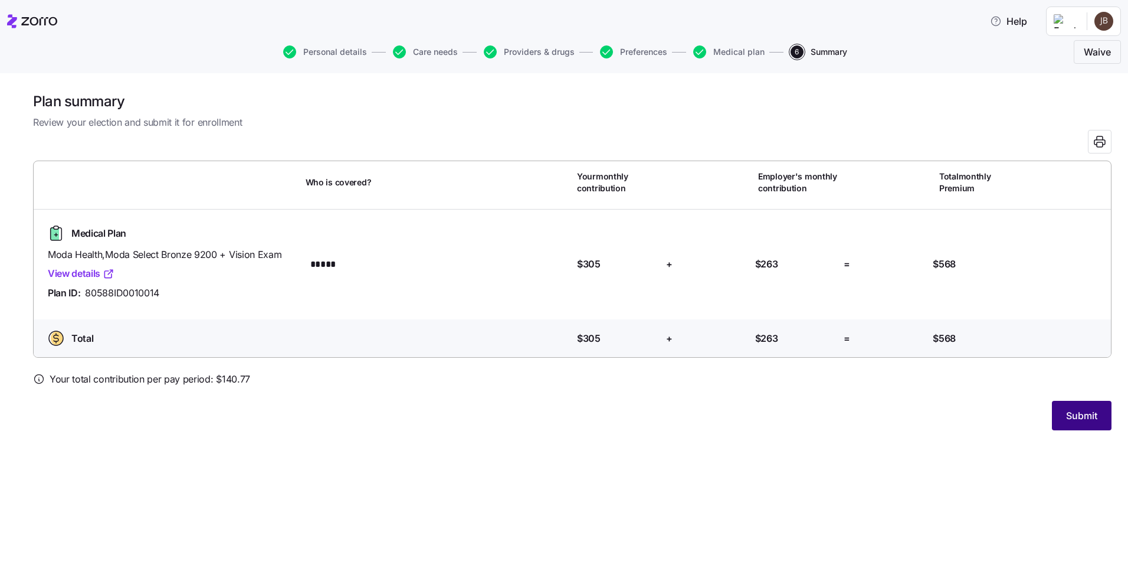
drag, startPoint x: 1070, startPoint y: 415, endPoint x: 1049, endPoint y: 412, distance: 20.9
click at [1069, 415] on span "Submit" at bounding box center [1081, 415] width 31 height 14
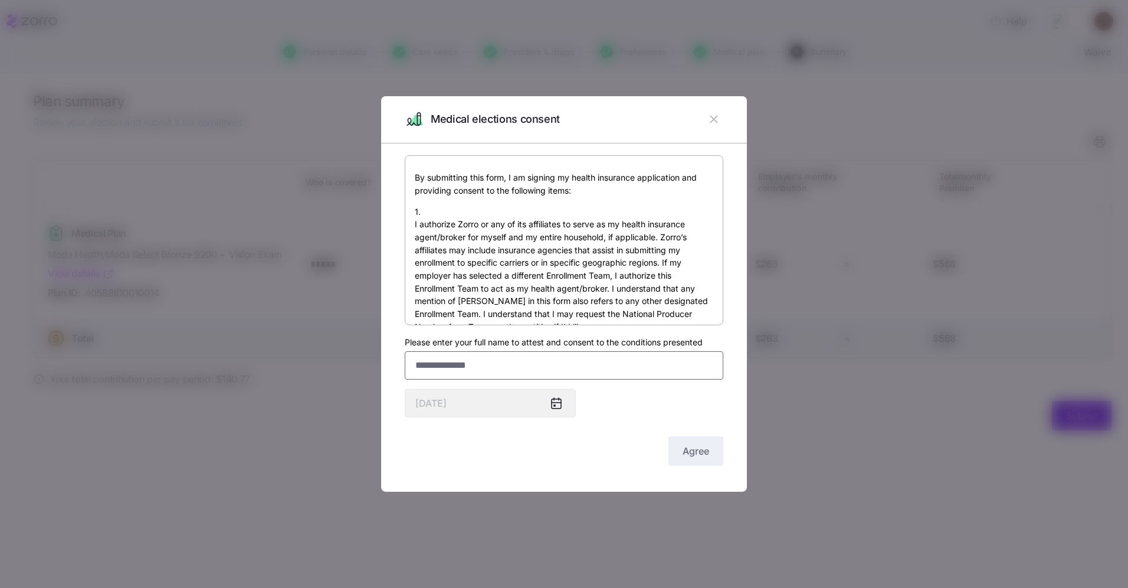
click at [450, 372] on input "Please enter your full name to attest and consent to the conditions presented" at bounding box center [564, 365] width 319 height 28
click at [702, 452] on span "Agree" at bounding box center [695, 451] width 27 height 14
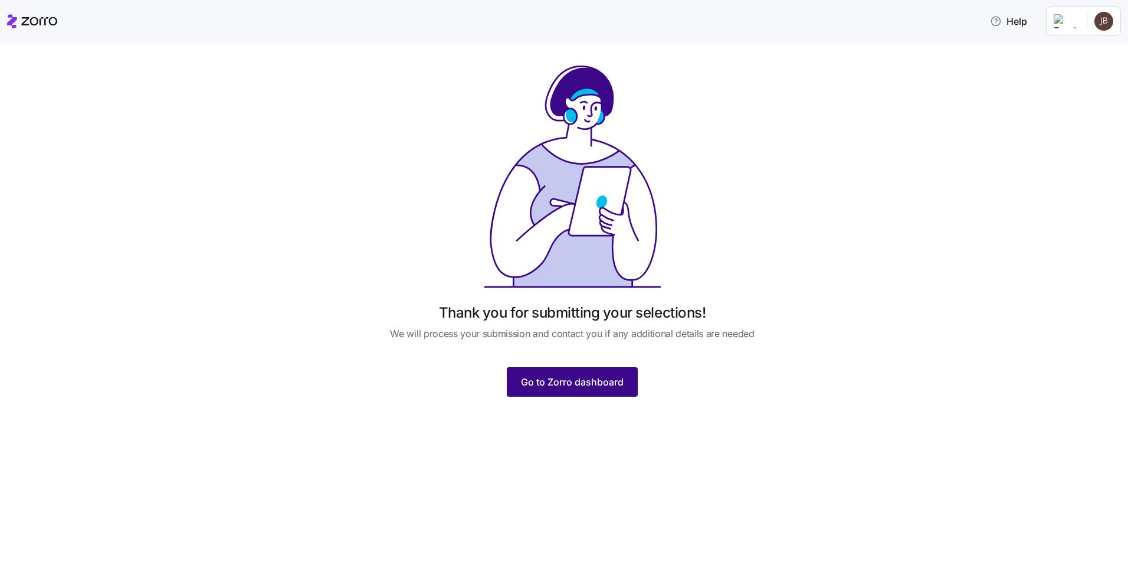
click at [569, 386] on span "Go to Zorro dashboard" at bounding box center [572, 382] width 103 height 14
